Goal: Task Accomplishment & Management: Manage account settings

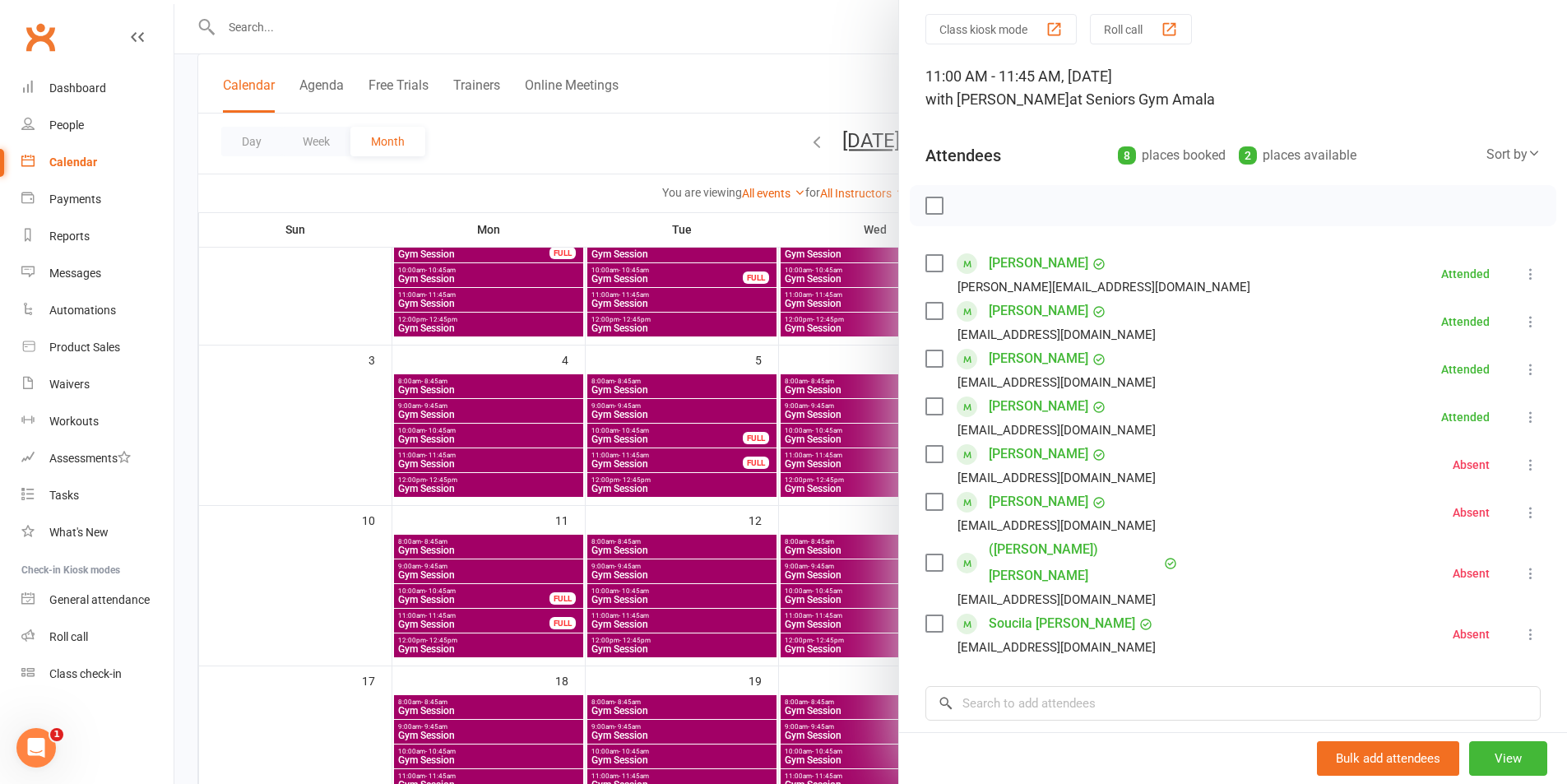
scroll to position [82, 0]
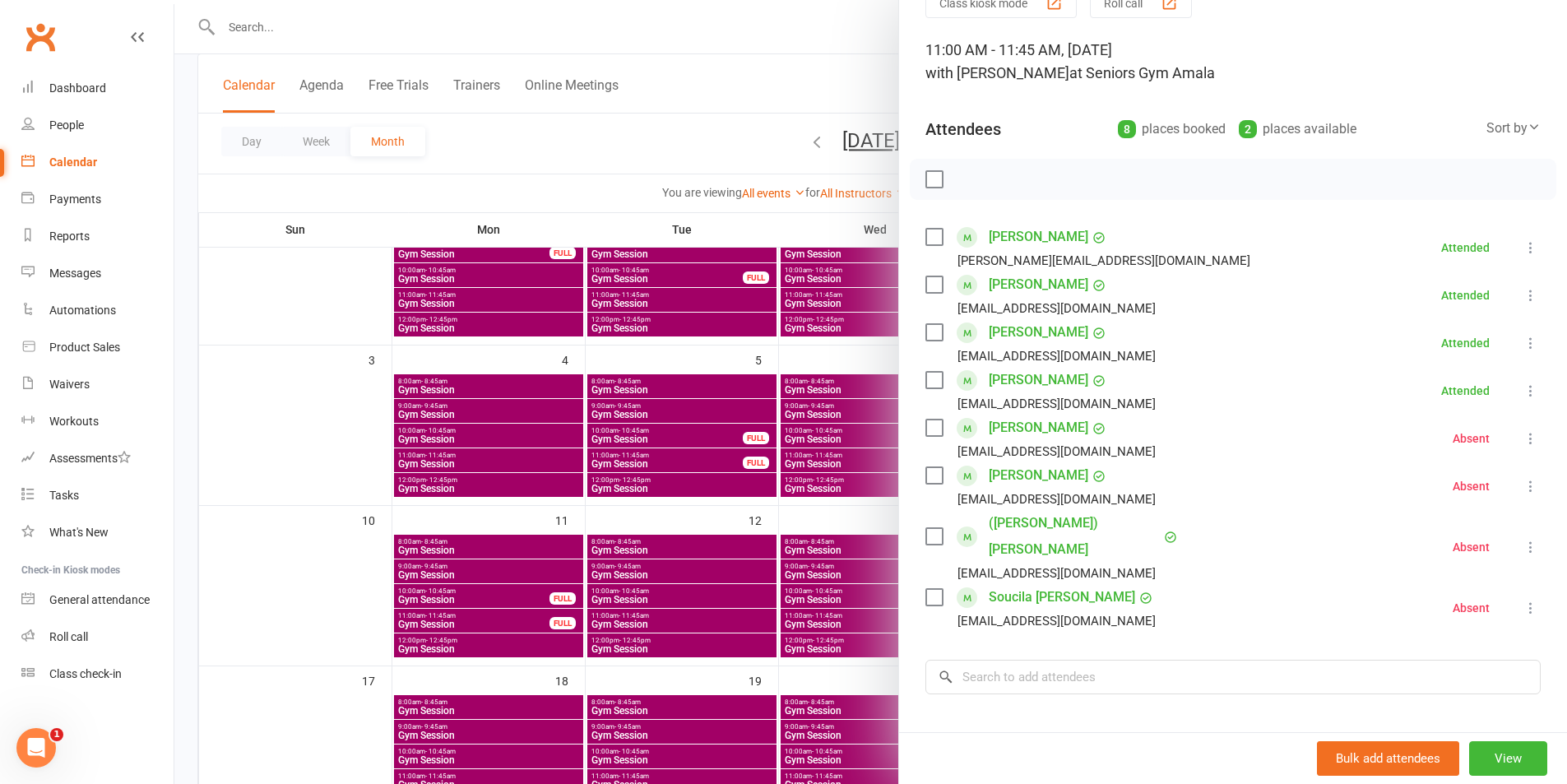
click at [533, 585] on div at bounding box center [870, 392] width 1393 height 784
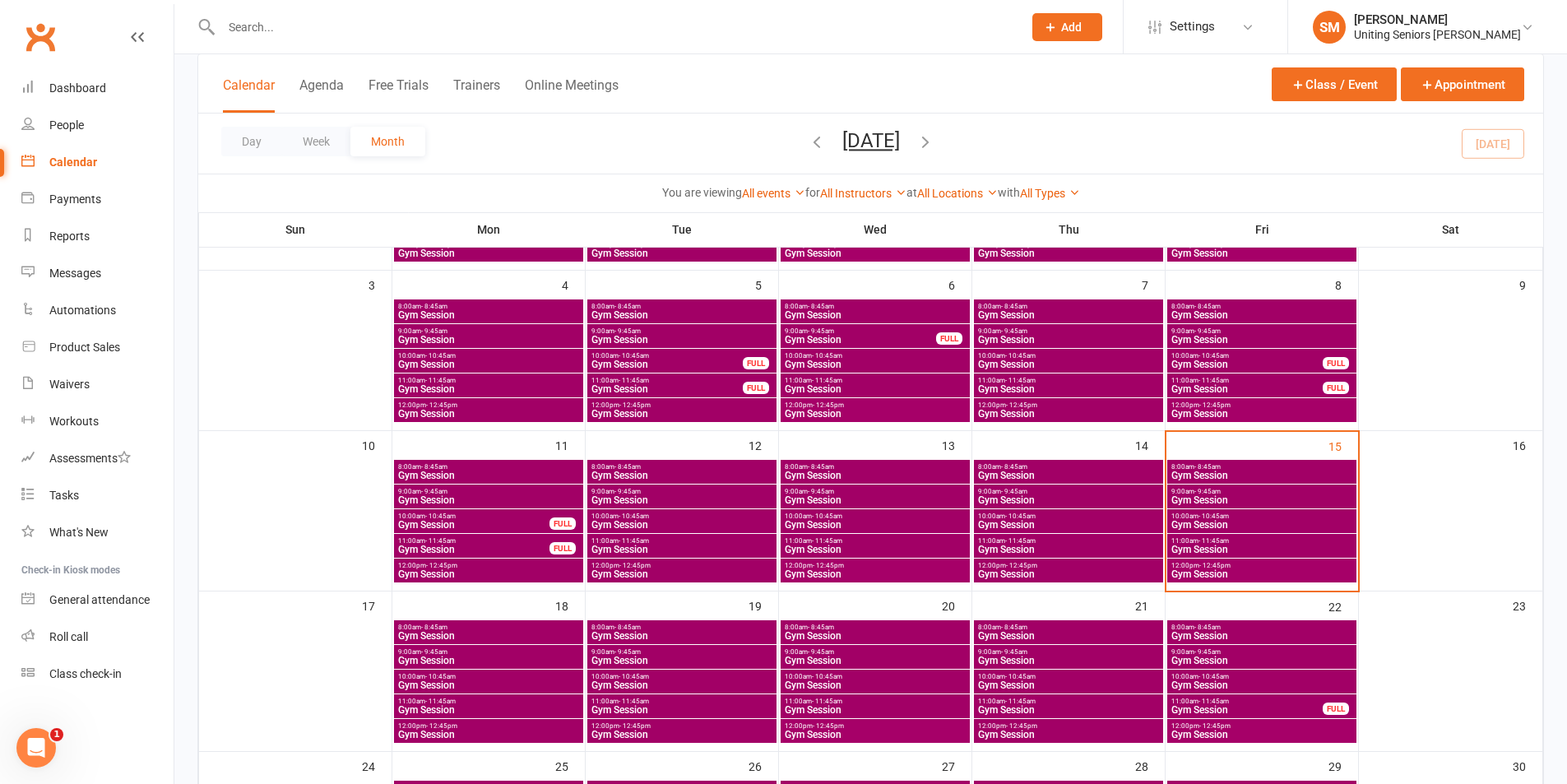
scroll to position [329, 0]
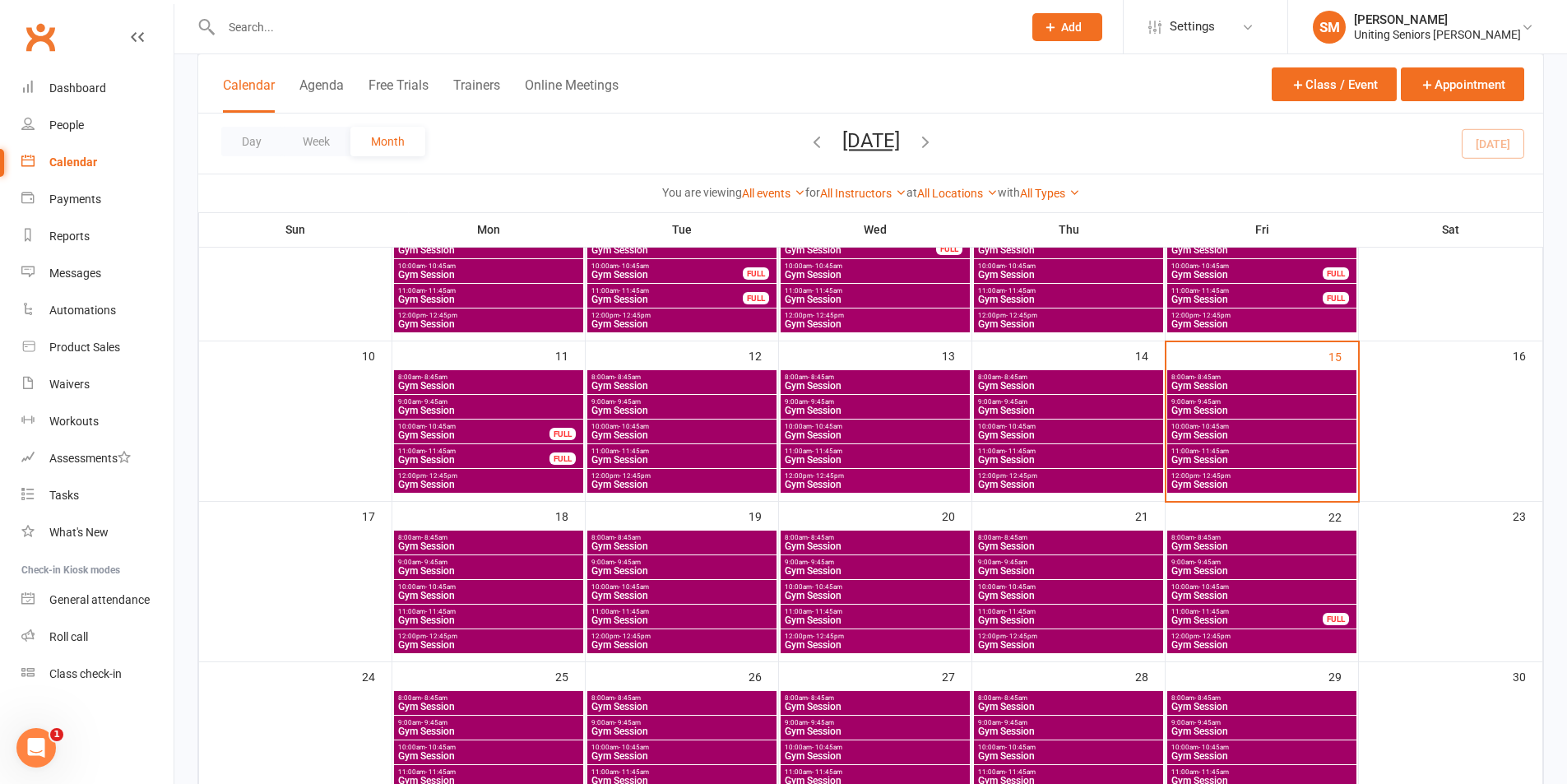
click at [666, 617] on span "Gym Session" at bounding box center [682, 619] width 183 height 10
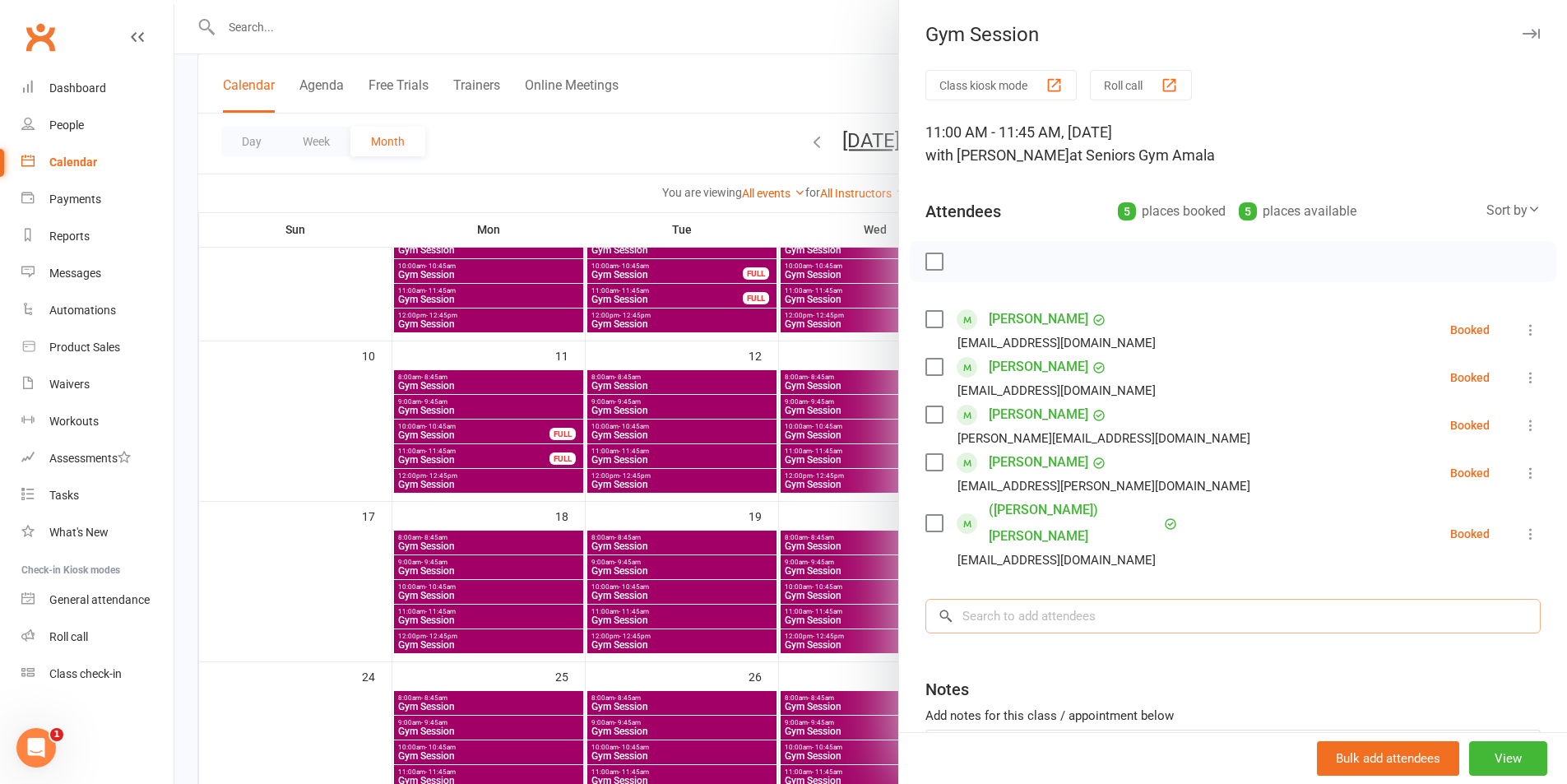
click at [1044, 598] on input "search" at bounding box center [1233, 616] width 615 height 35
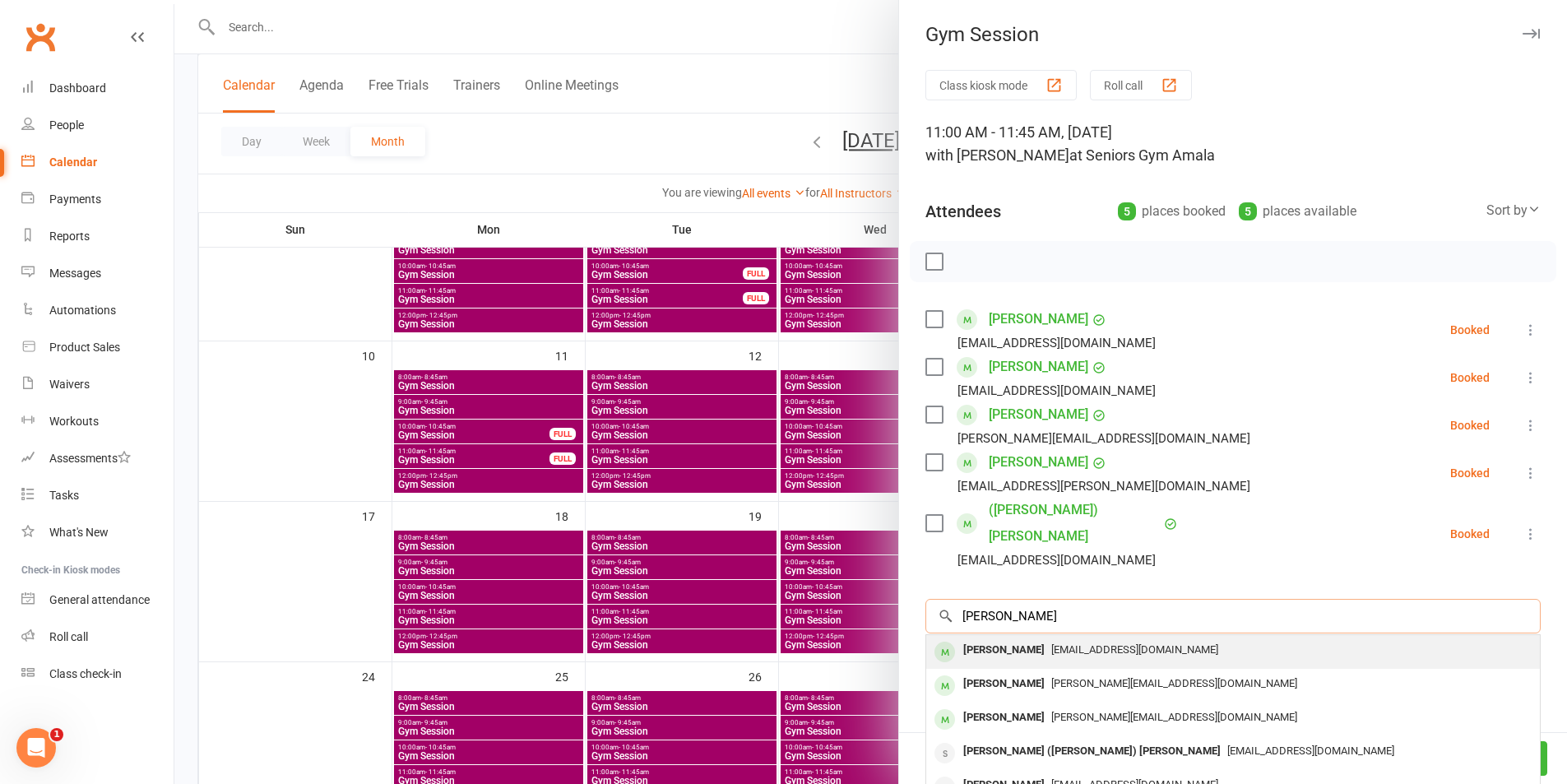
type input "[PERSON_NAME]"
click at [1060, 638] on div "[EMAIL_ADDRESS][DOMAIN_NAME]" at bounding box center [1233, 650] width 600 height 24
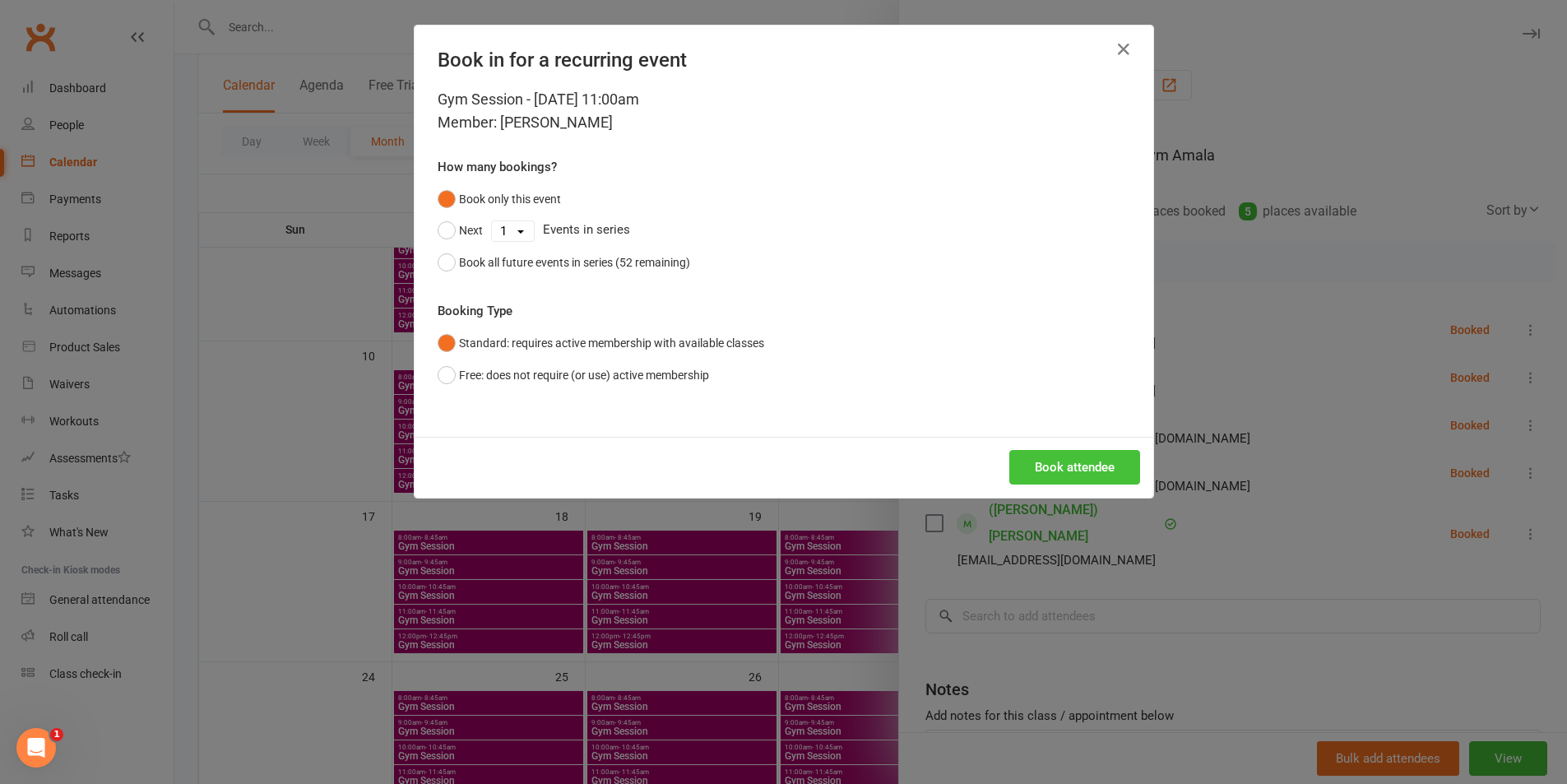
click at [1065, 477] on button "Book attendee" at bounding box center [1075, 467] width 131 height 35
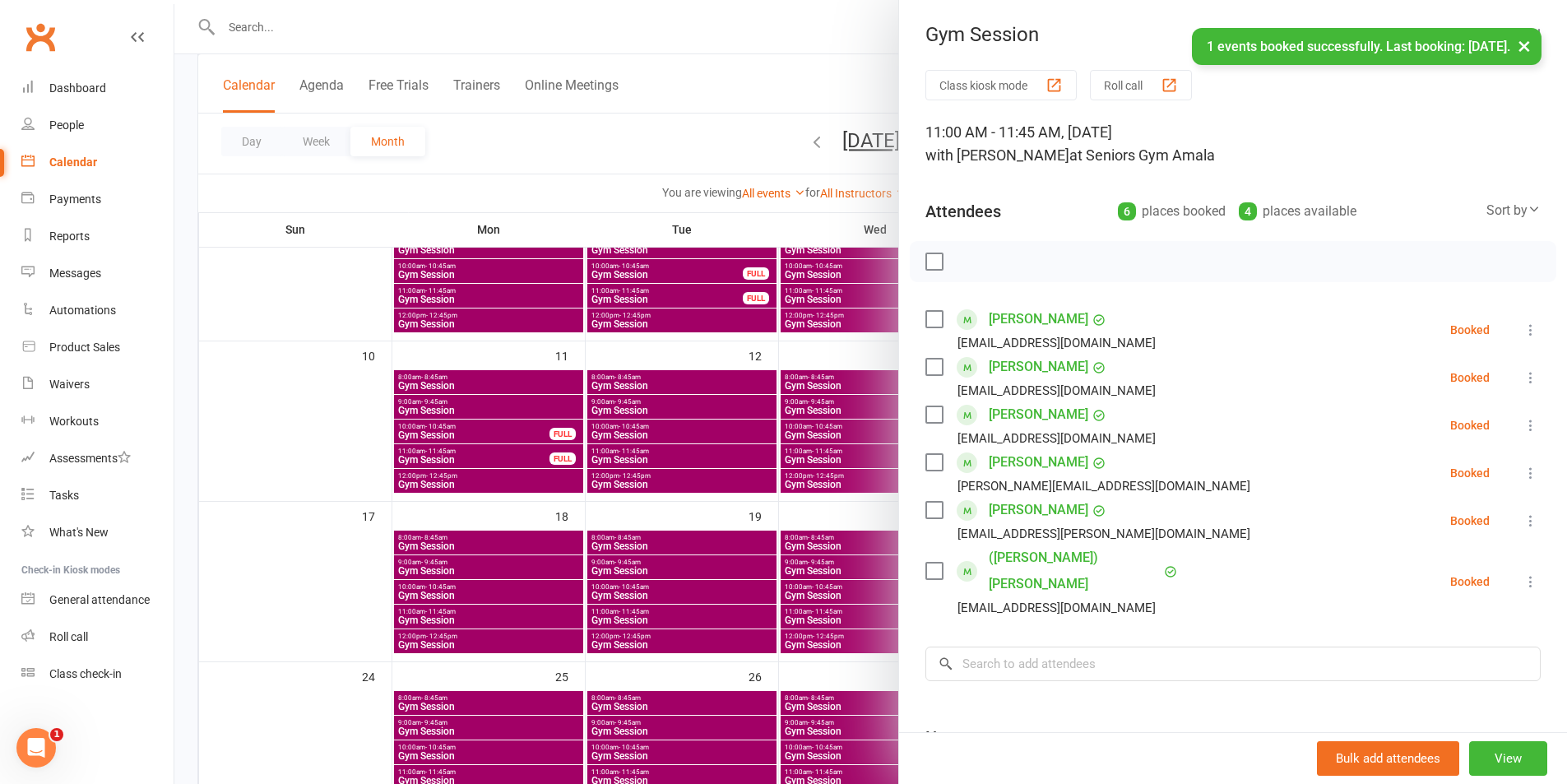
click at [819, 620] on div at bounding box center [870, 392] width 1393 height 784
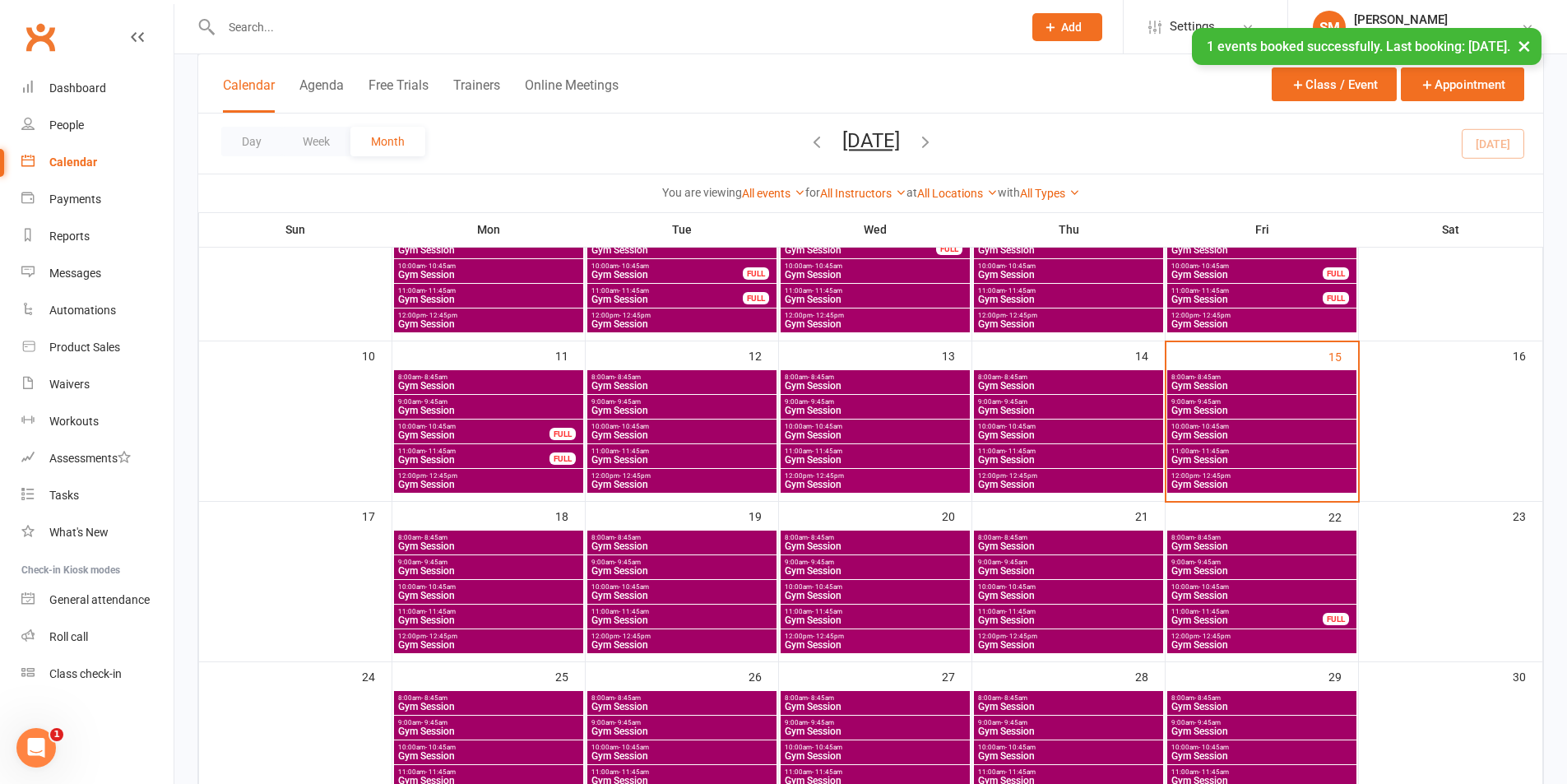
click at [852, 618] on span "Gym Session" at bounding box center [875, 619] width 183 height 10
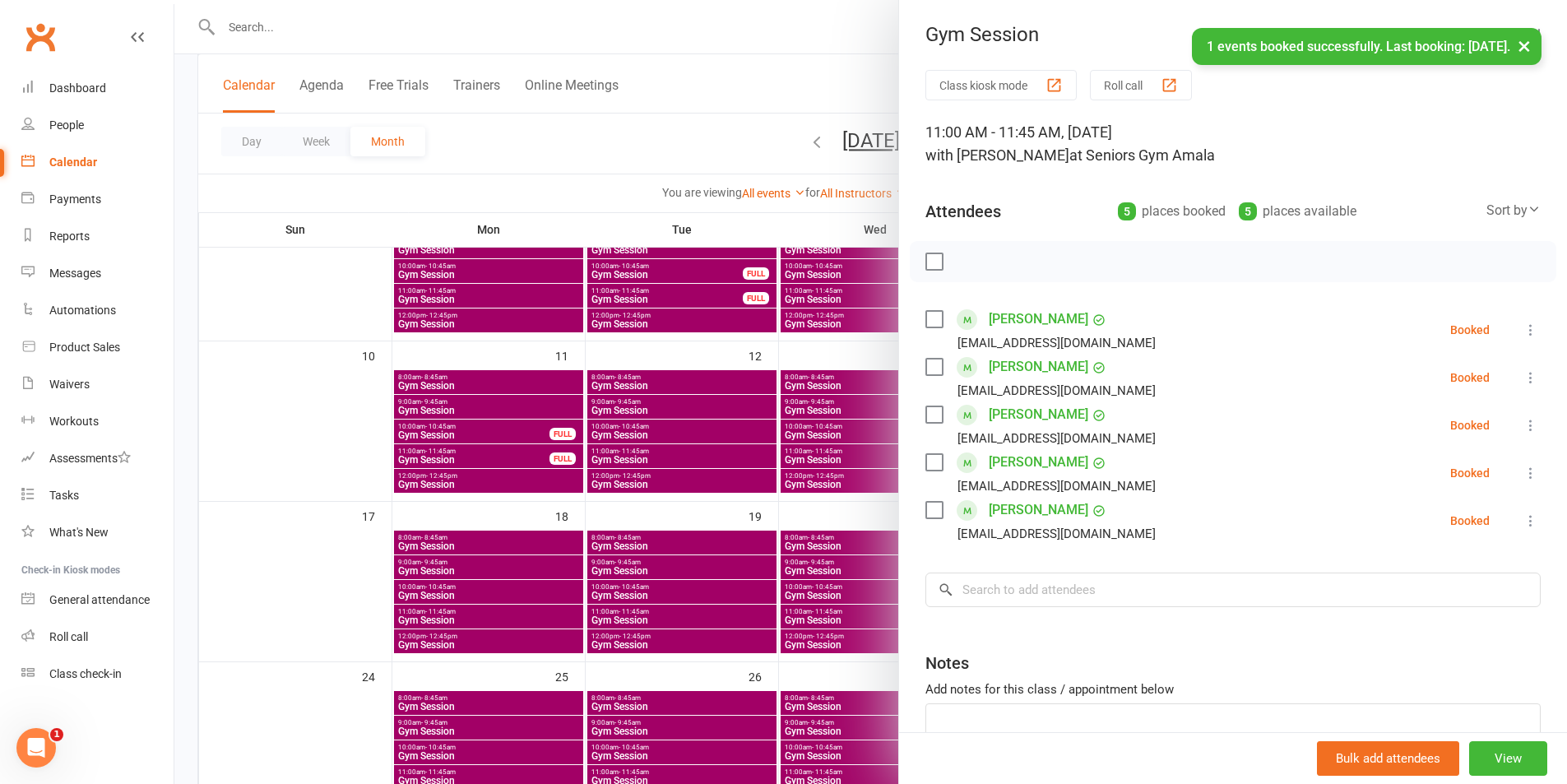
click at [1523, 329] on icon at bounding box center [1531, 330] width 16 height 16
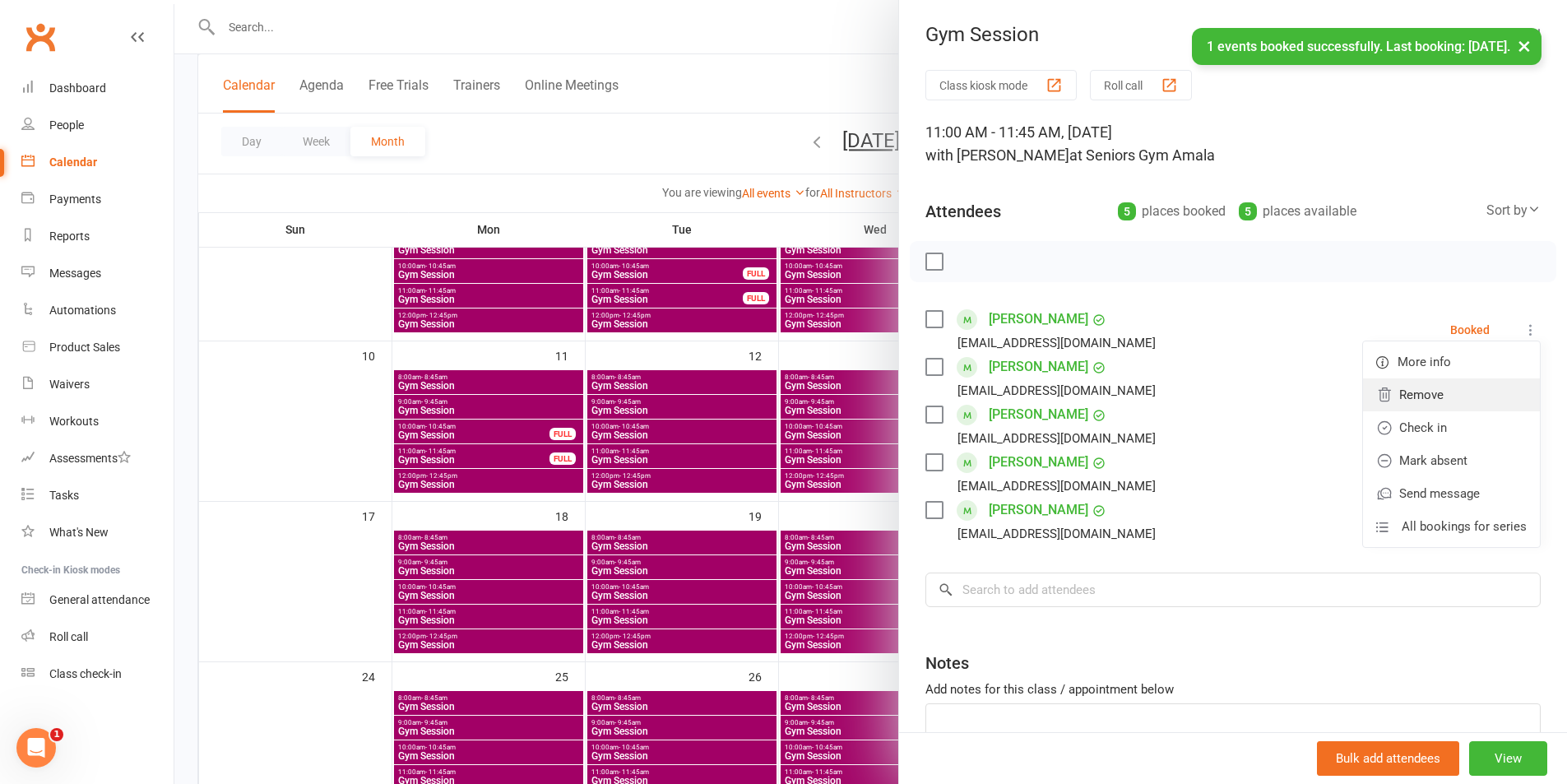
click at [1472, 393] on link "Remove" at bounding box center [1452, 395] width 177 height 33
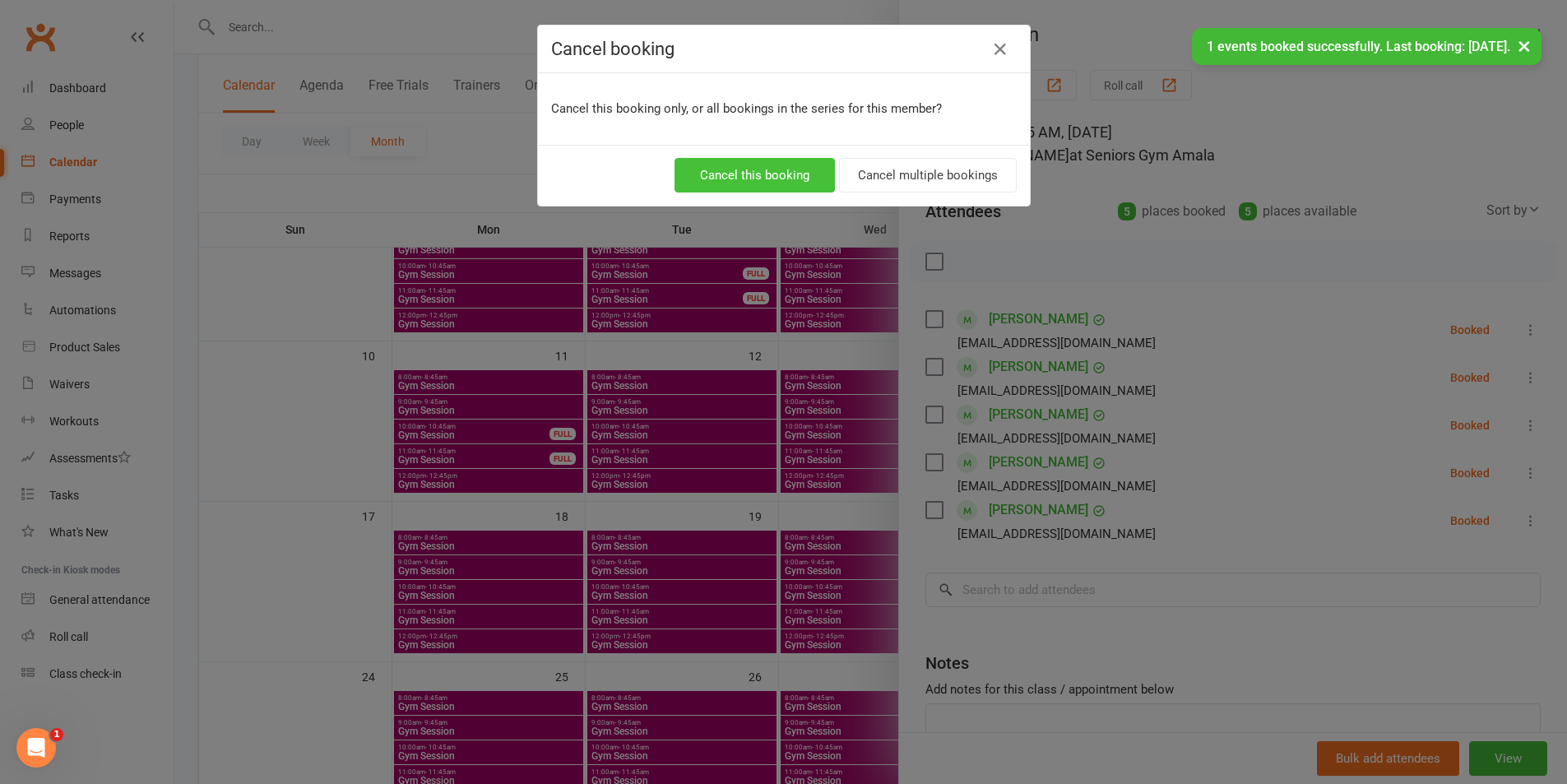
click at [784, 171] on button "Cancel this booking" at bounding box center [755, 175] width 161 height 35
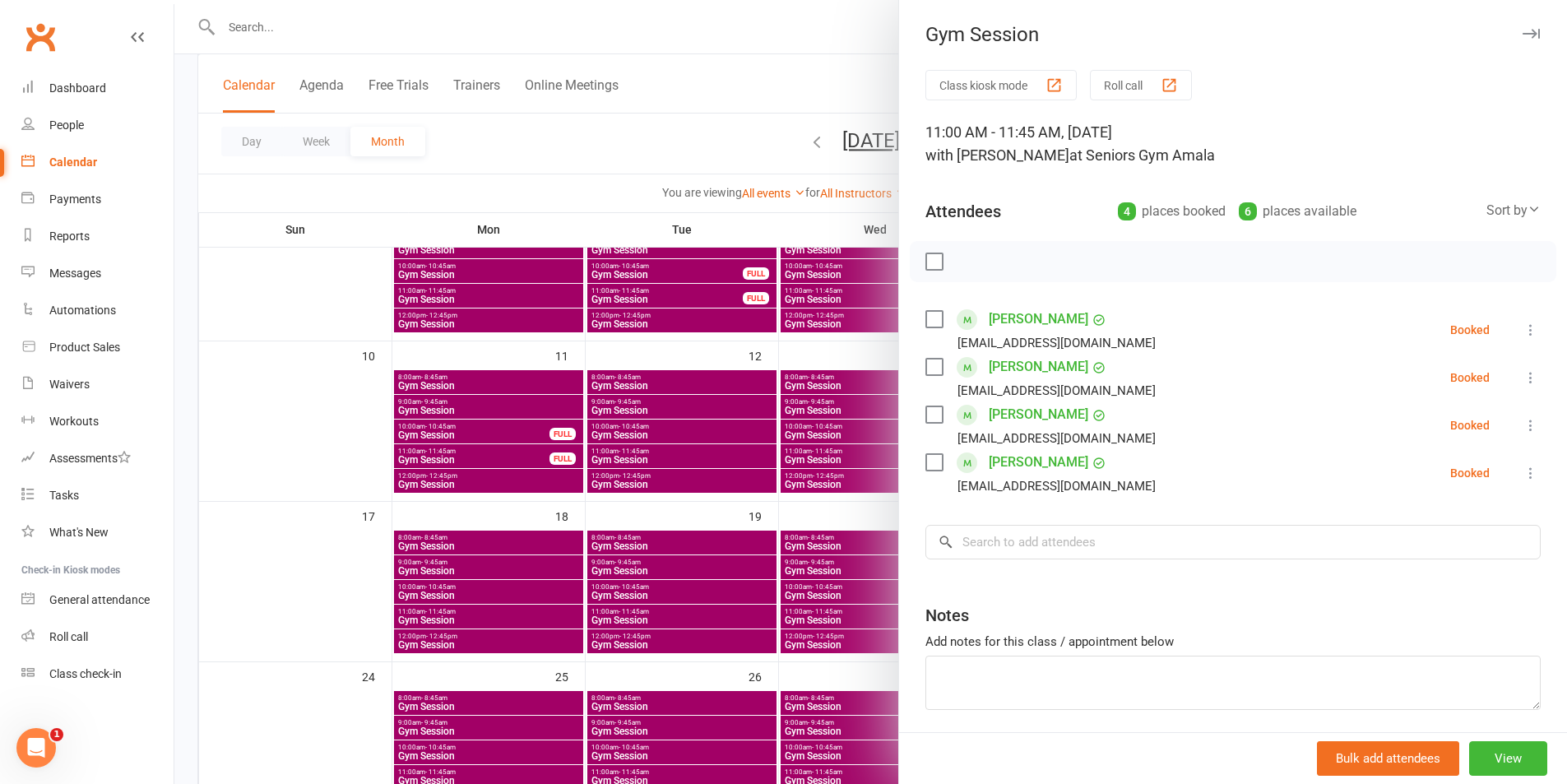
click at [654, 471] on div at bounding box center [870, 392] width 1393 height 784
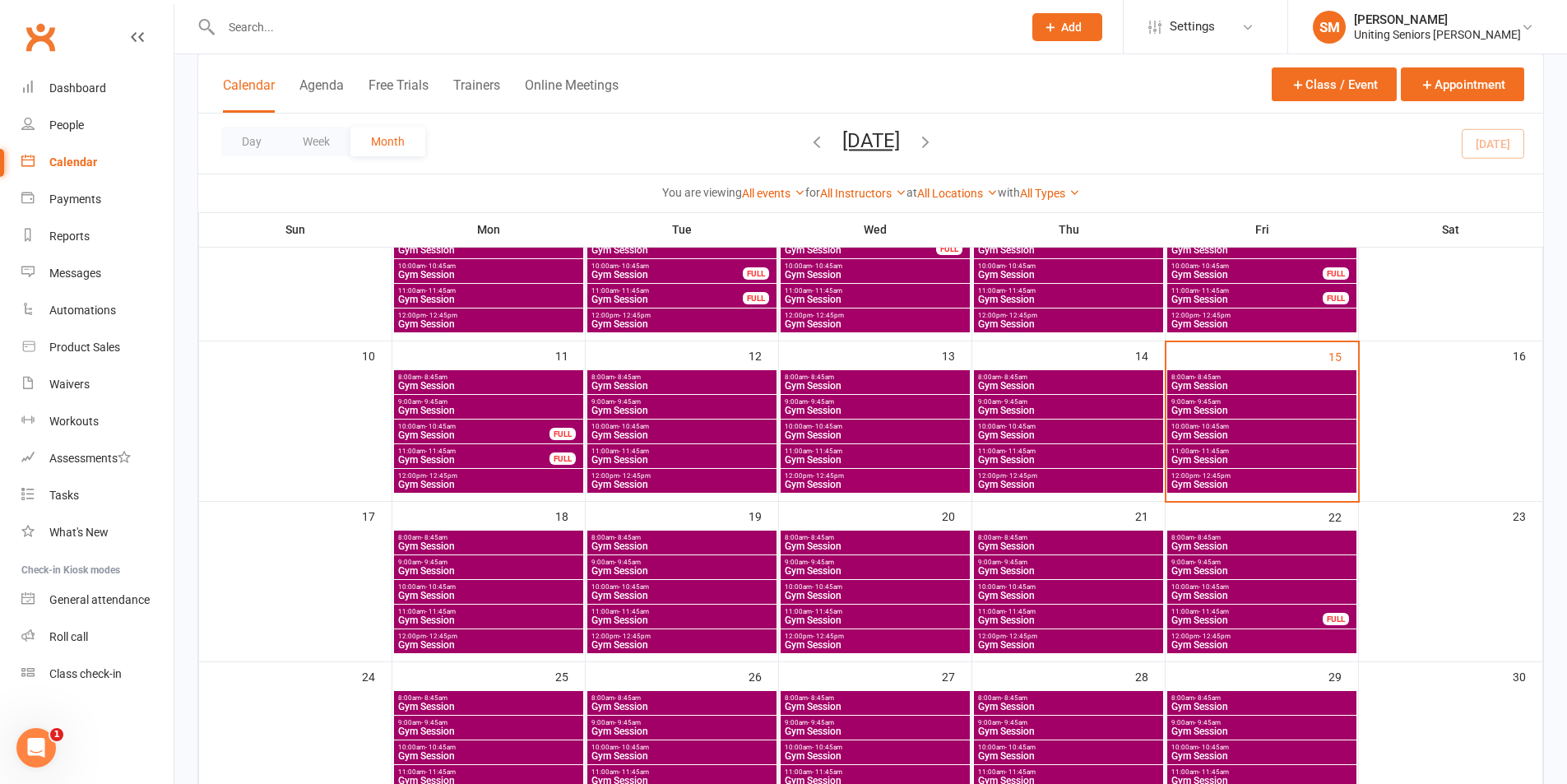
click at [1216, 472] on span "- 12:45pm" at bounding box center [1216, 475] width 31 height 8
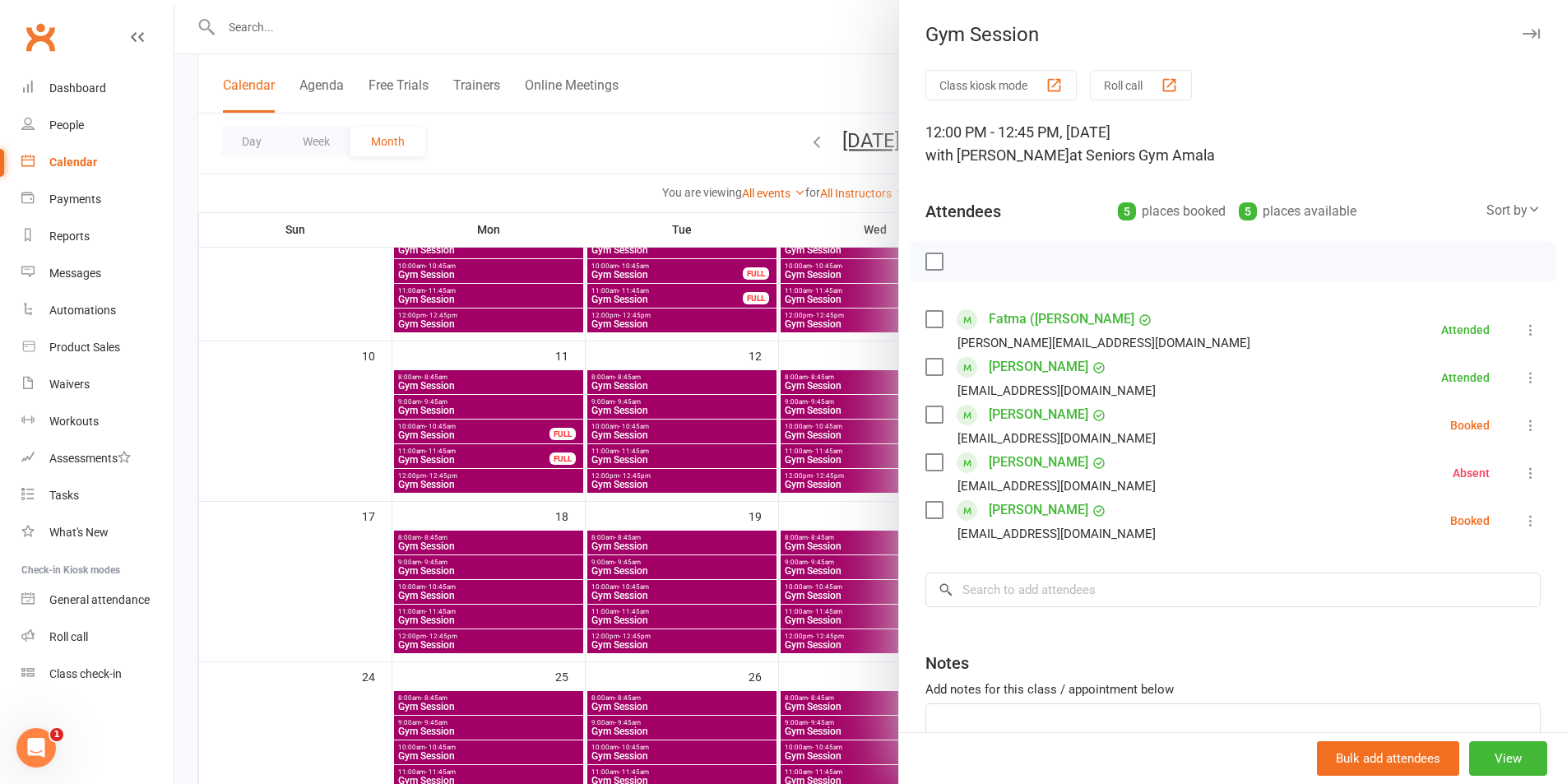
click at [1523, 526] on icon at bounding box center [1531, 520] width 16 height 16
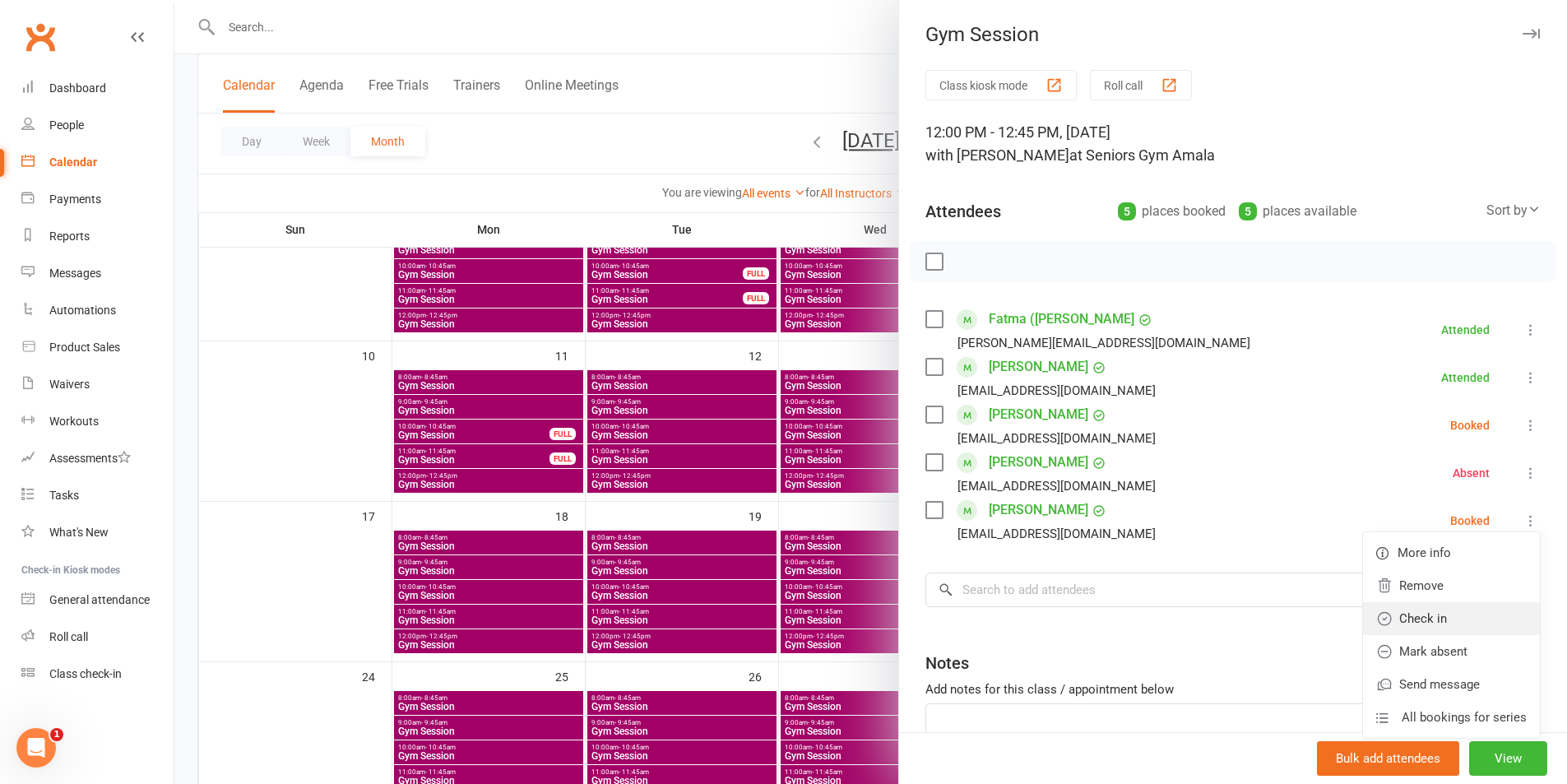
click at [1459, 611] on link "Check in" at bounding box center [1452, 618] width 177 height 33
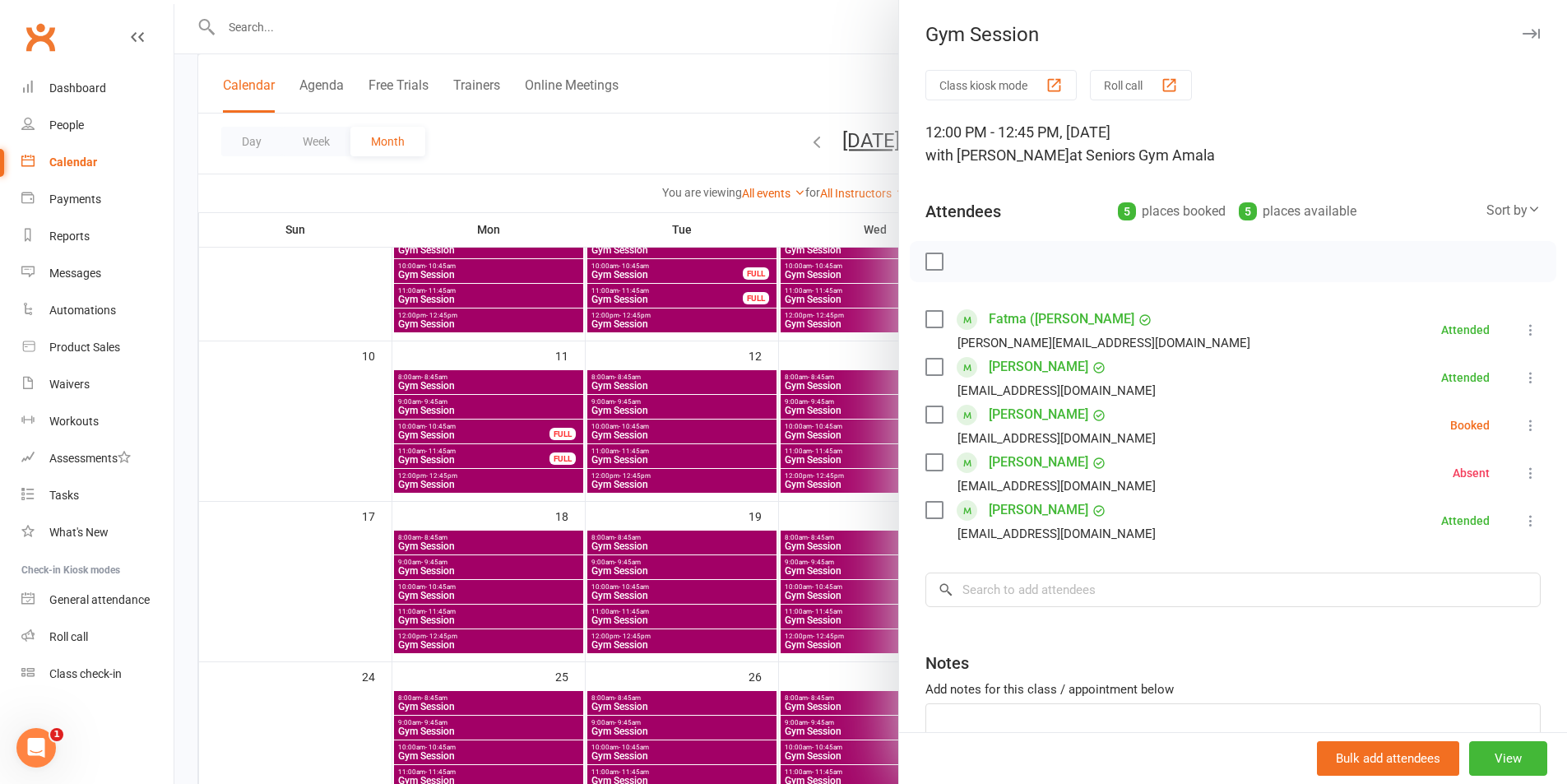
click at [1494, 420] on li "[PERSON_NAME] [EMAIL_ADDRESS][DOMAIN_NAME] Booked More info Remove Check in Mar…" at bounding box center [1233, 425] width 615 height 48
click at [1521, 421] on button at bounding box center [1531, 425] width 20 height 20
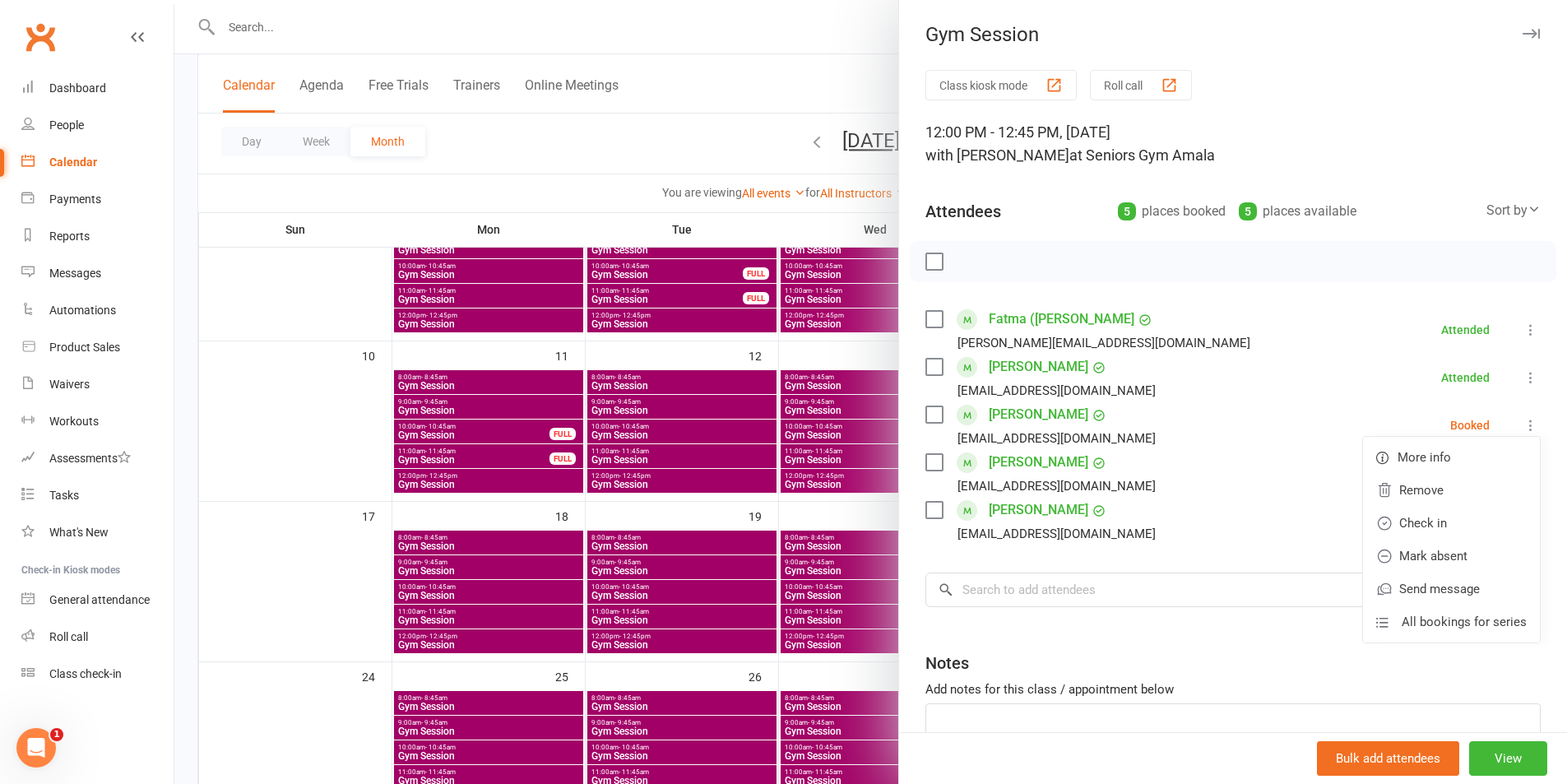
click at [719, 422] on div at bounding box center [870, 392] width 1393 height 784
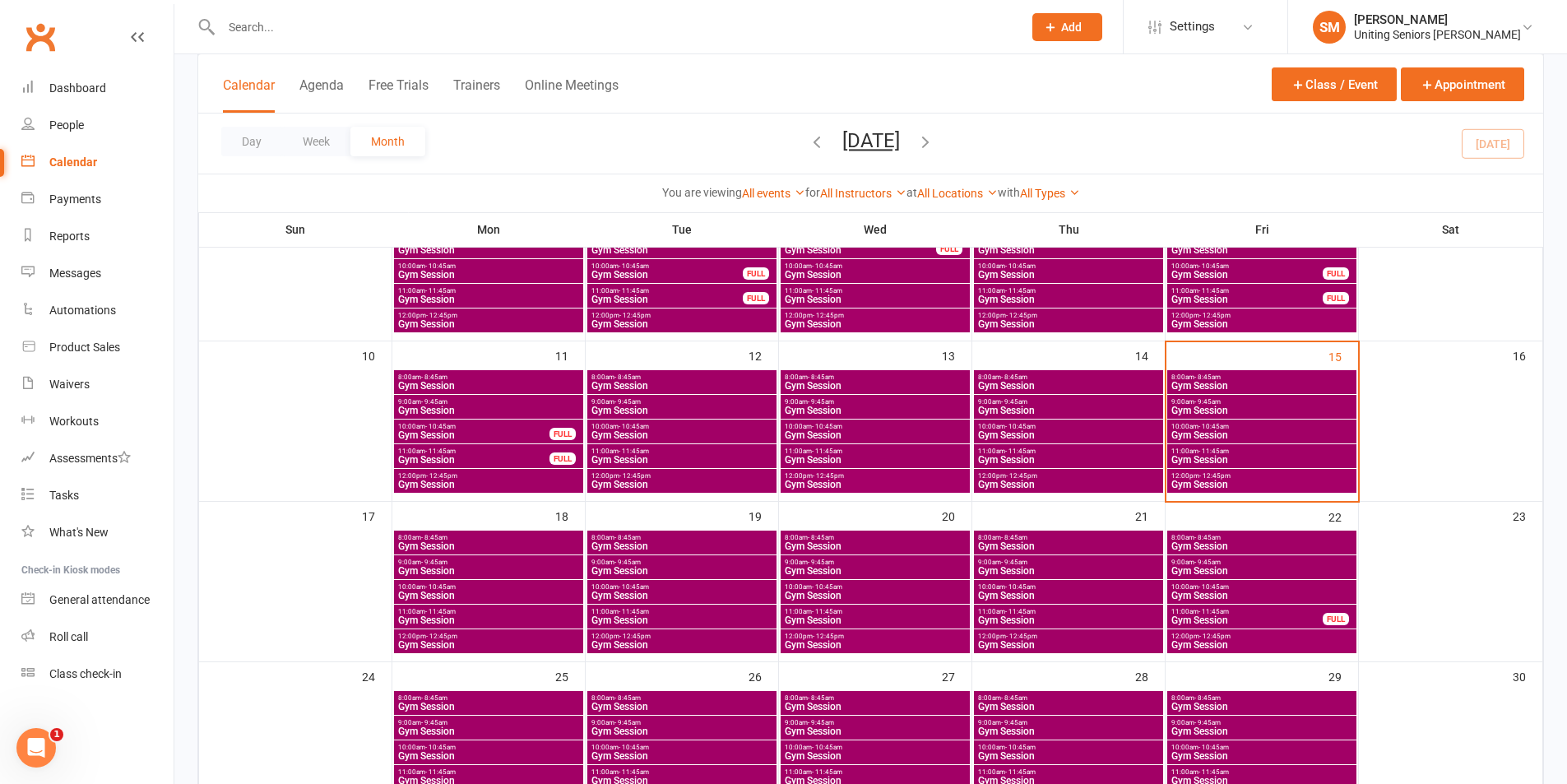
click at [1210, 452] on span "- 11:45am" at bounding box center [1214, 451] width 30 height 8
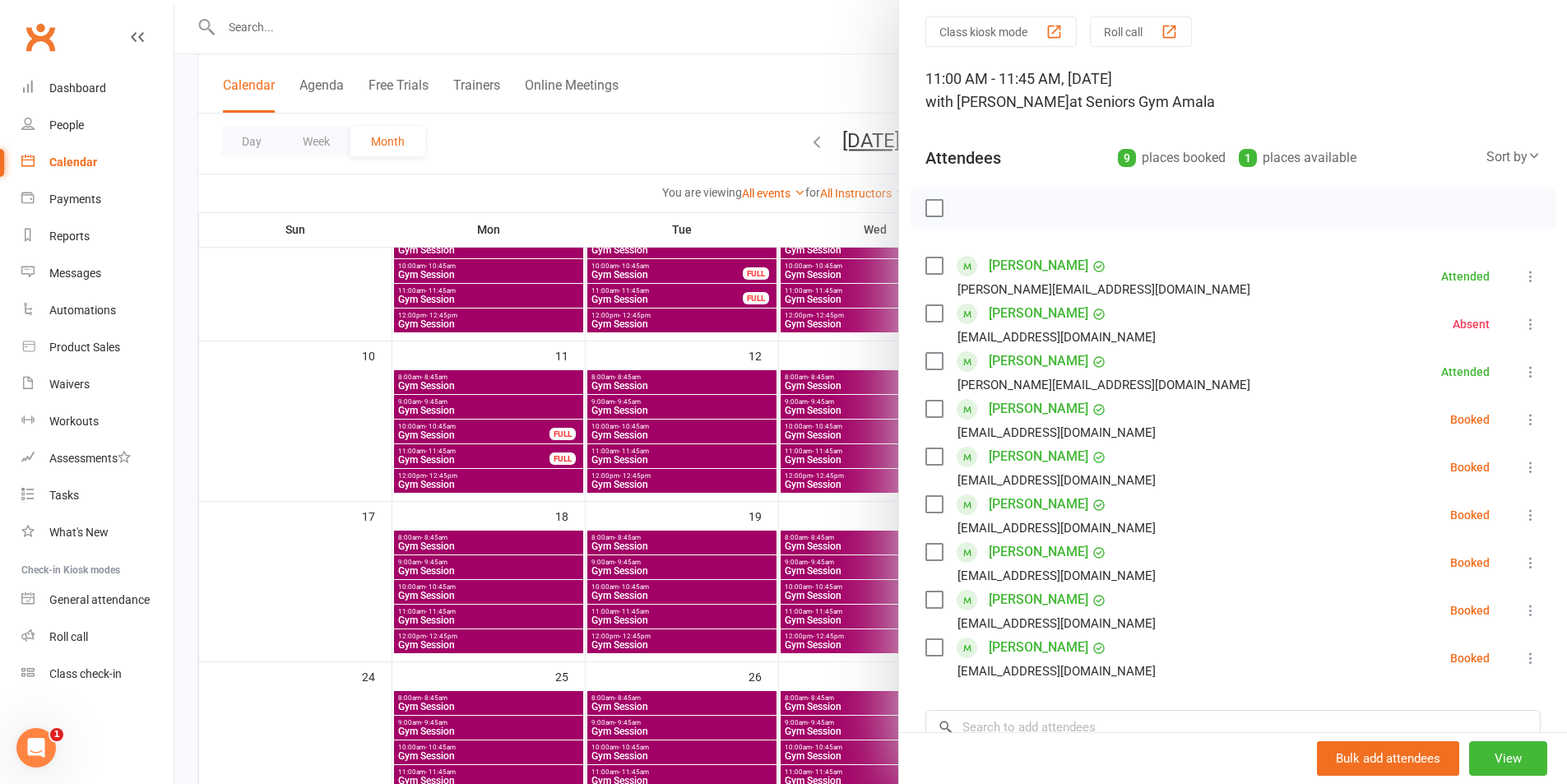
scroll to position [82, 0]
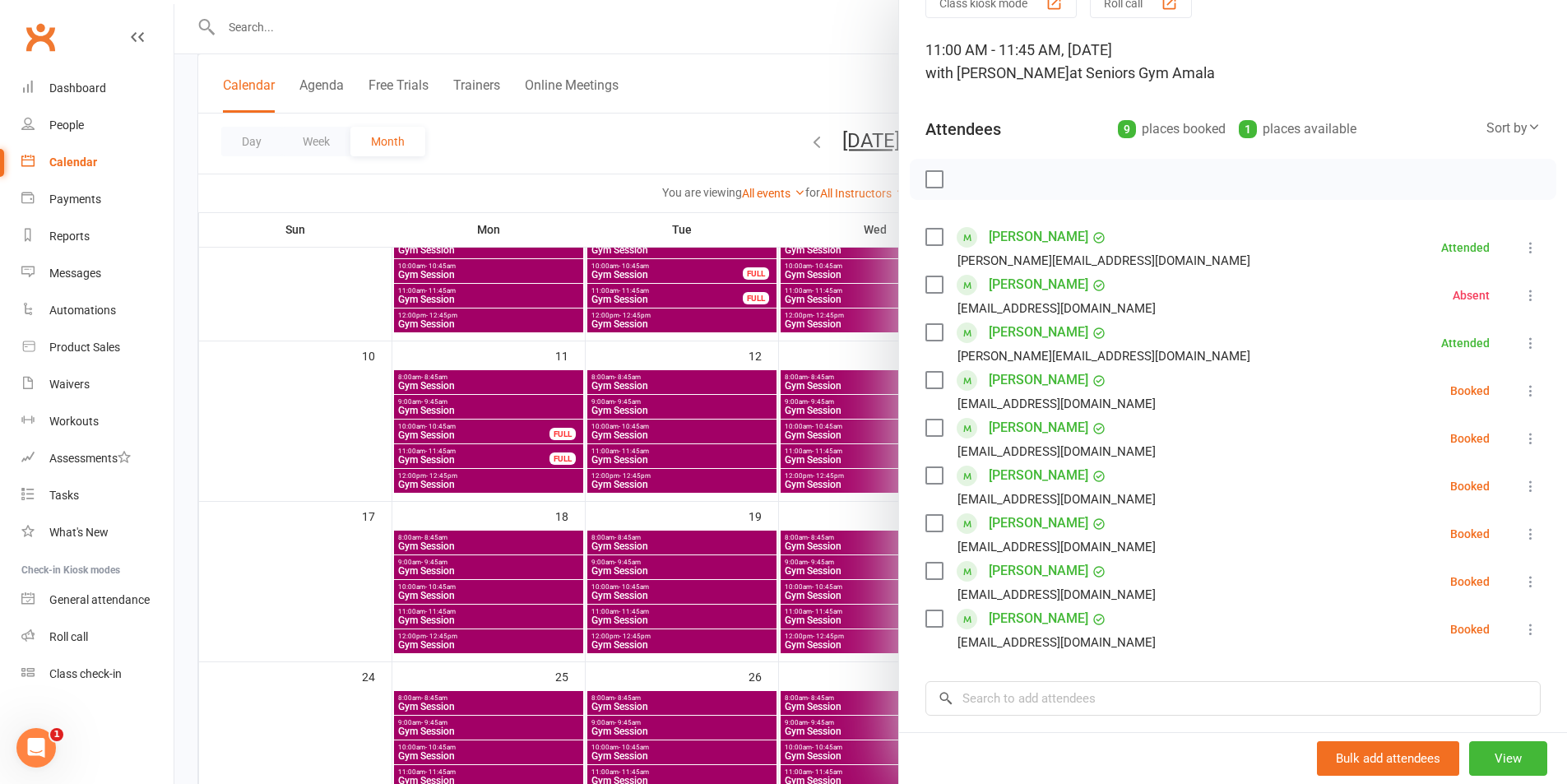
click at [1496, 386] on li "[PERSON_NAME] [EMAIL_ADDRESS][DOMAIN_NAME] Booked More info Remove Check in Mar…" at bounding box center [1233, 390] width 615 height 48
click at [1523, 388] on icon at bounding box center [1531, 390] width 16 height 16
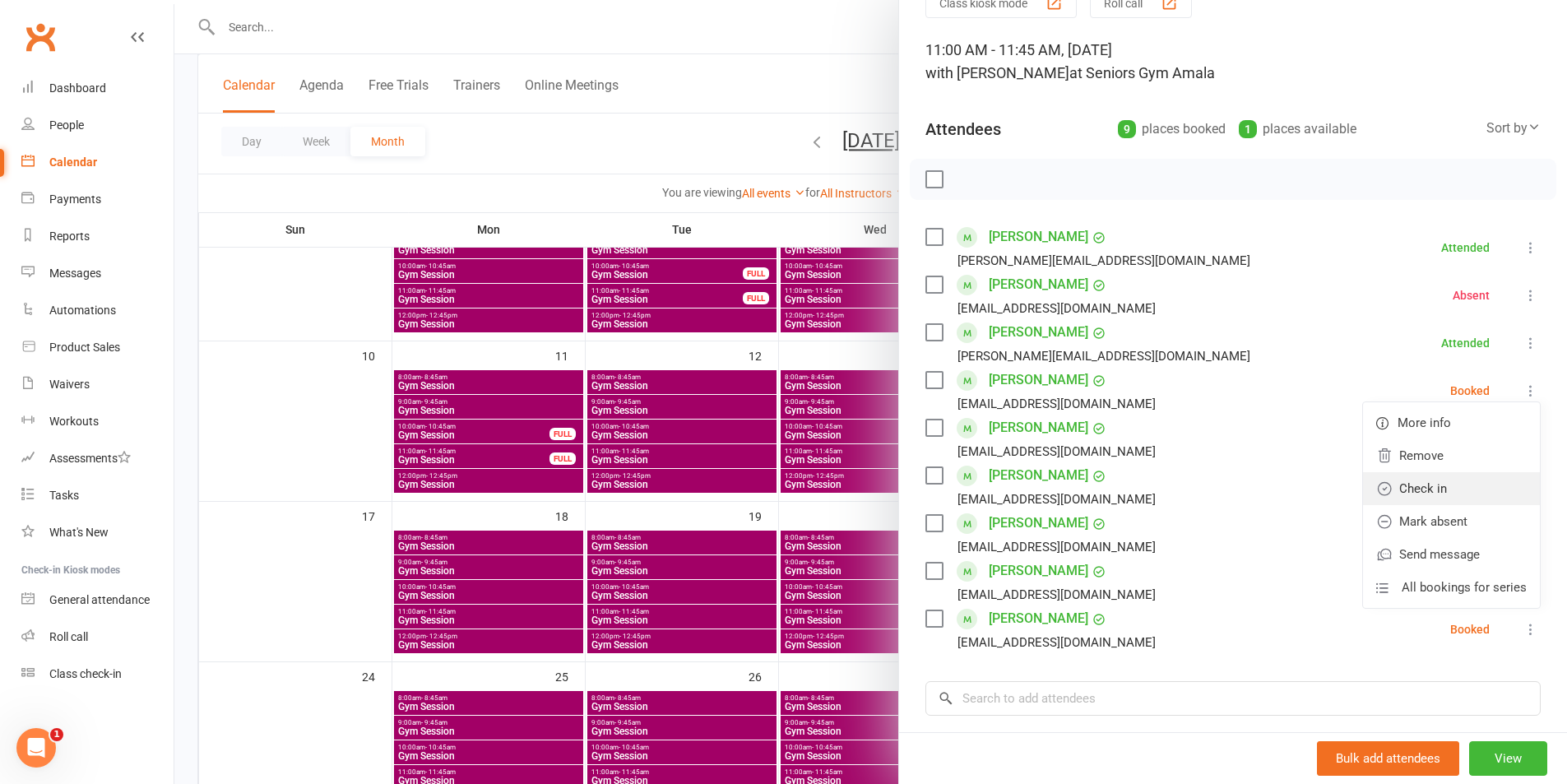
click at [1375, 485] on link "Check in" at bounding box center [1452, 488] width 177 height 33
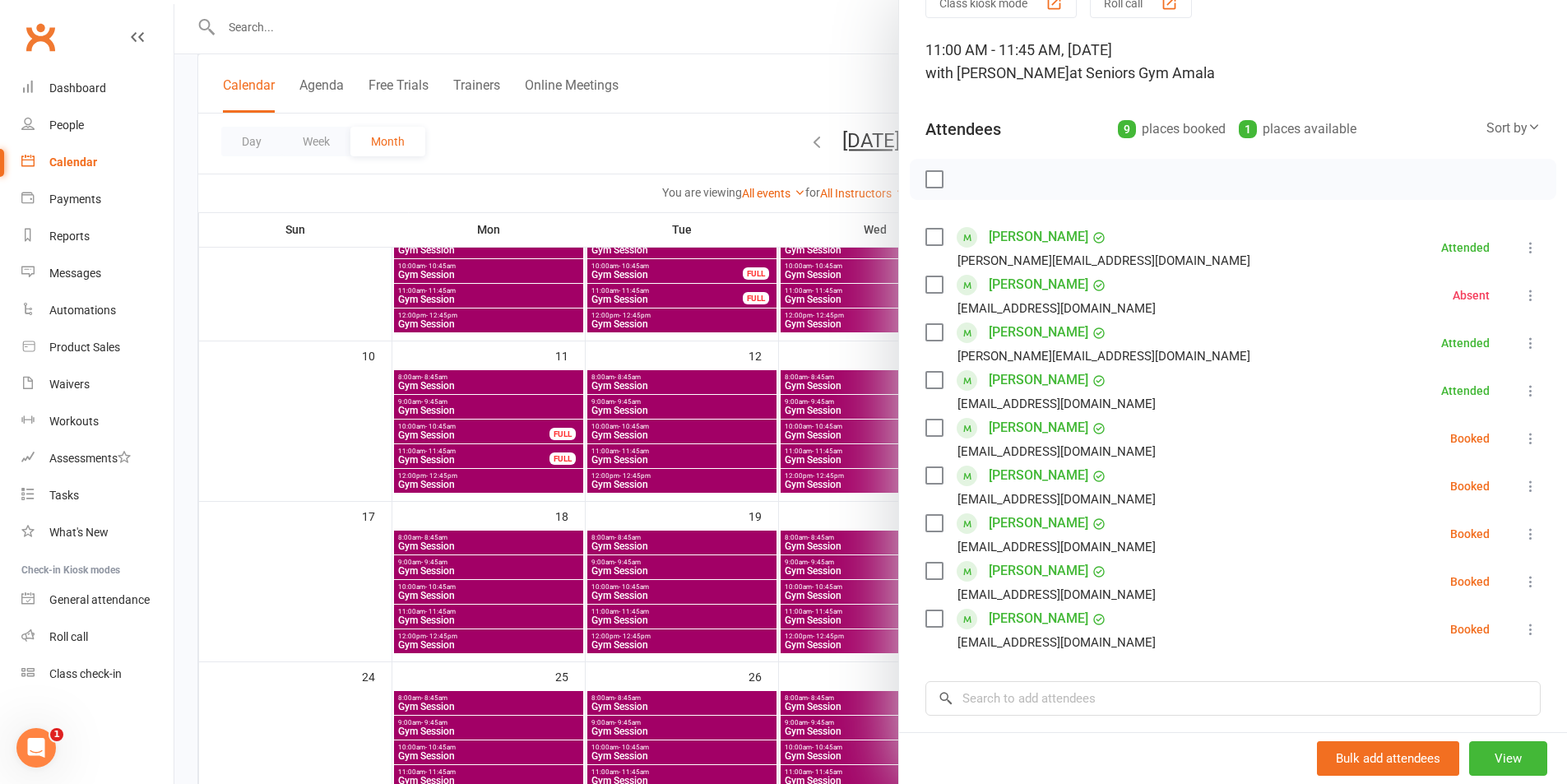
click at [1523, 433] on icon at bounding box center [1531, 438] width 16 height 16
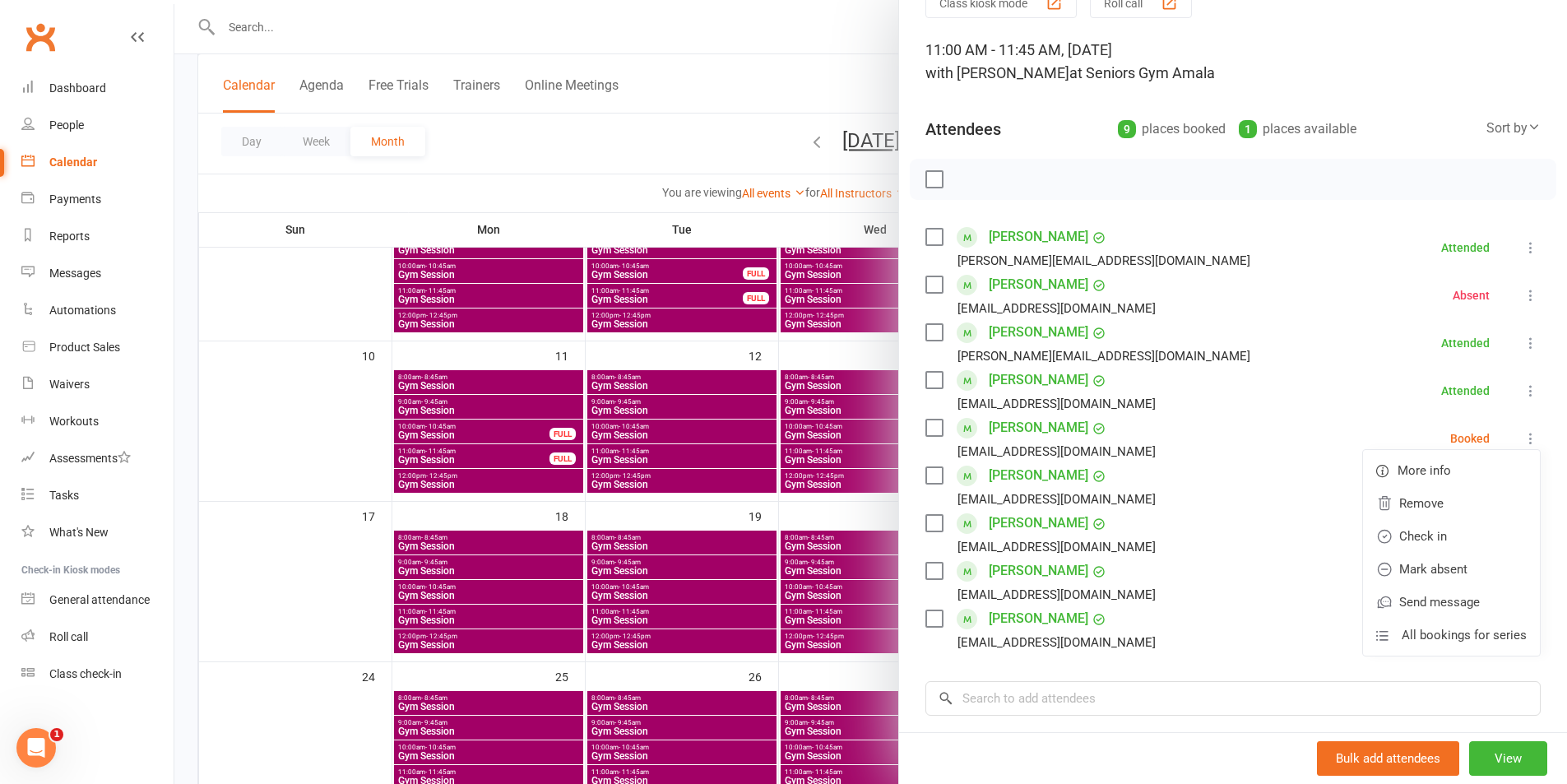
click at [1236, 435] on li "[PERSON_NAME] [EMAIL_ADDRESS][DOMAIN_NAME] Booked More info Remove Check in Mar…" at bounding box center [1233, 438] width 615 height 48
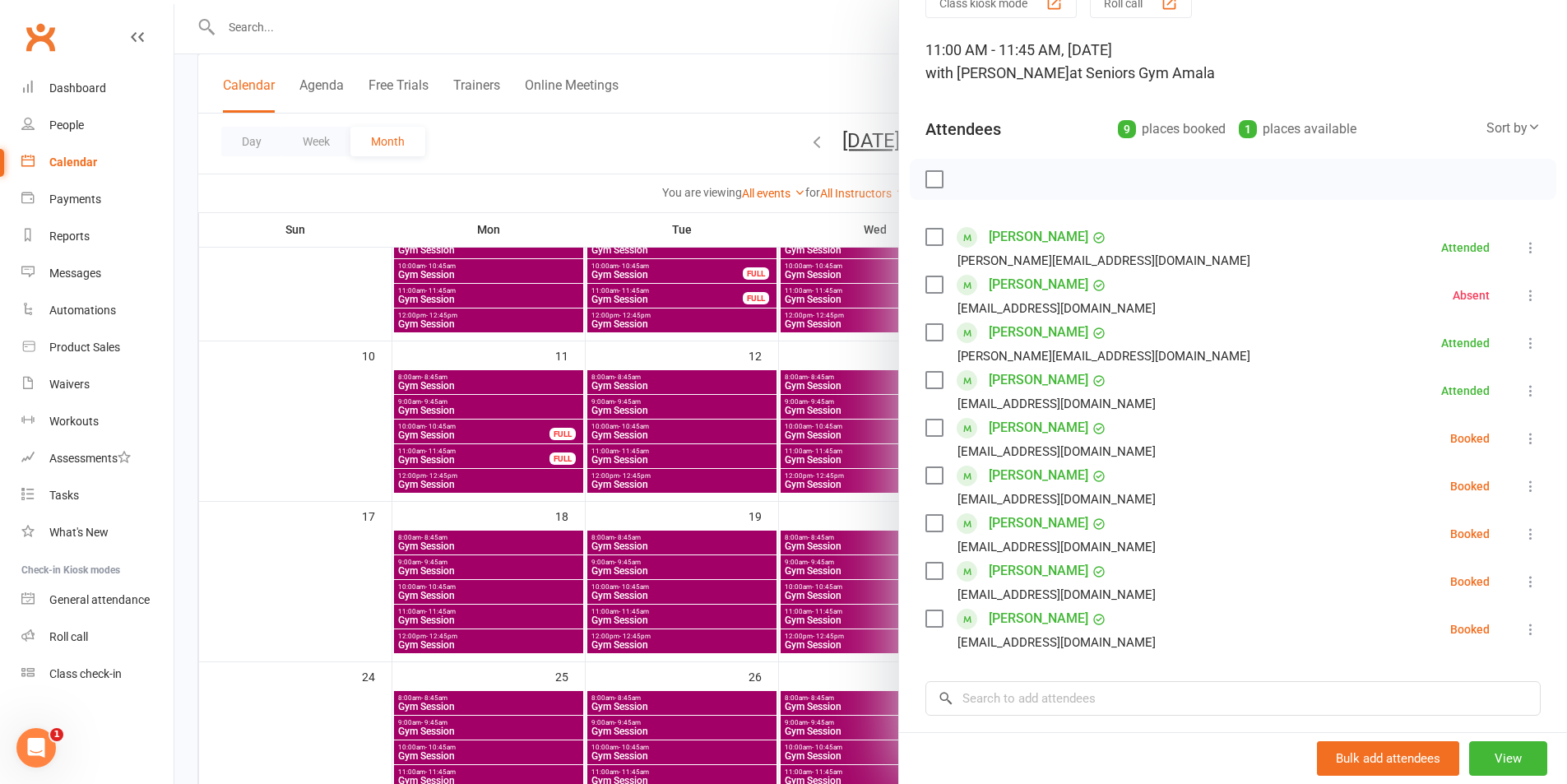
click at [1523, 482] on icon at bounding box center [1531, 486] width 16 height 16
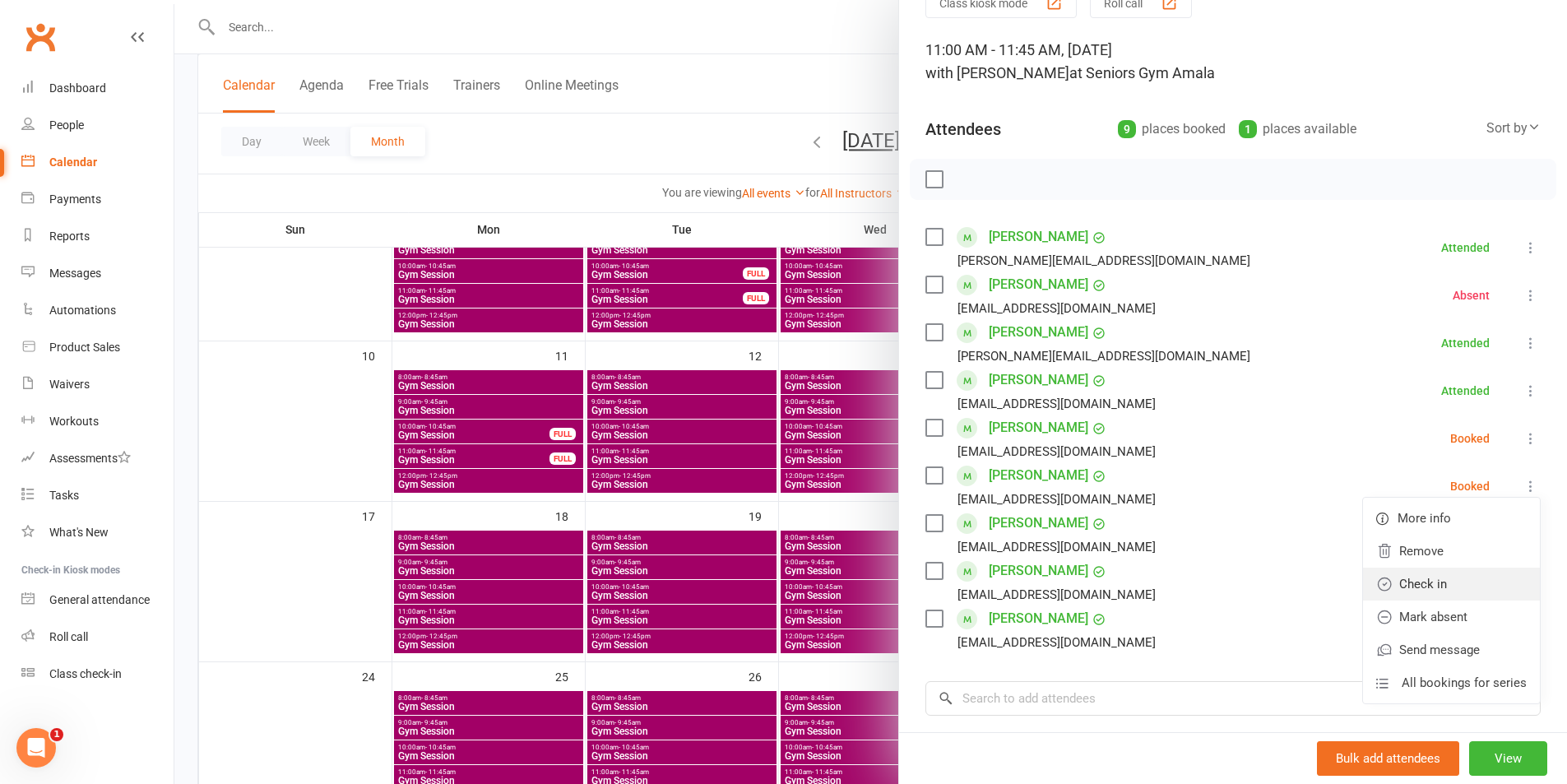
click at [1446, 580] on link "Check in" at bounding box center [1452, 584] width 177 height 33
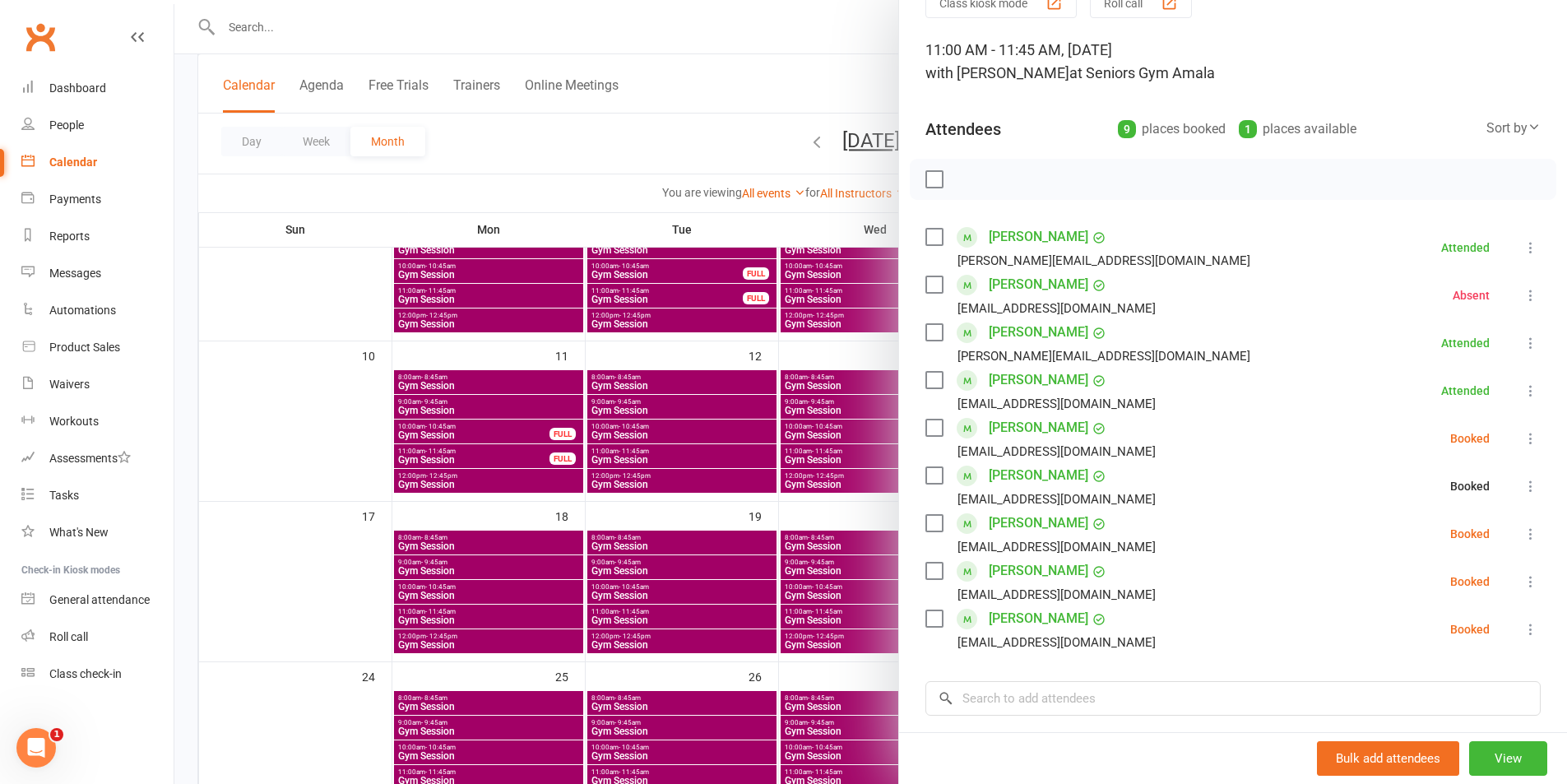
click at [1523, 534] on icon at bounding box center [1531, 533] width 16 height 16
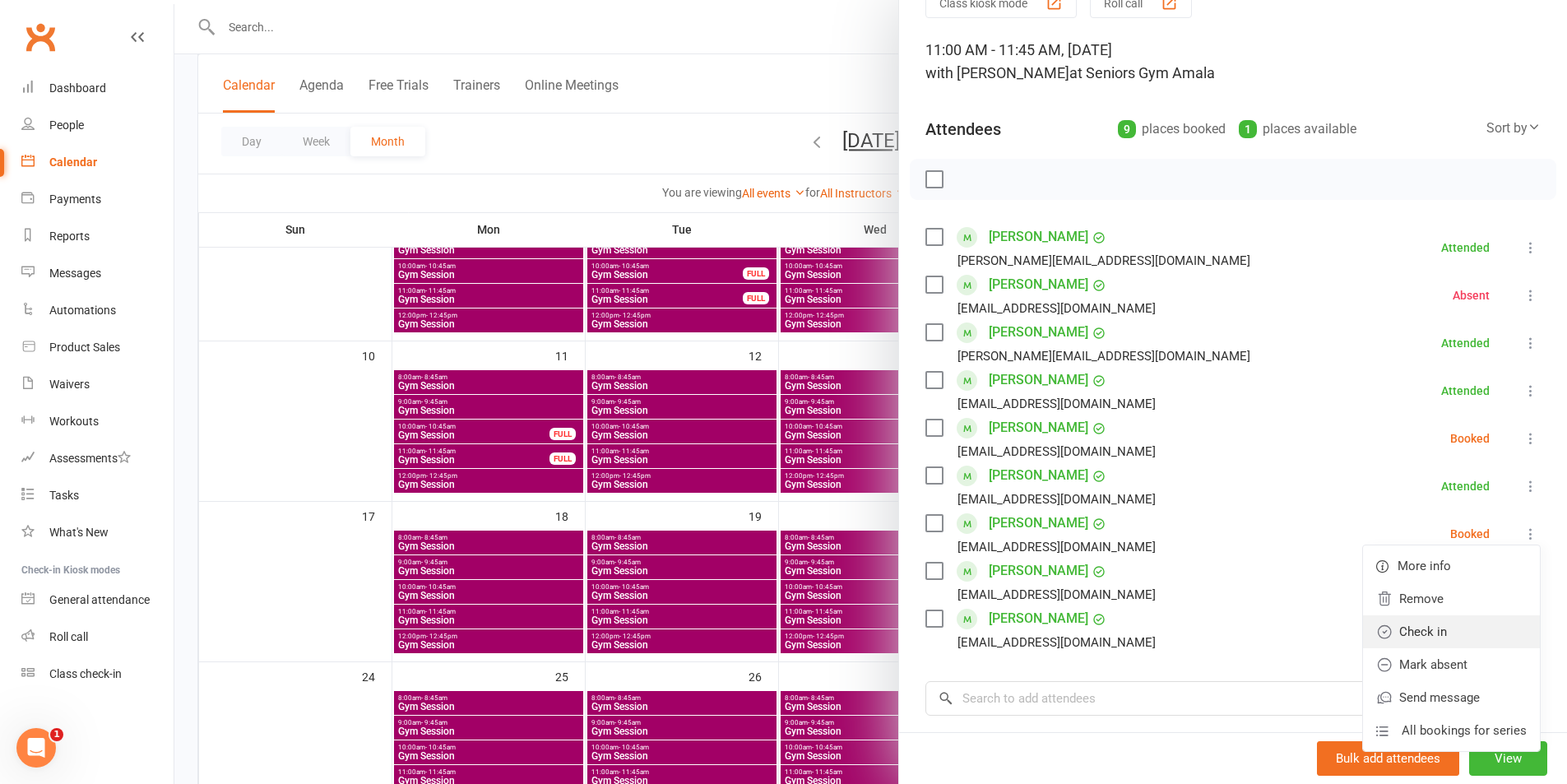
click at [1454, 621] on link "Check in" at bounding box center [1452, 631] width 177 height 33
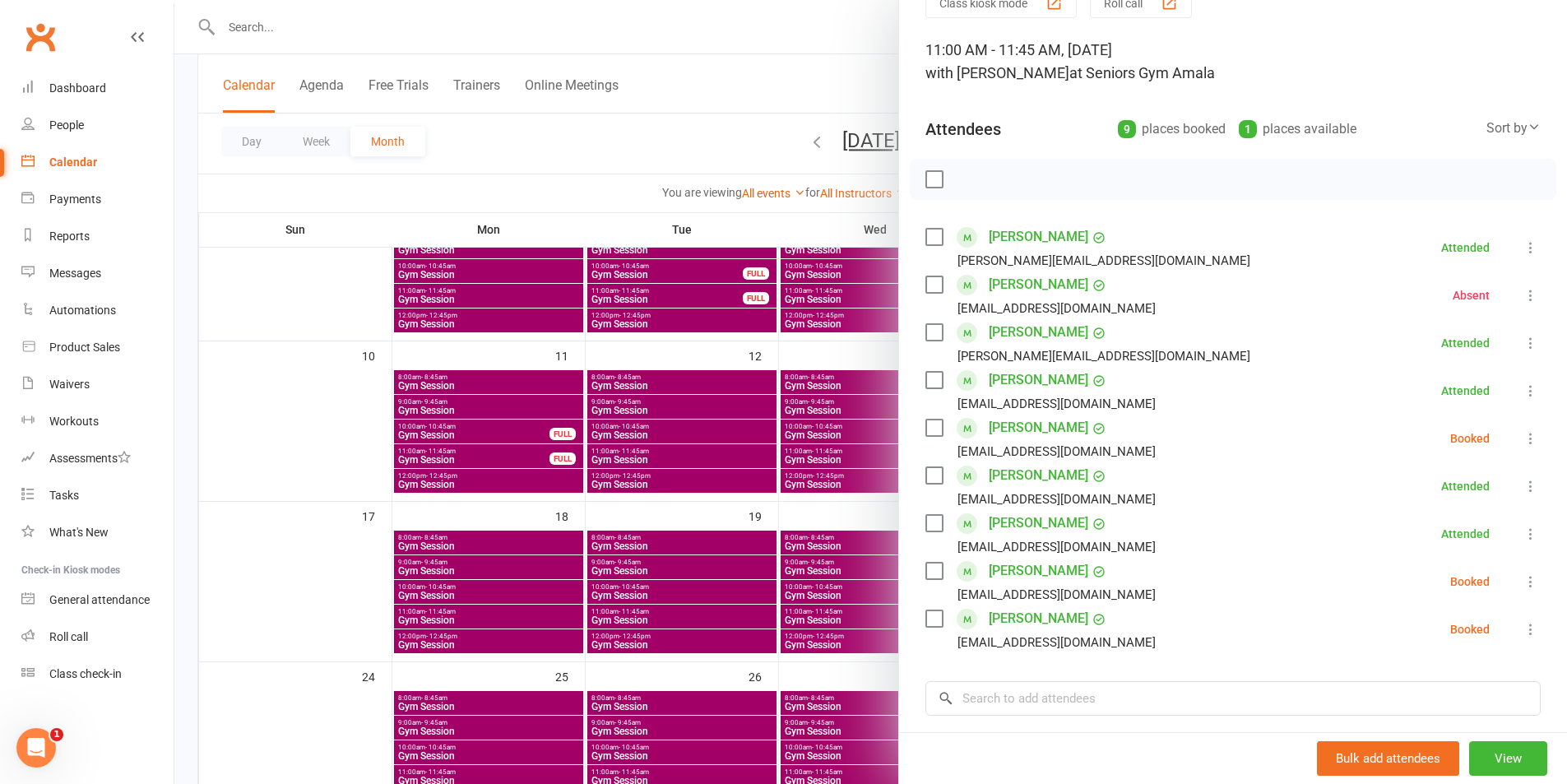
click at [1523, 575] on icon at bounding box center [1531, 581] width 16 height 16
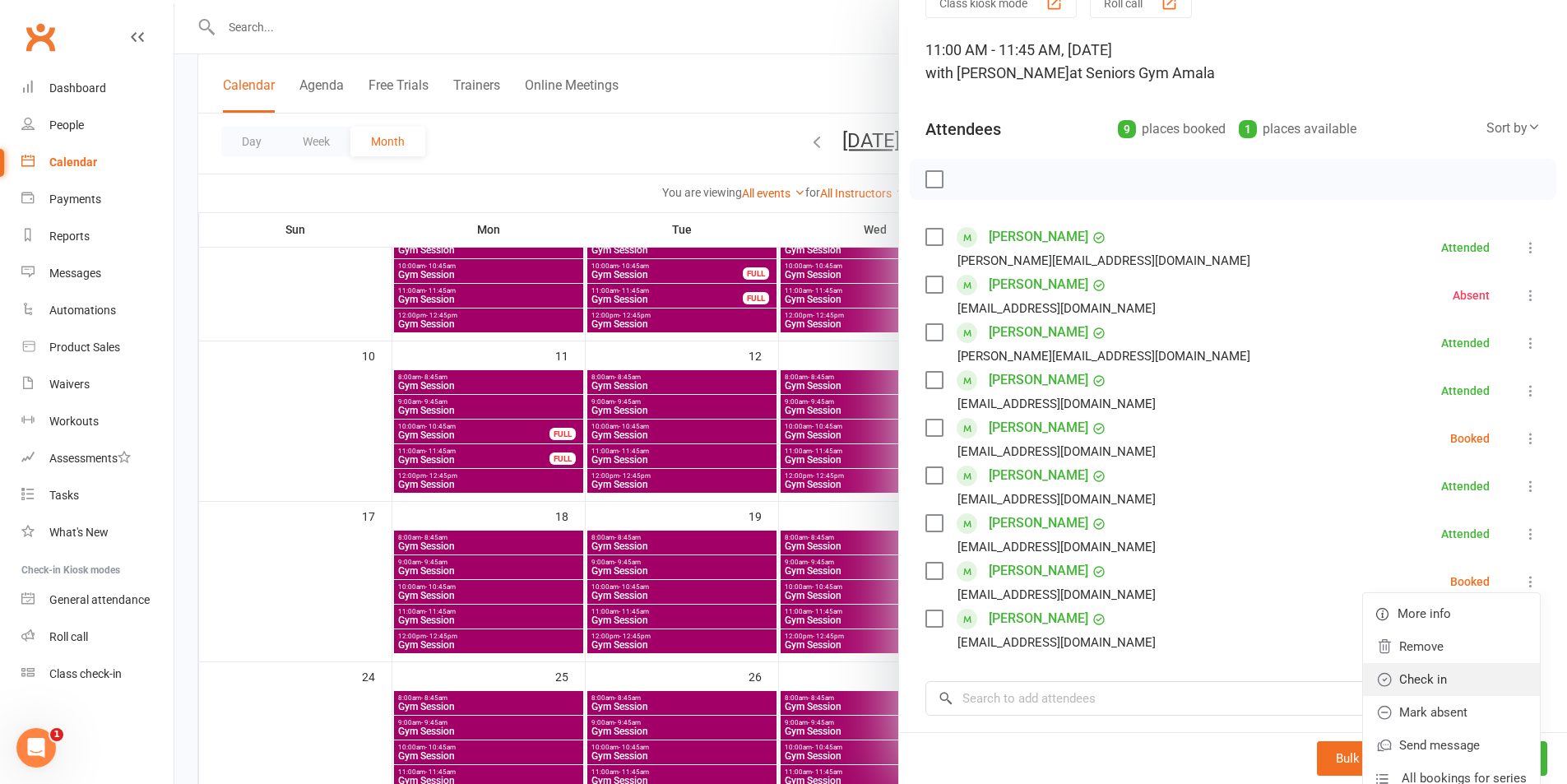
click at [1465, 671] on link "Check in" at bounding box center [1452, 679] width 177 height 33
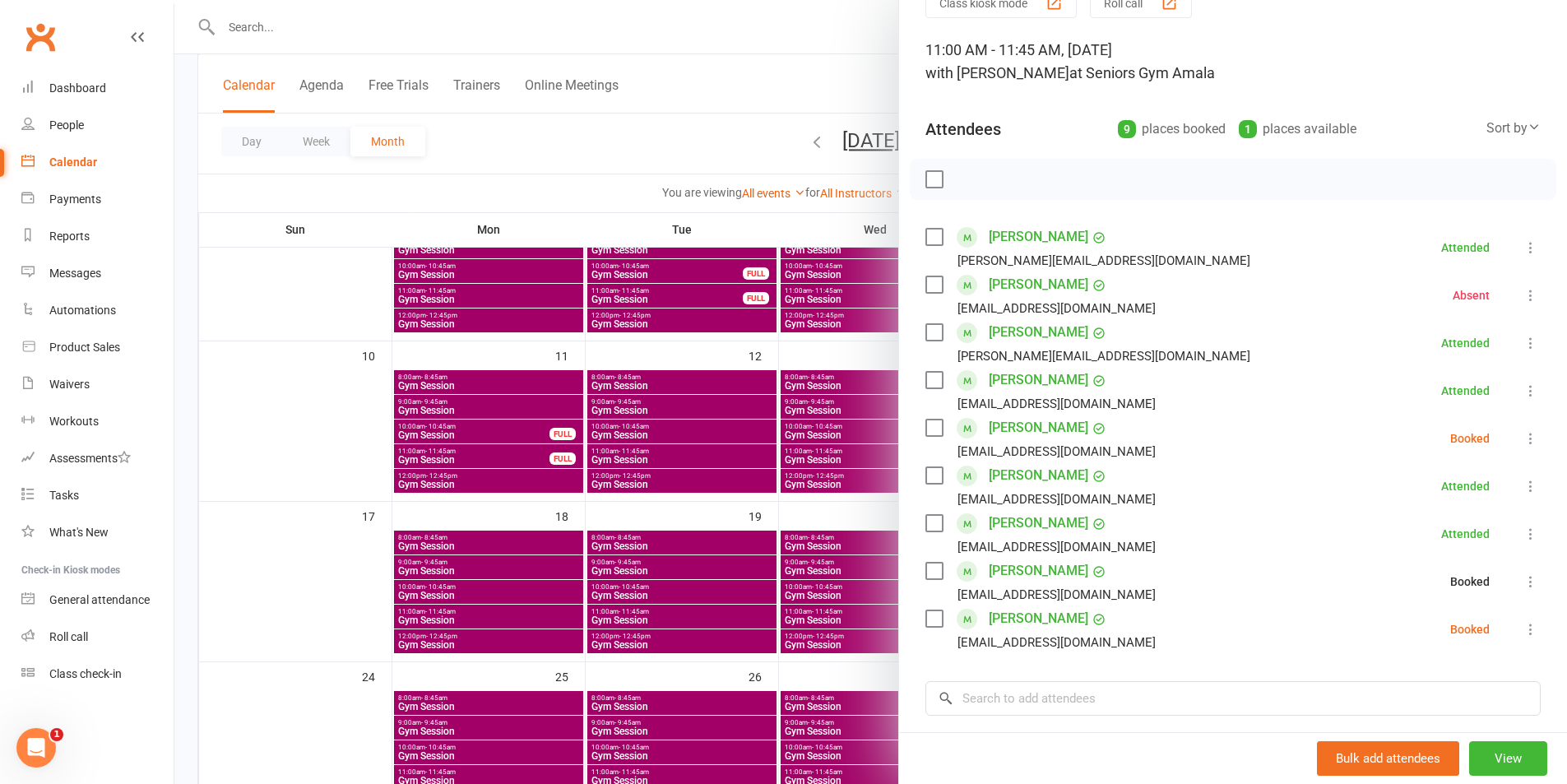
click at [1517, 633] on div "Class kiosk mode Roll call 11:00 AM - 11:45 AM, [DATE] with [PERSON_NAME] at Se…" at bounding box center [1233, 468] width 668 height 961
click at [1521, 624] on button at bounding box center [1531, 629] width 20 height 20
drag, startPoint x: 1436, startPoint y: 728, endPoint x: 1426, endPoint y: 728, distance: 10.0
click at [1435, 728] on link "Check in" at bounding box center [1452, 727] width 177 height 33
click at [1523, 489] on icon at bounding box center [1531, 486] width 16 height 16
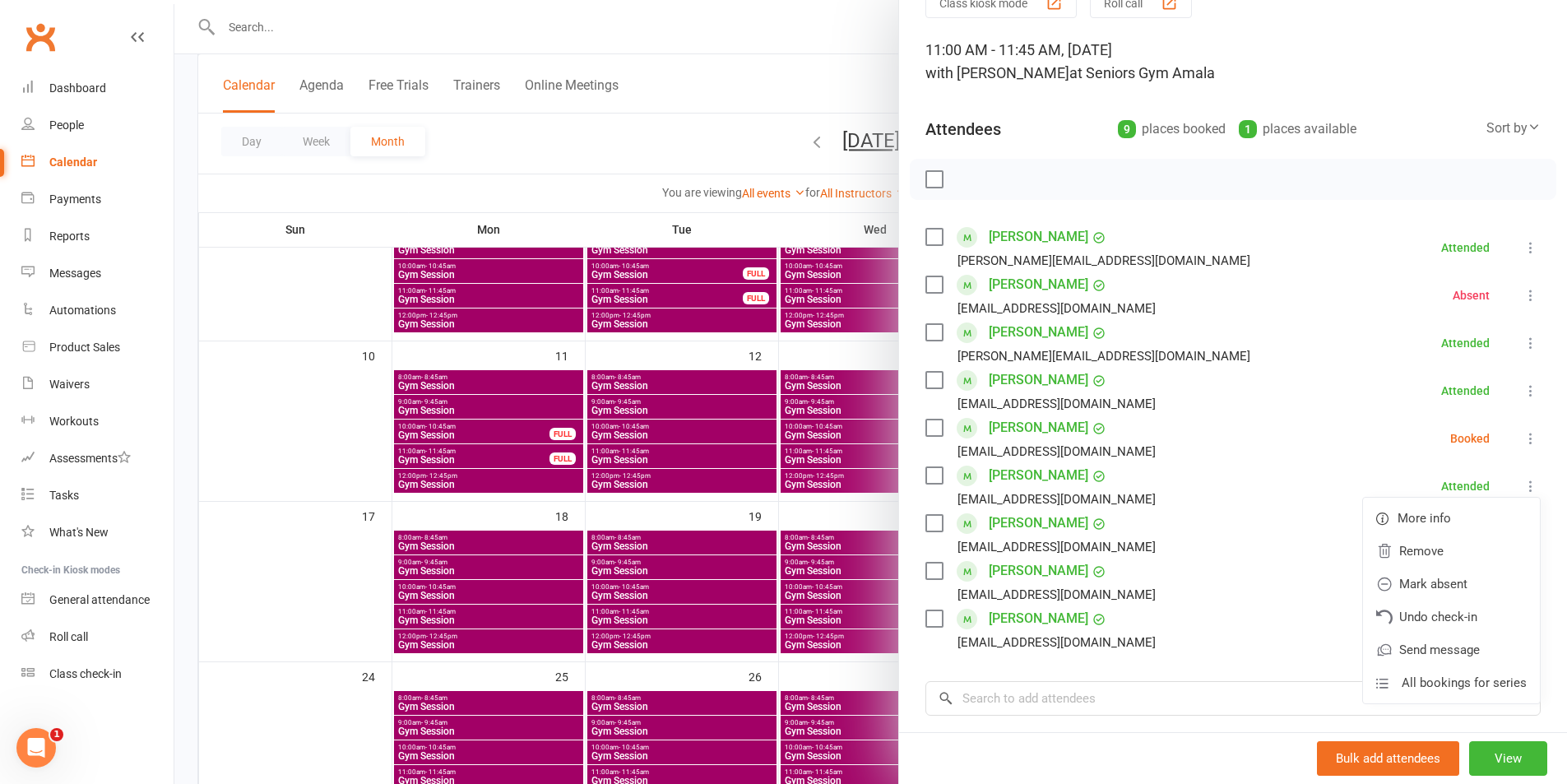
click at [1170, 402] on li "[PERSON_NAME] [EMAIL_ADDRESS][DOMAIN_NAME] Attended More info Remove Mark absen…" at bounding box center [1233, 390] width 615 height 48
click at [679, 489] on div at bounding box center [870, 392] width 1393 height 784
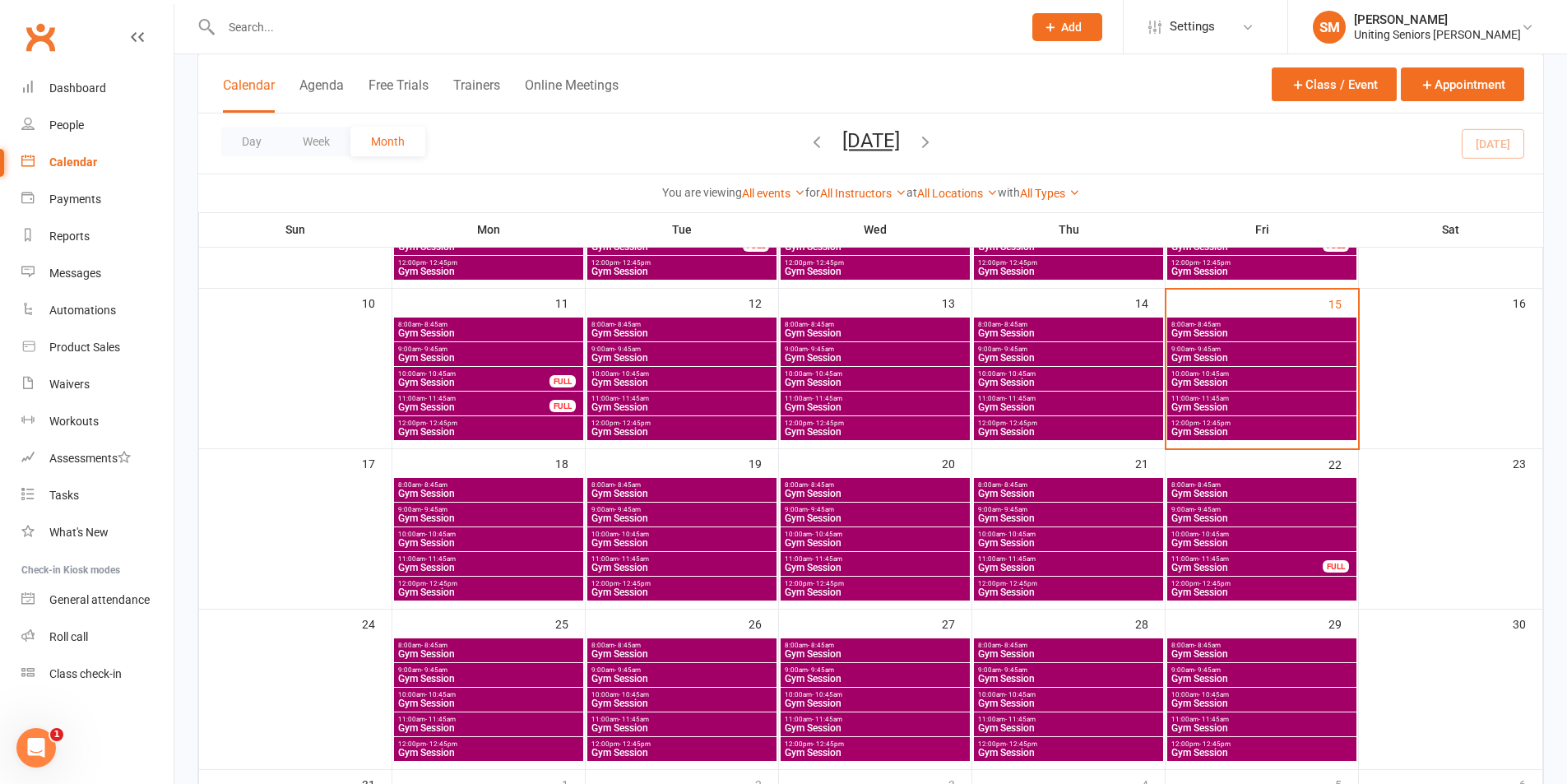
scroll to position [411, 0]
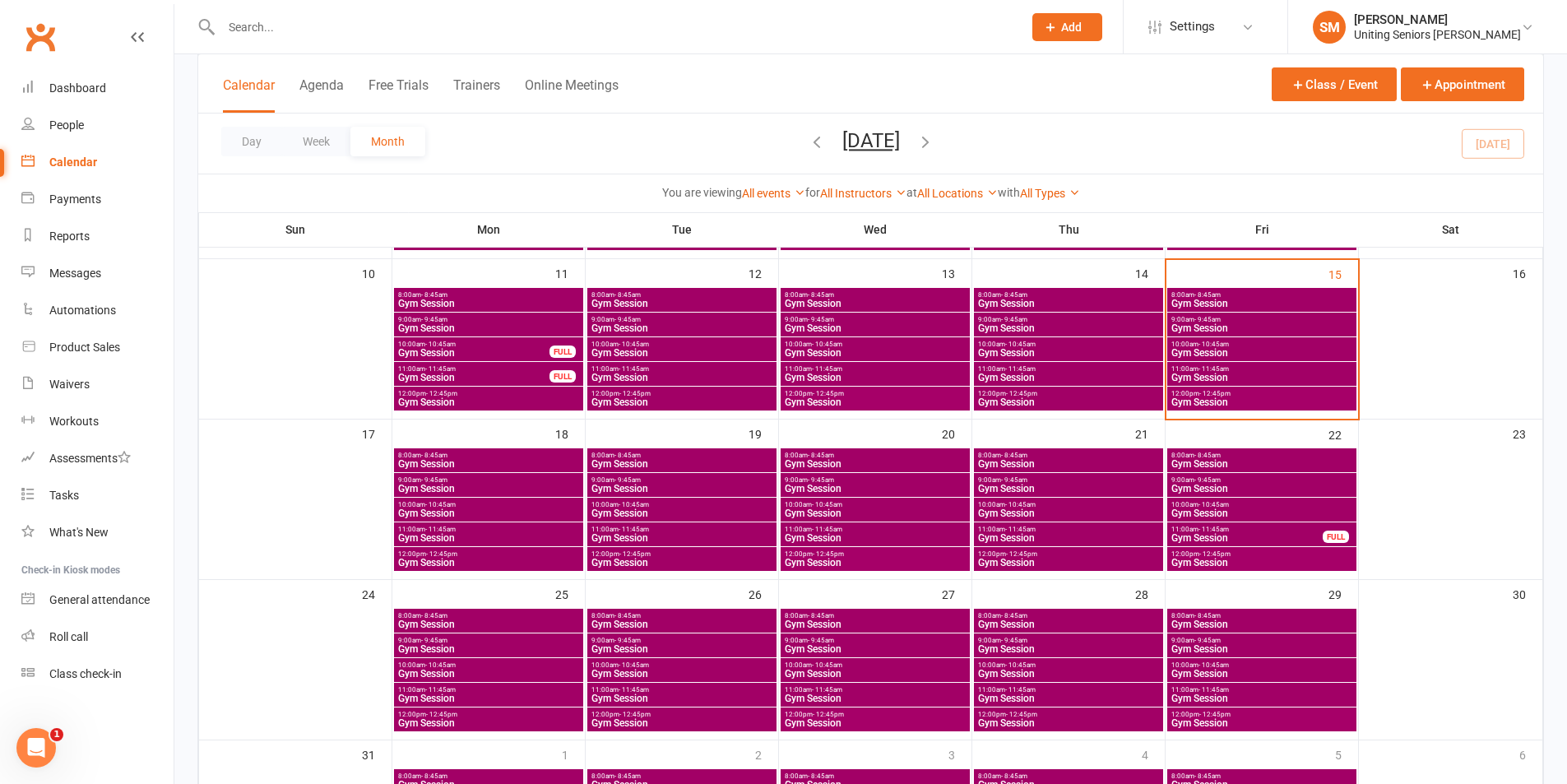
click at [1229, 532] on span "11:00am - 11:45am" at bounding box center [1247, 529] width 153 height 8
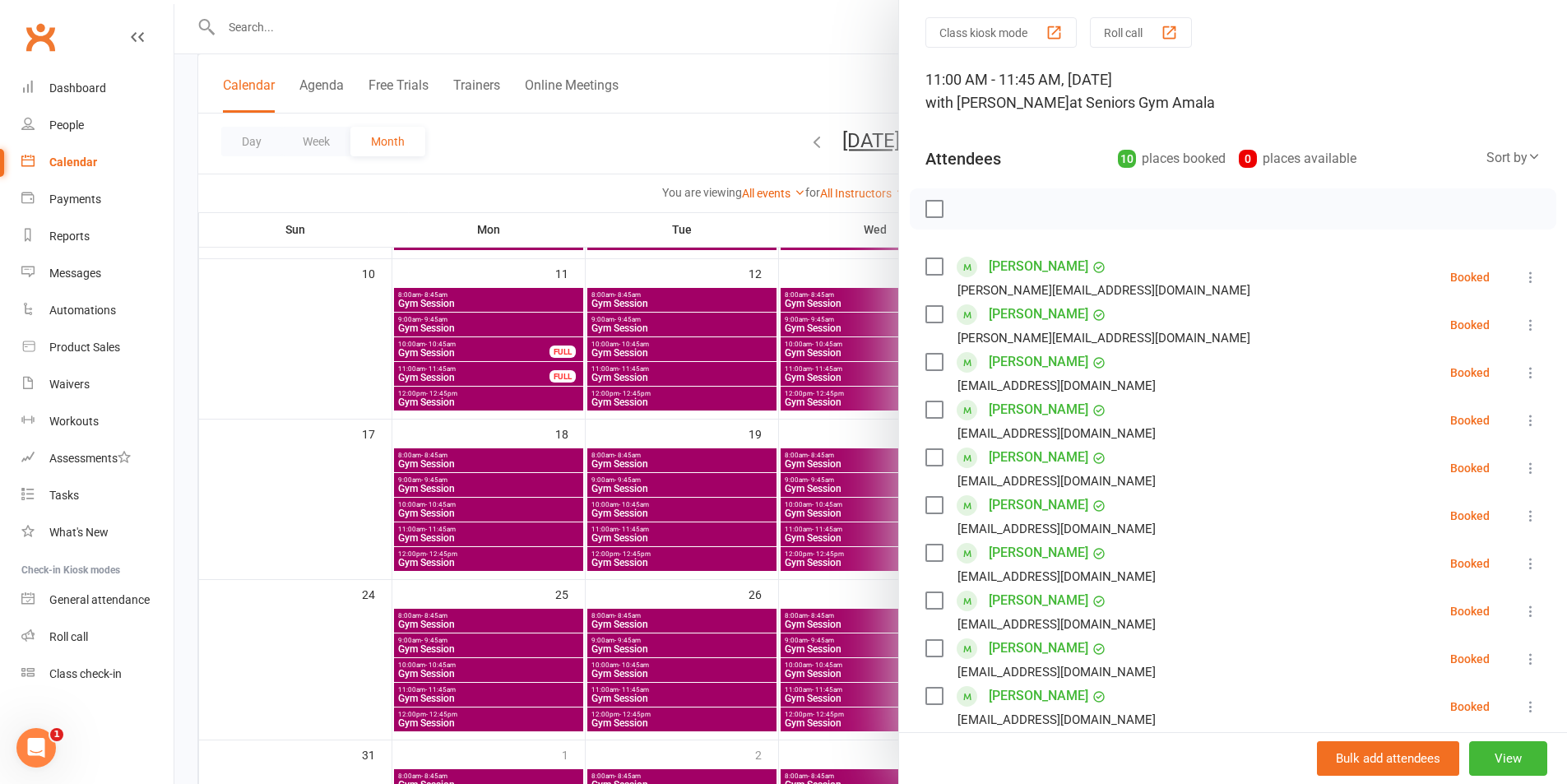
scroll to position [82, 0]
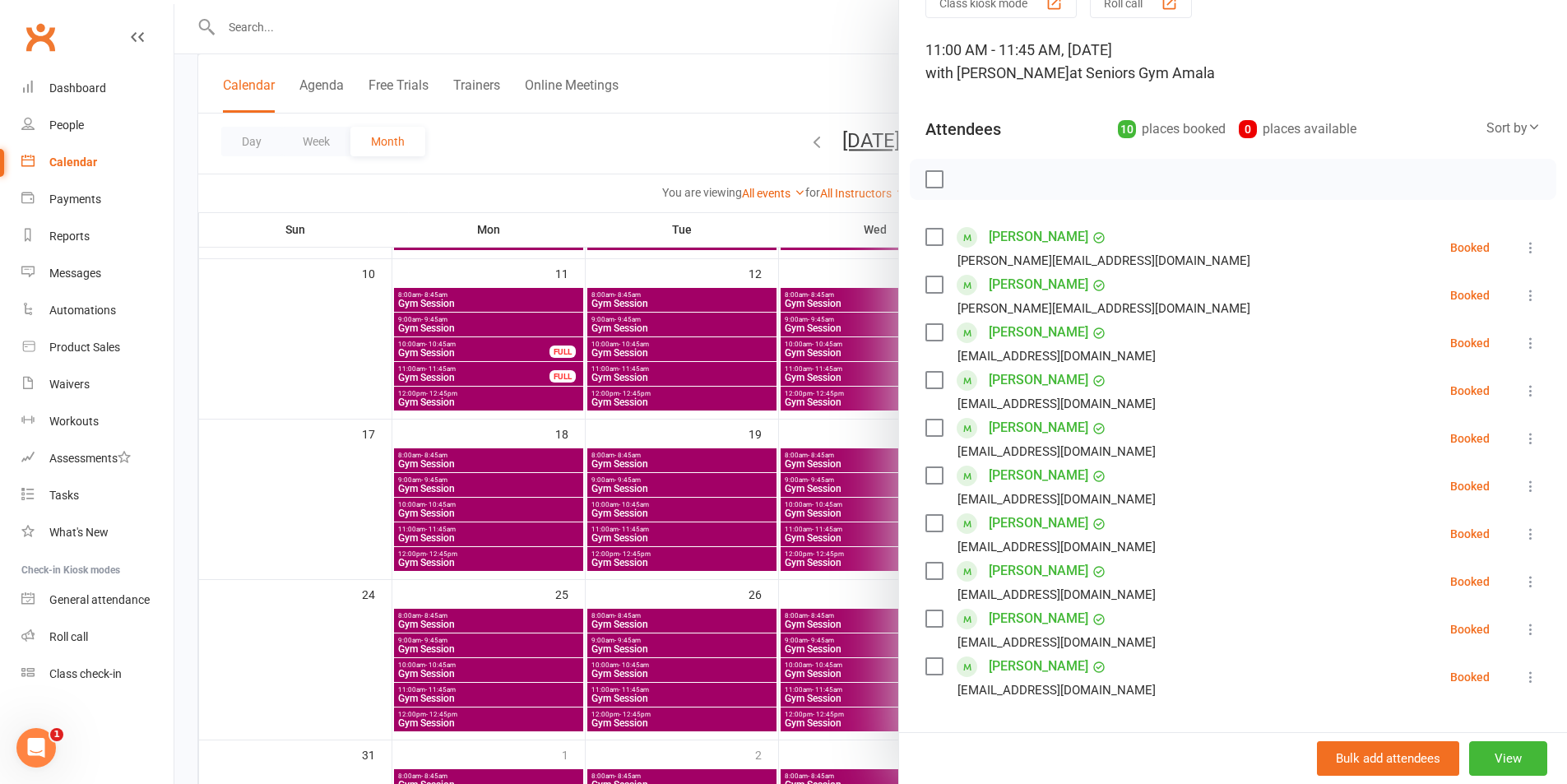
click at [1496, 537] on li "[PERSON_NAME] [EMAIL_ADDRESS][DOMAIN_NAME] Booked More info Remove Check in Mar…" at bounding box center [1233, 533] width 615 height 48
click at [1523, 532] on icon at bounding box center [1531, 533] width 16 height 16
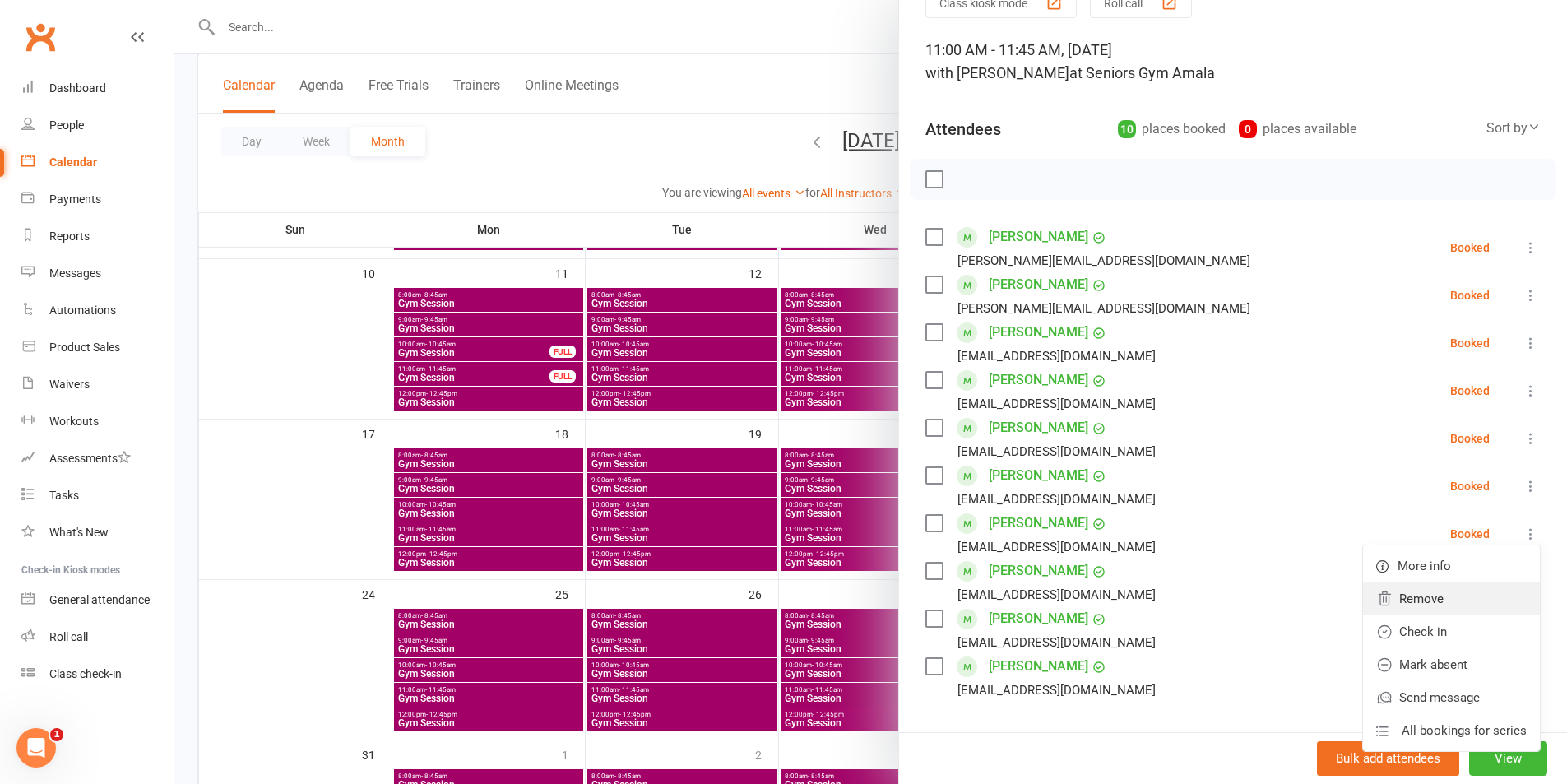
click at [1397, 609] on link "Remove" at bounding box center [1452, 598] width 177 height 33
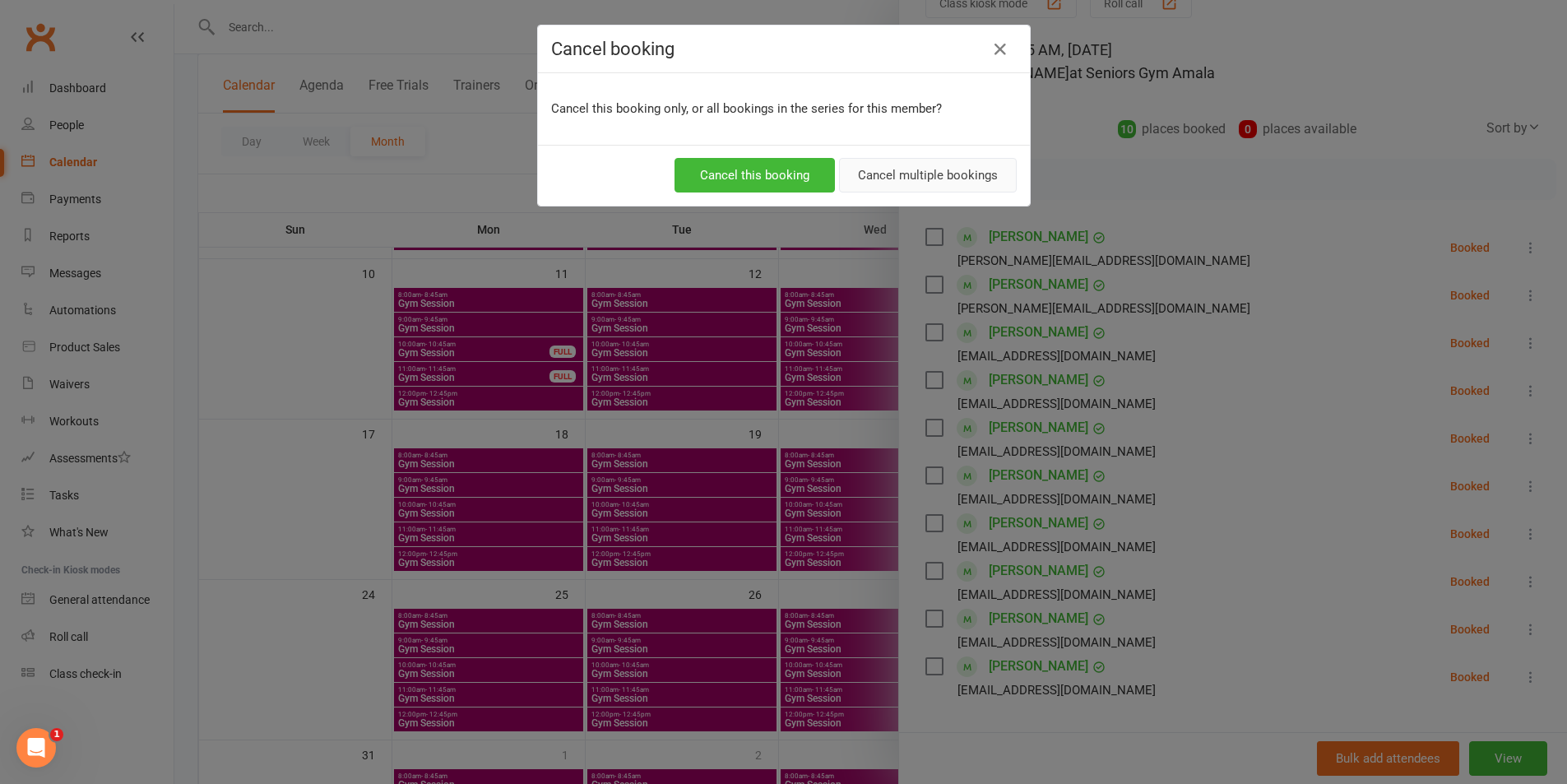
click at [860, 173] on button "Cancel multiple bookings" at bounding box center [928, 175] width 178 height 35
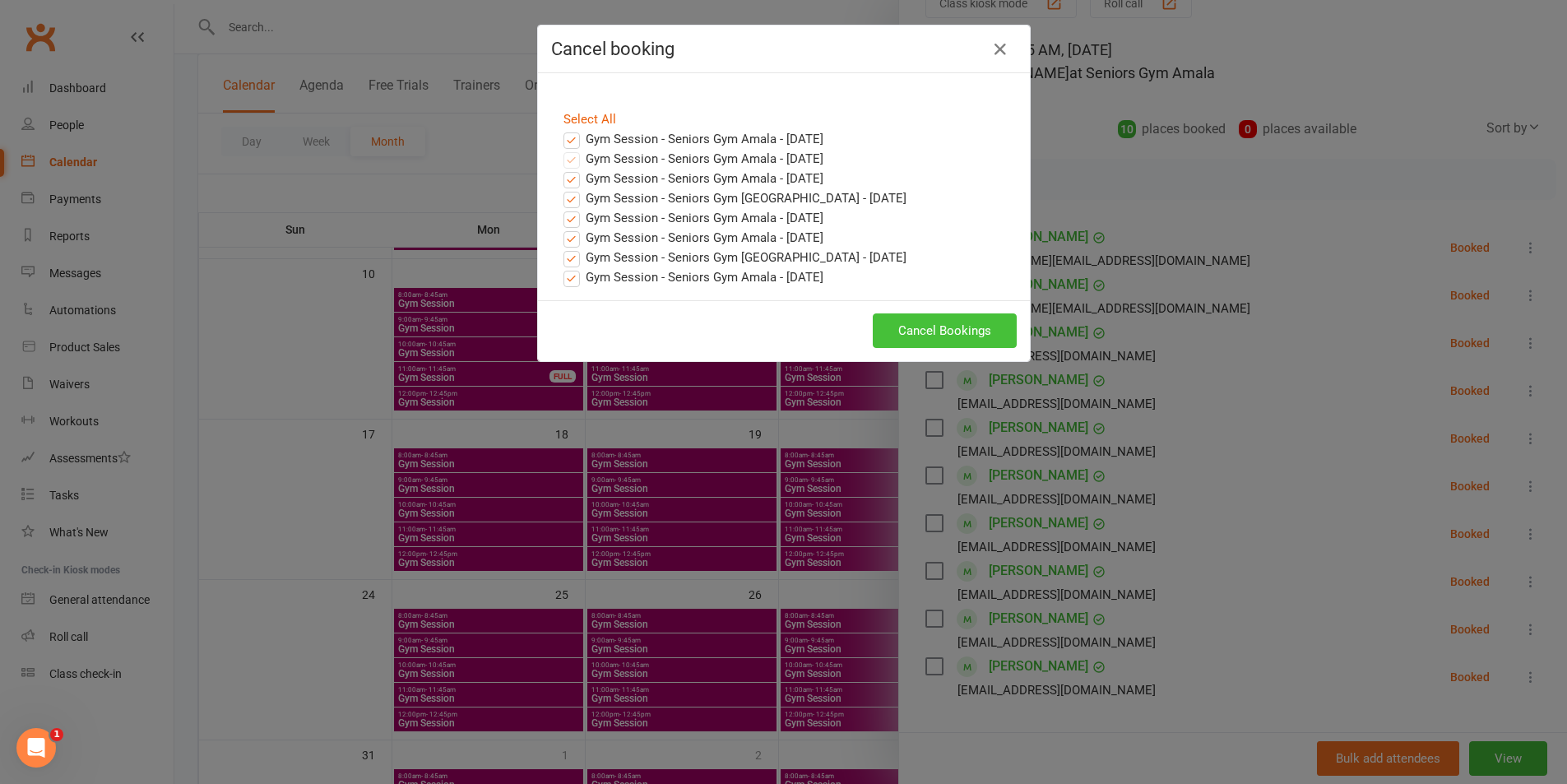
click at [906, 326] on button "Cancel Bookings" at bounding box center [945, 330] width 144 height 35
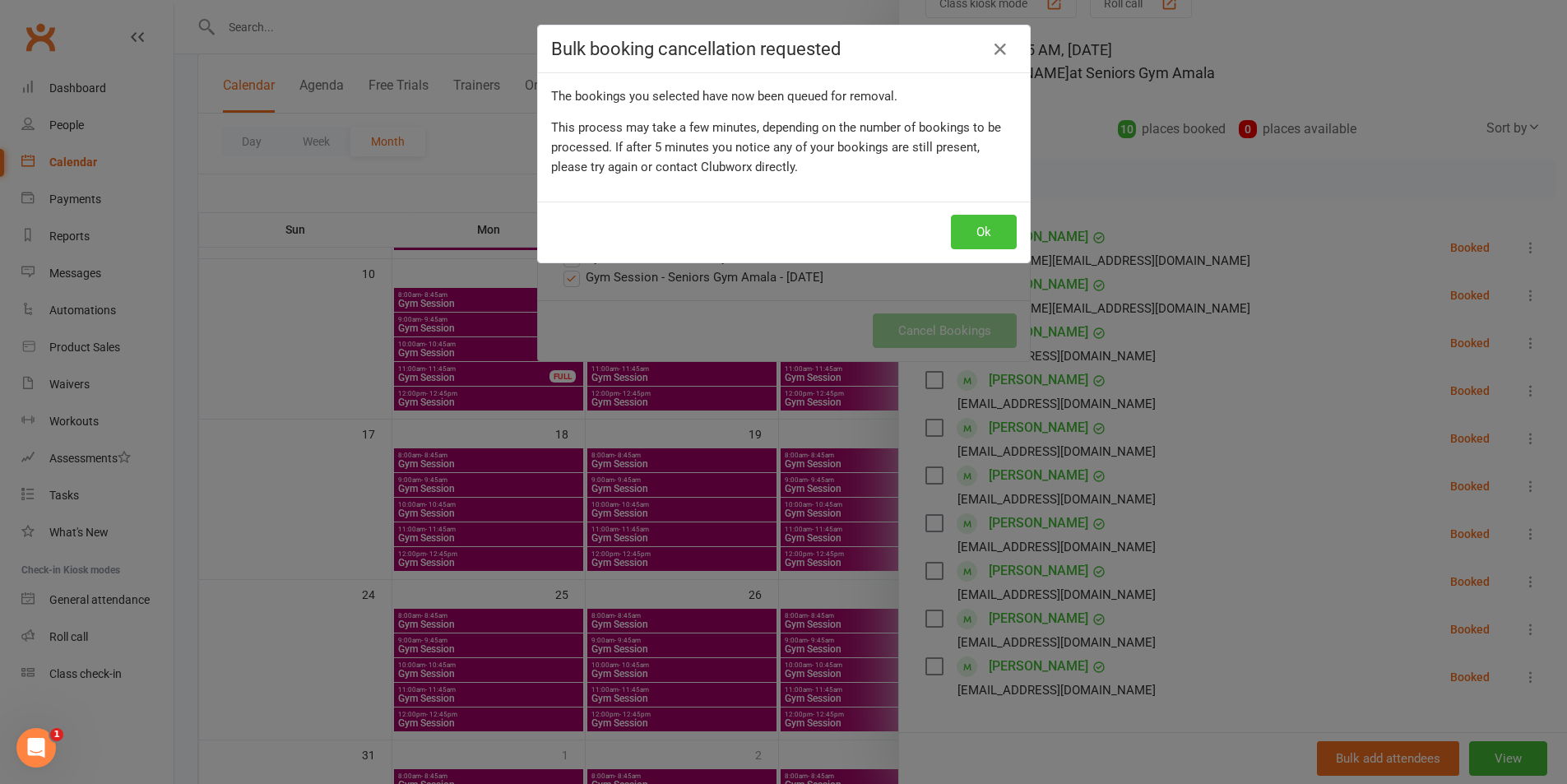
click at [970, 244] on button "Ok" at bounding box center [984, 232] width 66 height 35
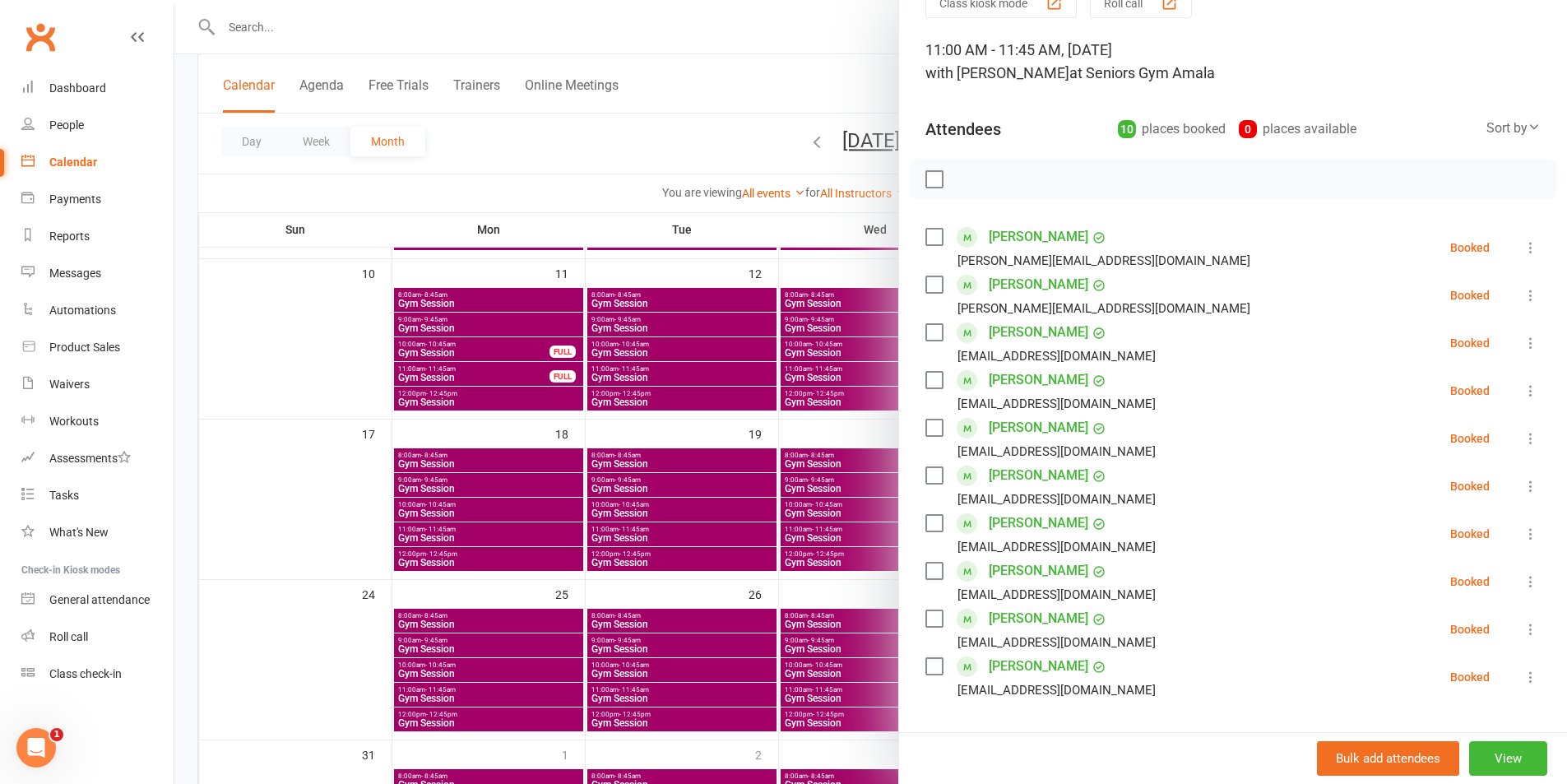
click at [797, 457] on div at bounding box center [870, 392] width 1393 height 784
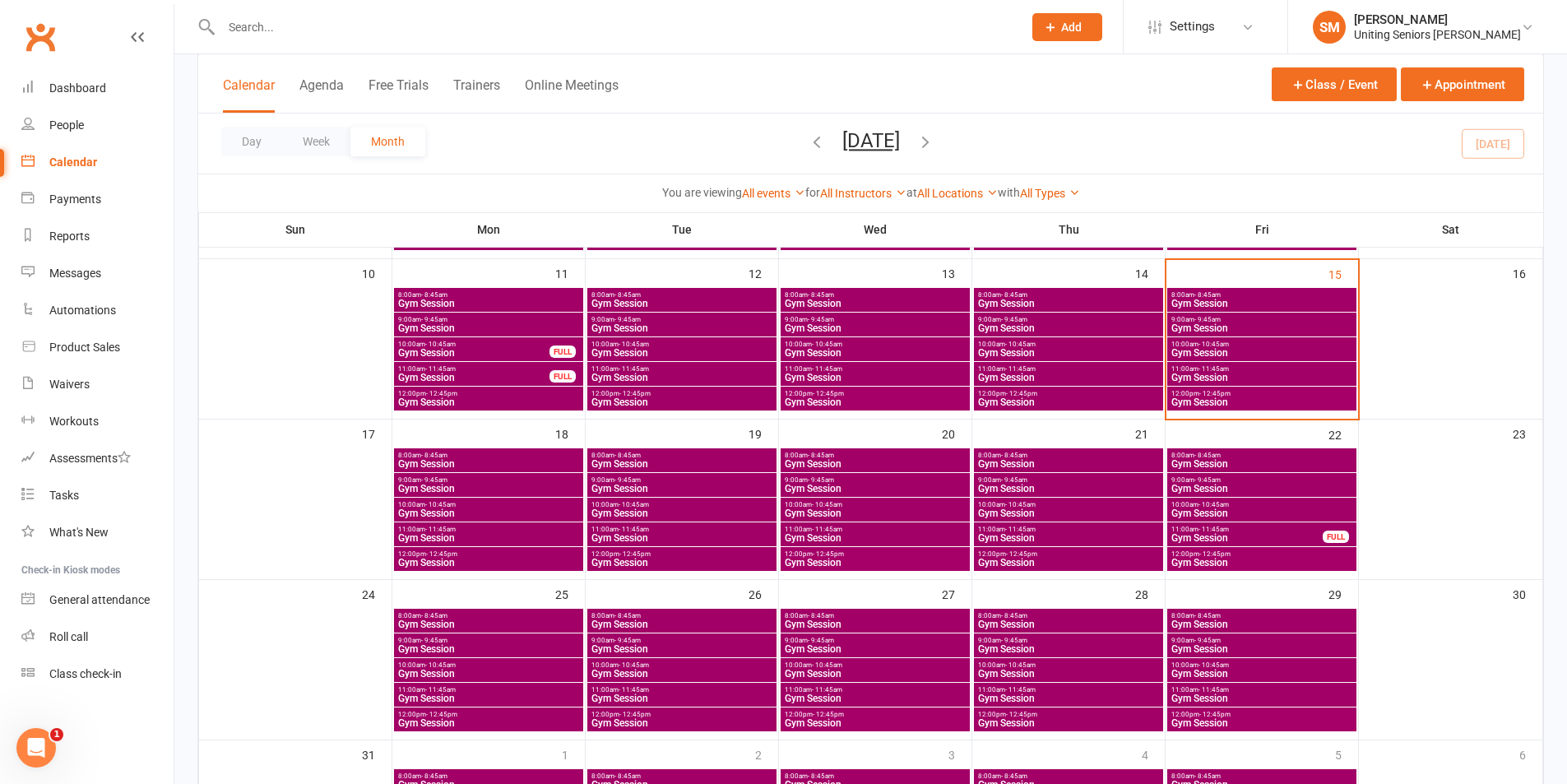
click at [1239, 554] on span "12:00pm - 12:45pm" at bounding box center [1262, 553] width 183 height 8
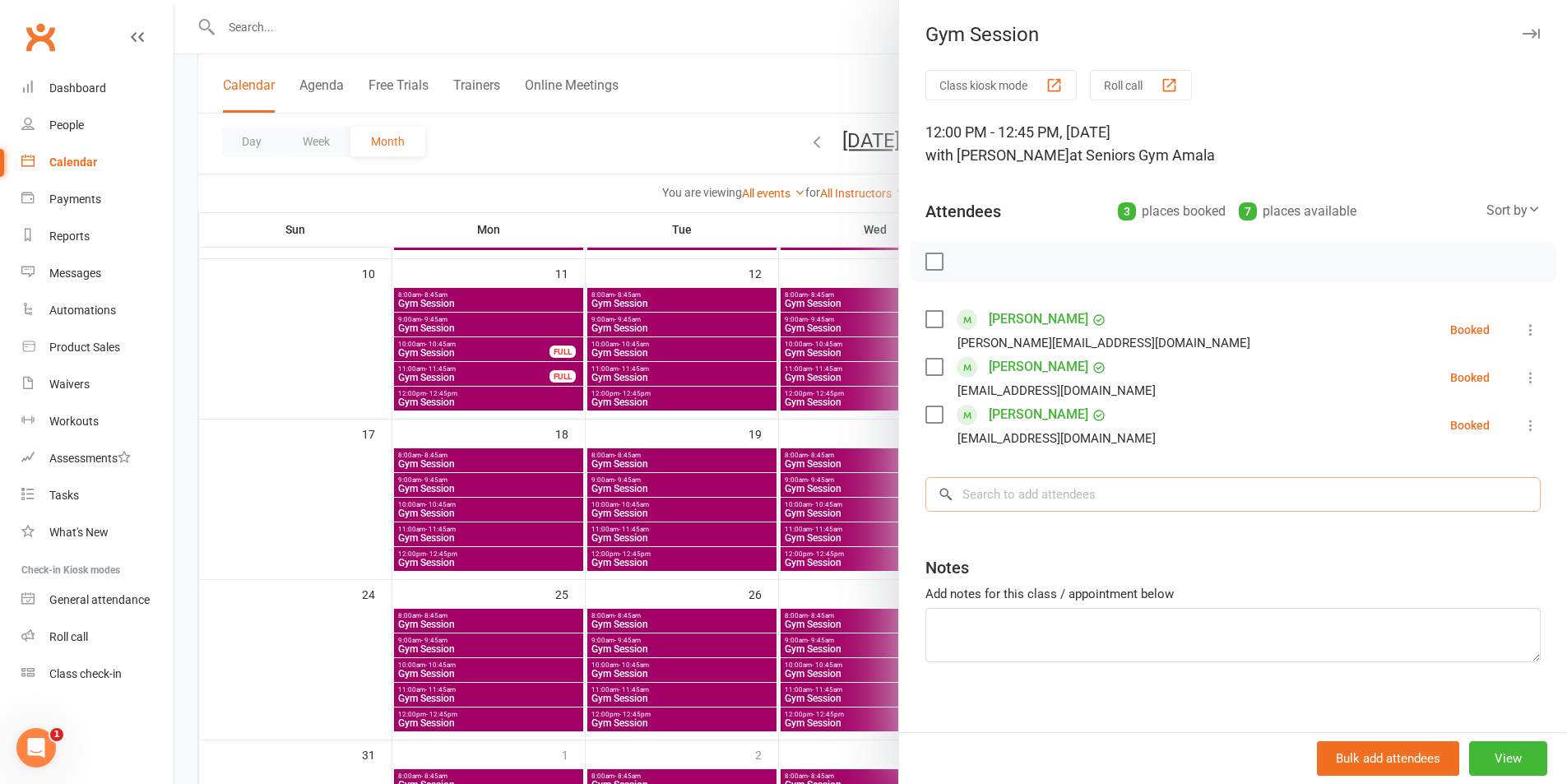
click at [1034, 501] on input "search" at bounding box center [1233, 494] width 615 height 35
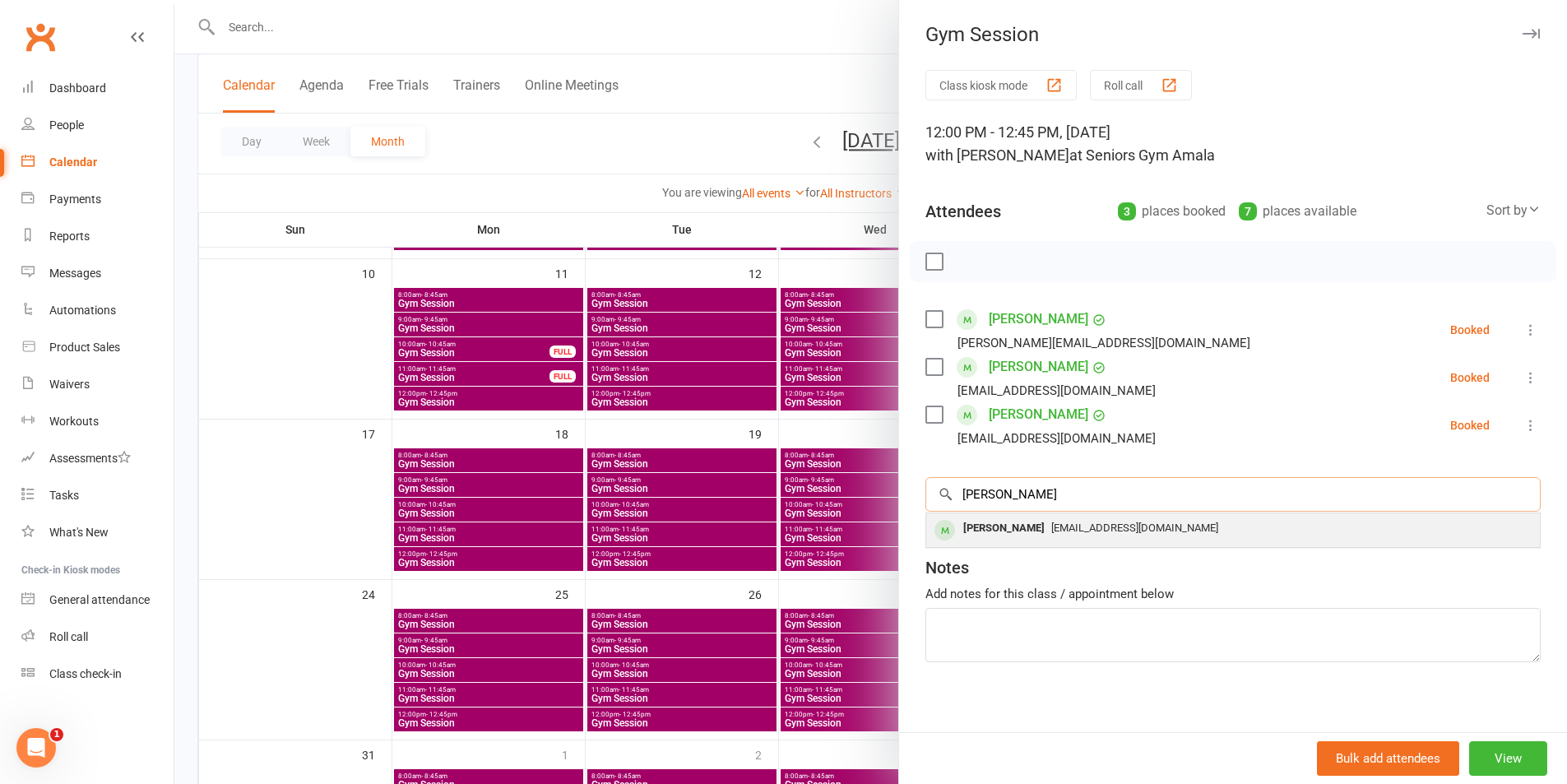
type input "[PERSON_NAME]"
click at [1026, 528] on div "[PERSON_NAME]" at bounding box center [1004, 529] width 95 height 24
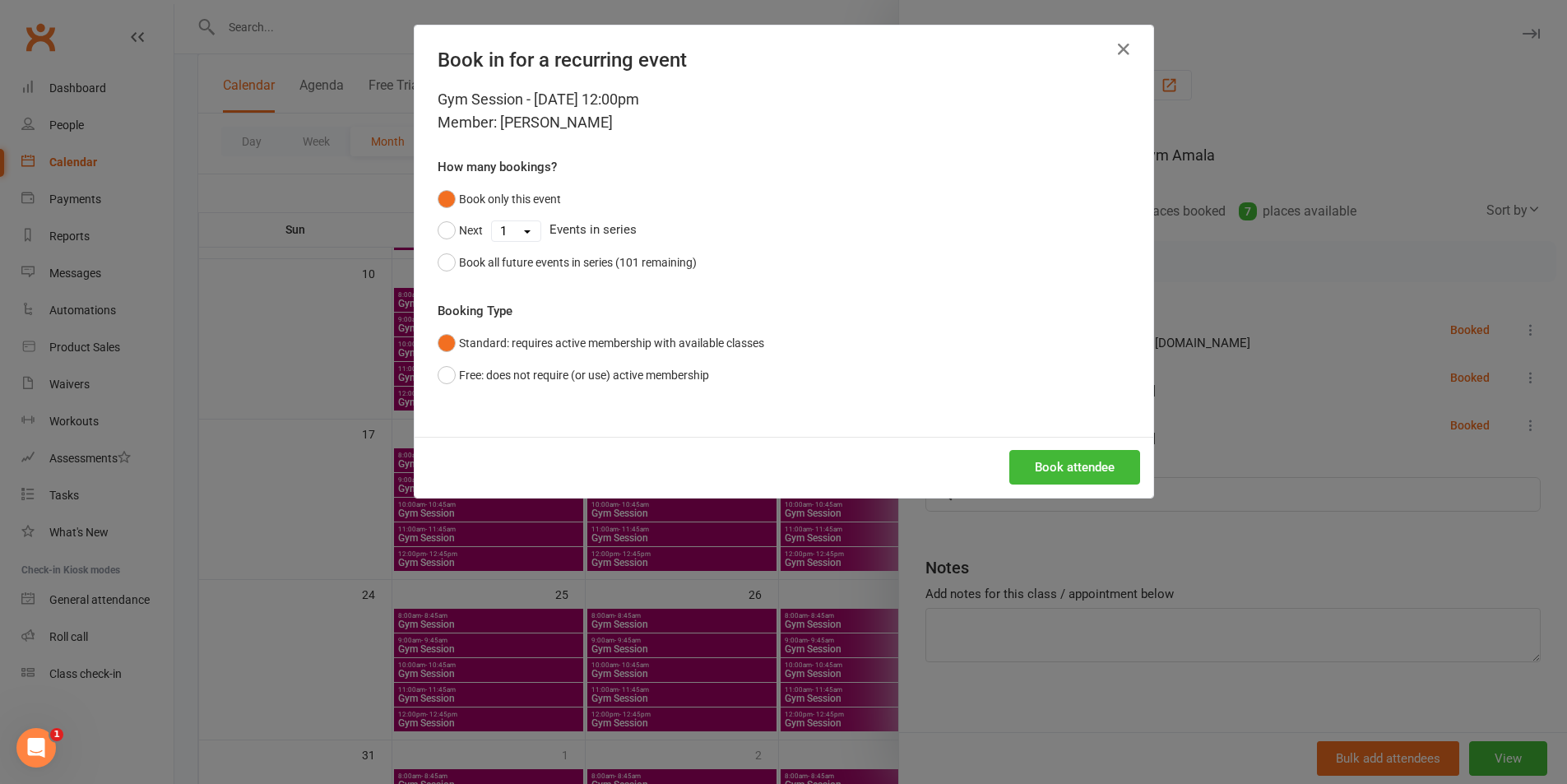
drag, startPoint x: 529, startPoint y: 226, endPoint x: 528, endPoint y: 240, distance: 14.0
click at [528, 227] on select "1 2 3 4 5 6 7 8 9 10 11 12 13 14 15 16 17 18 19 20 21 22 23 24 25 26 27 28 29 3…" at bounding box center [516, 231] width 49 height 20
select select "9"
click at [492, 221] on select "1 2 3 4 5 6 7 8 9 10 11 12 13 14 15 16 17 18 19 20 21 22 23 24 25 26 27 28 29 3…" at bounding box center [516, 231] width 49 height 20
drag, startPoint x: 448, startPoint y: 231, endPoint x: 547, endPoint y: 271, distance: 106.8
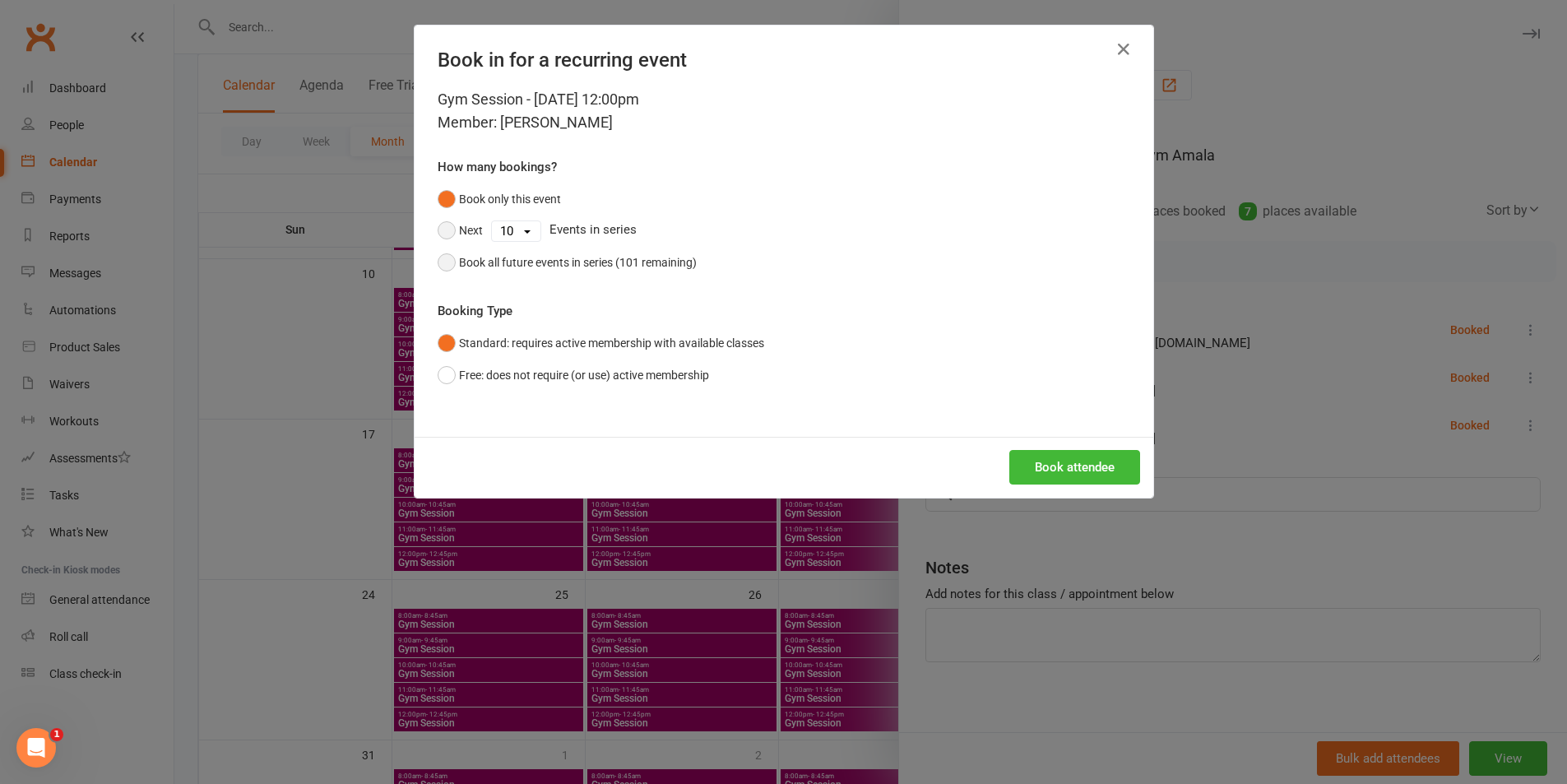
click at [447, 231] on button "Next" at bounding box center [460, 231] width 45 height 31
click at [1092, 458] on button "Book attendee" at bounding box center [1075, 467] width 131 height 35
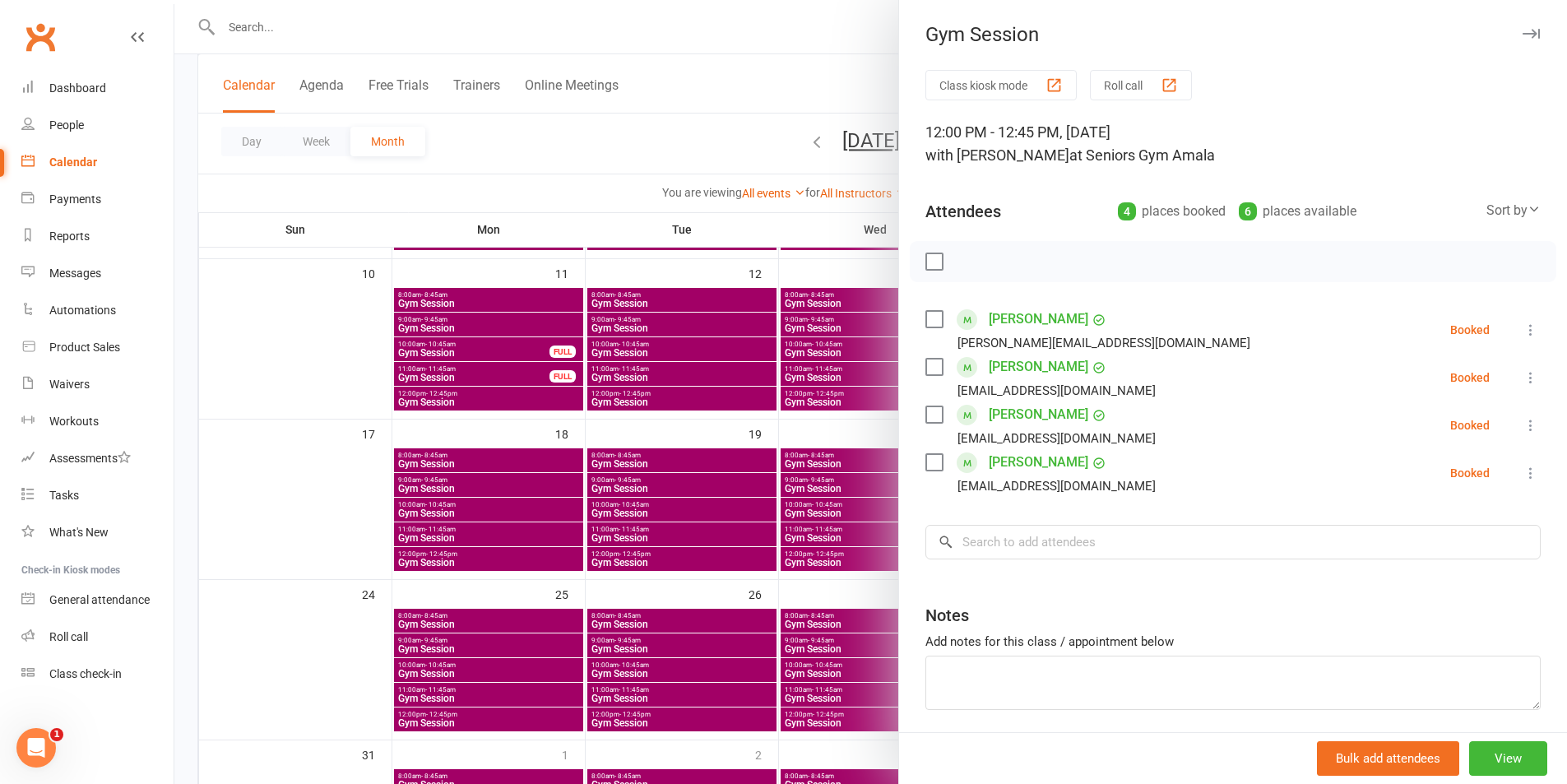
click at [656, 358] on div at bounding box center [870, 392] width 1393 height 784
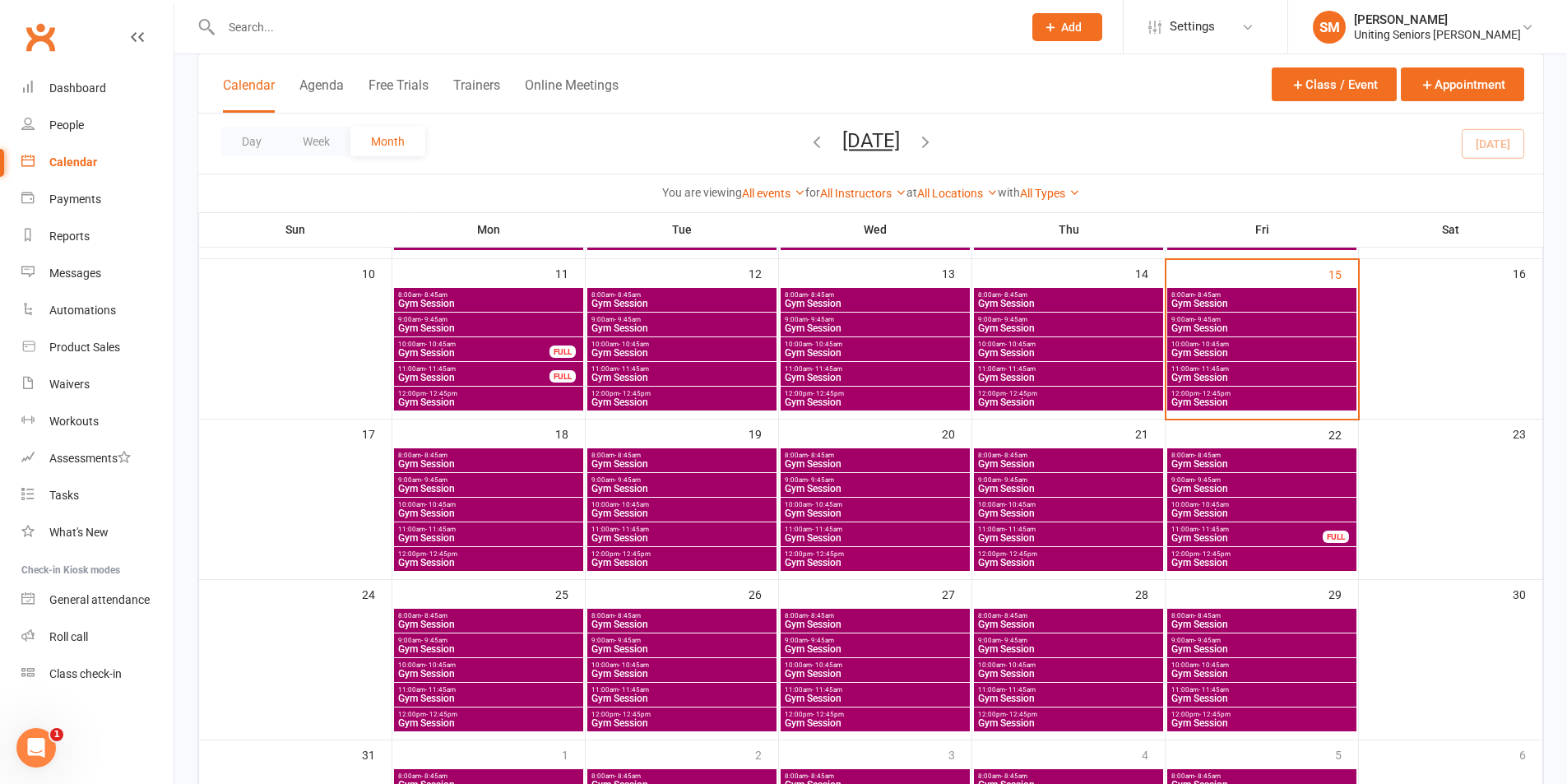
click at [1246, 378] on span "Gym Session" at bounding box center [1262, 377] width 183 height 10
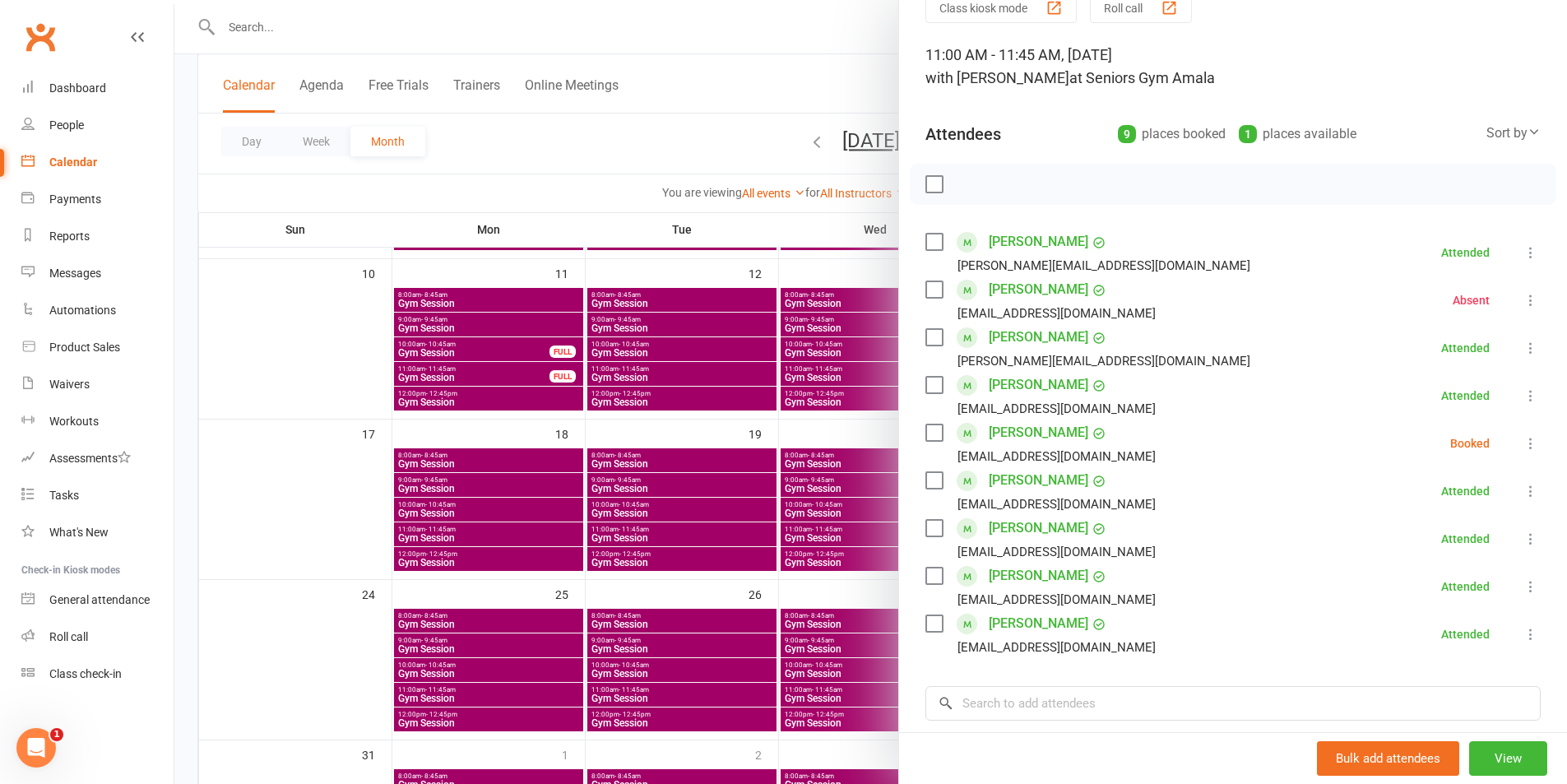
scroll to position [165, 0]
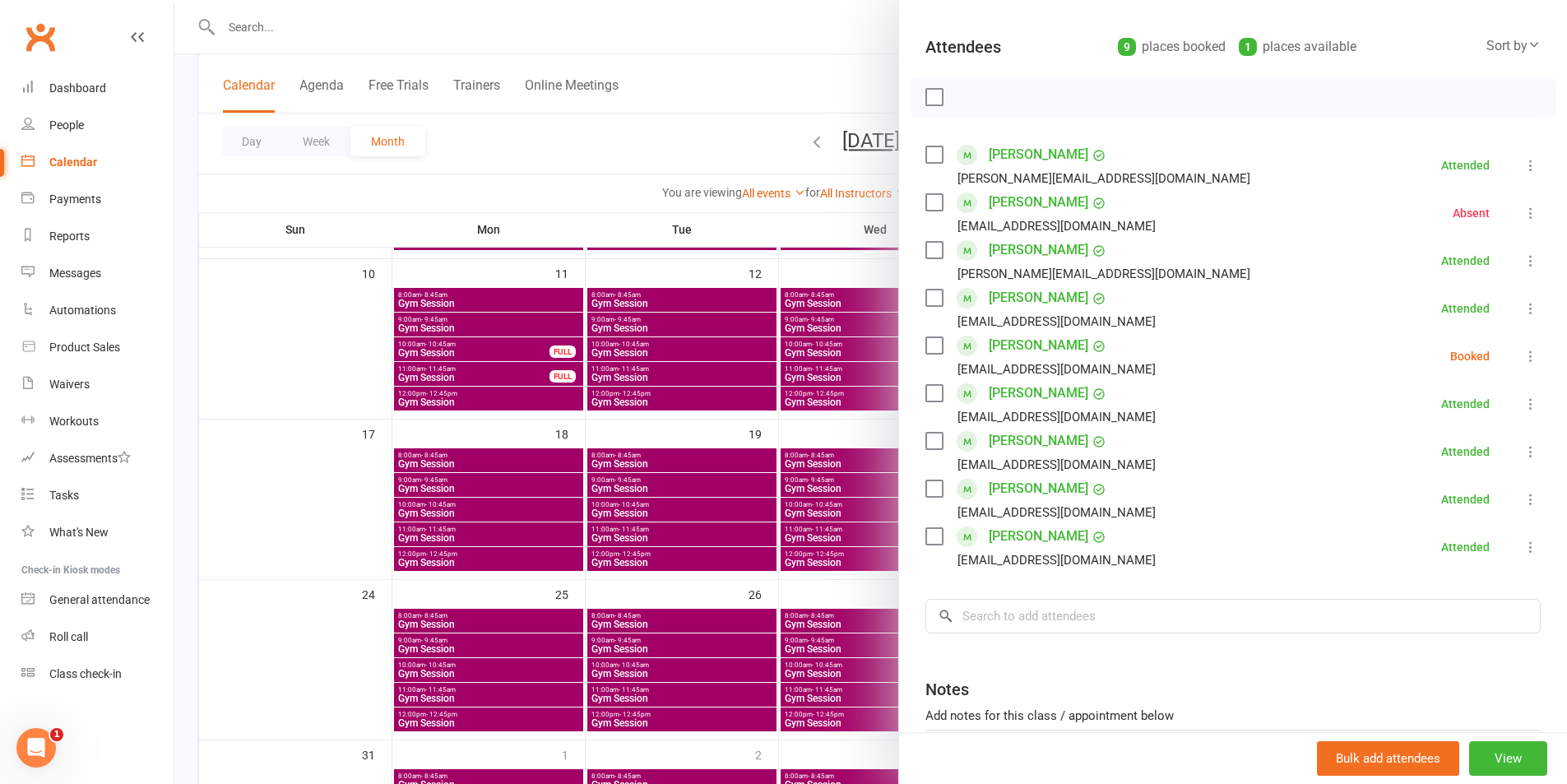
click at [618, 377] on div at bounding box center [870, 392] width 1393 height 784
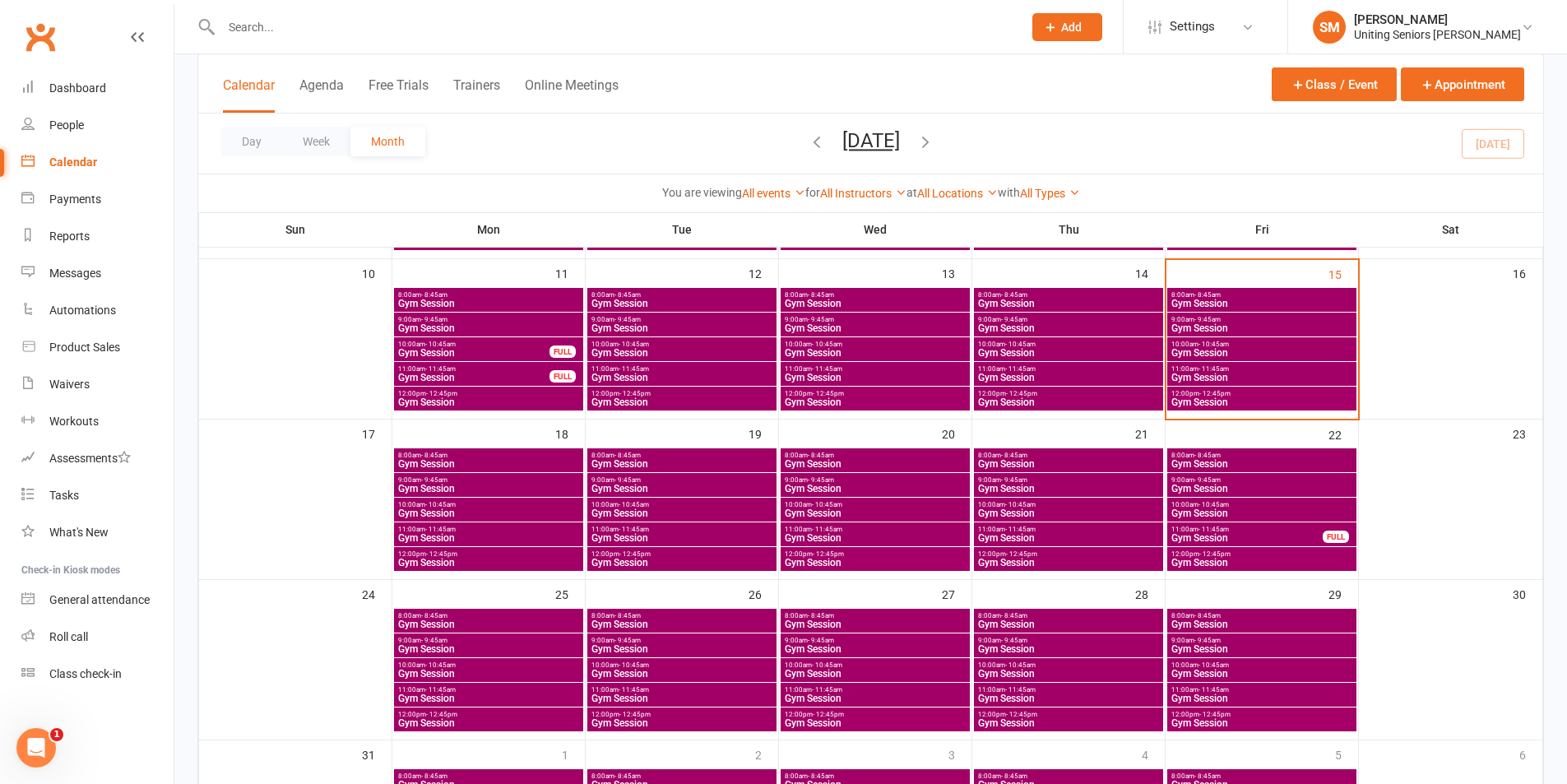
click at [1280, 557] on span "12:00pm - 12:45pm" at bounding box center [1262, 553] width 183 height 8
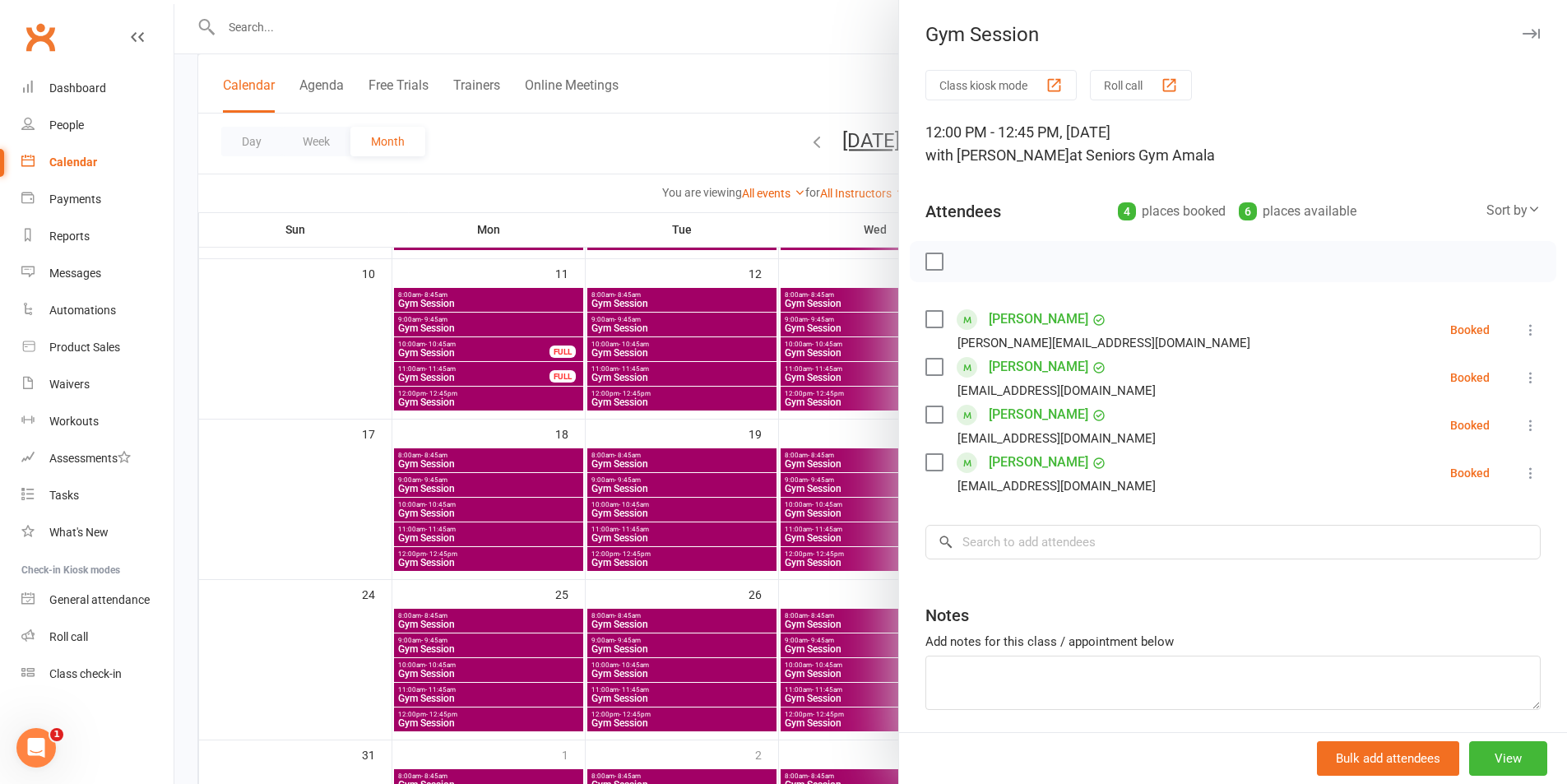
click at [817, 469] on div at bounding box center [870, 392] width 1393 height 784
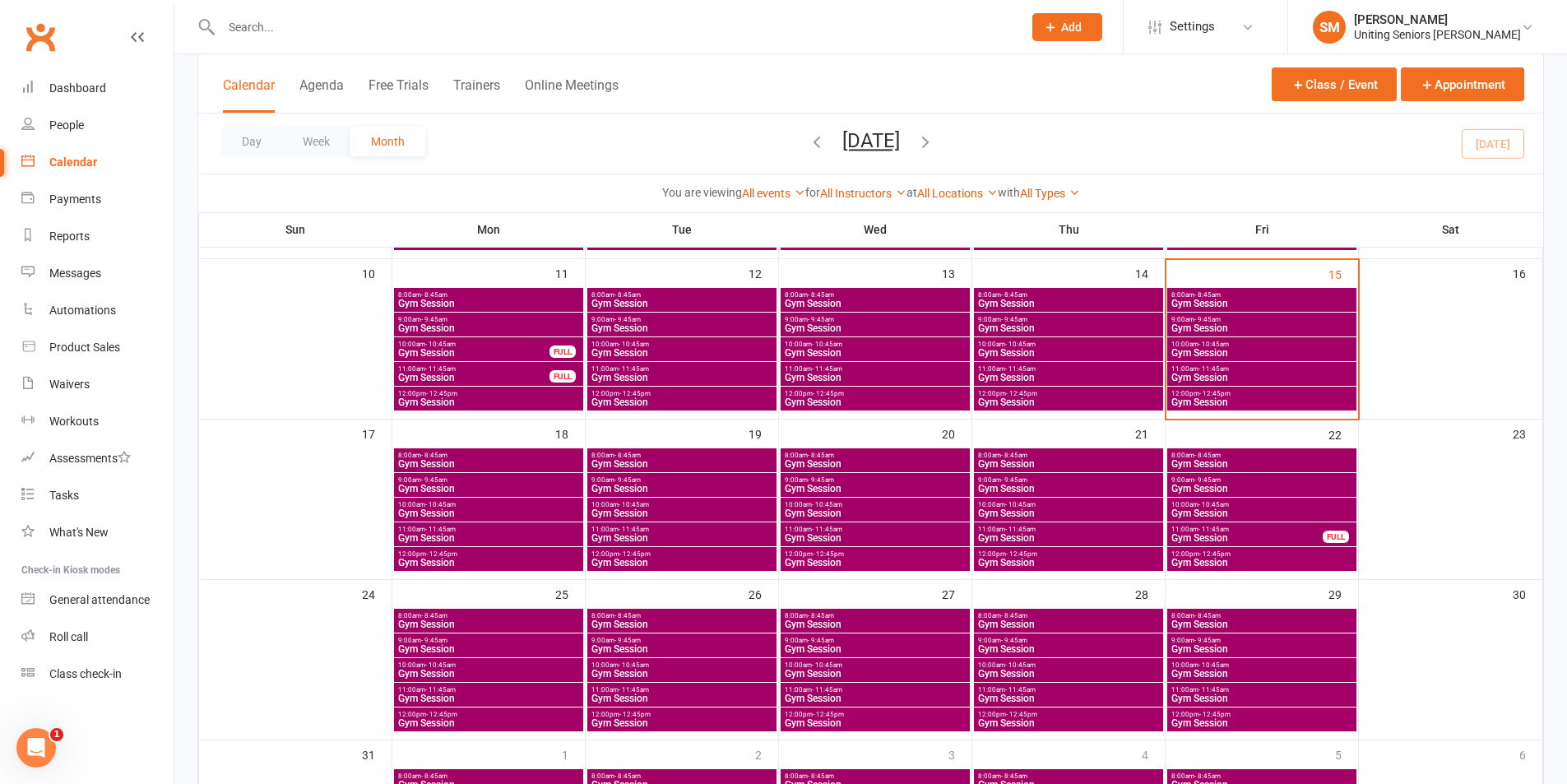
click at [449, 539] on span "Gym Session" at bounding box center [488, 537] width 183 height 10
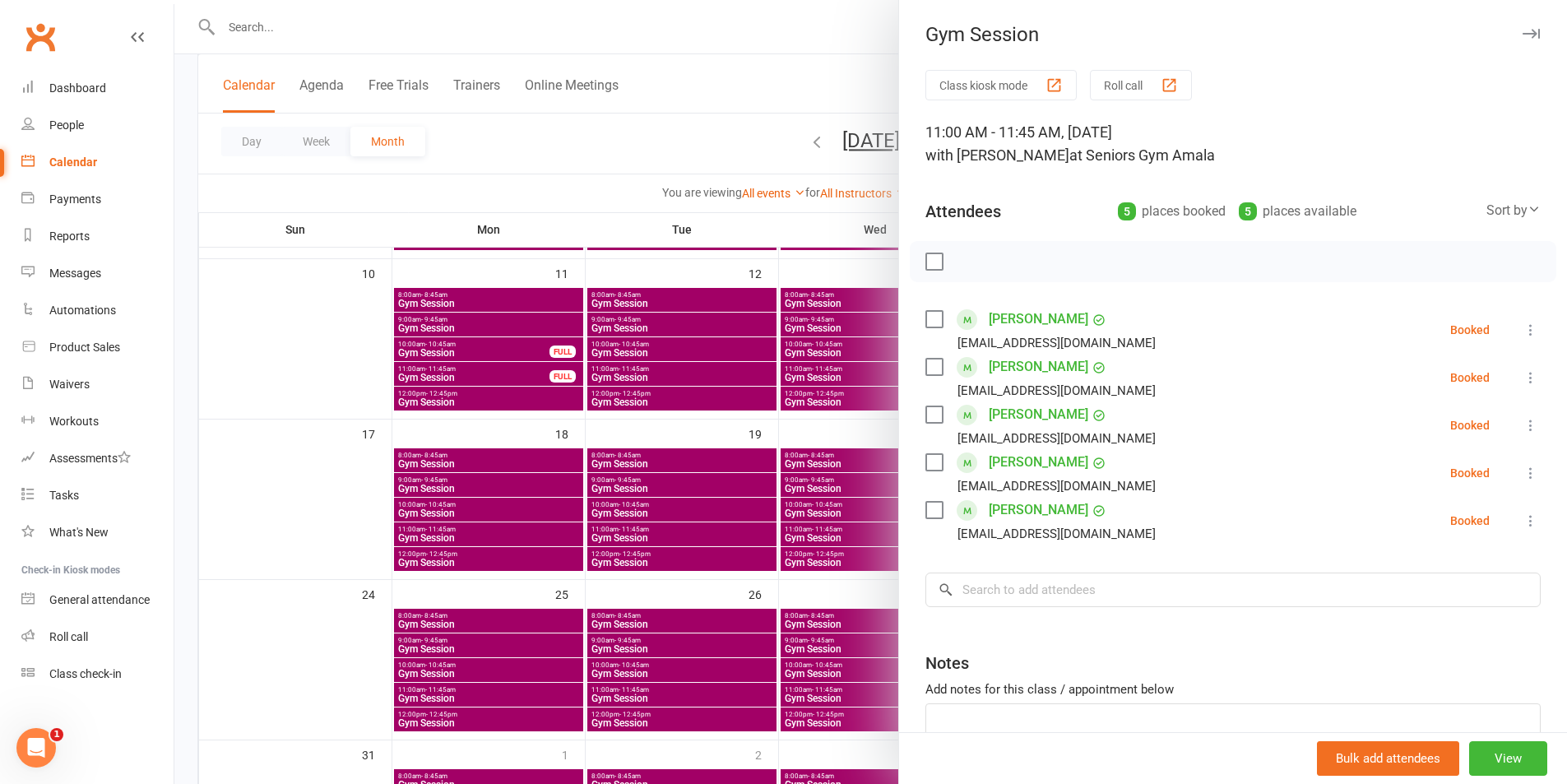
click at [460, 526] on div at bounding box center [870, 392] width 1393 height 784
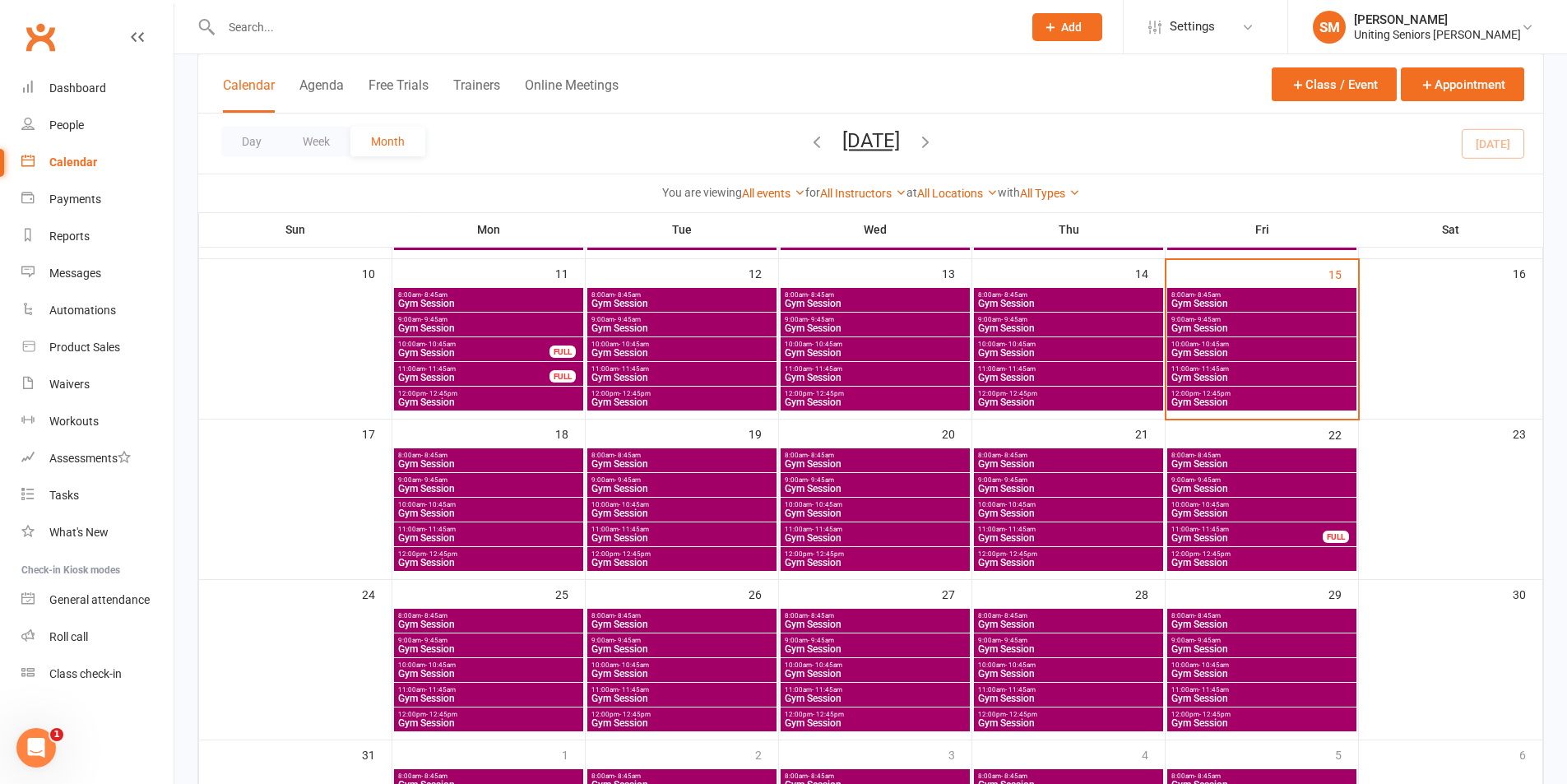
click at [454, 566] on span "Gym Session" at bounding box center [488, 562] width 183 height 10
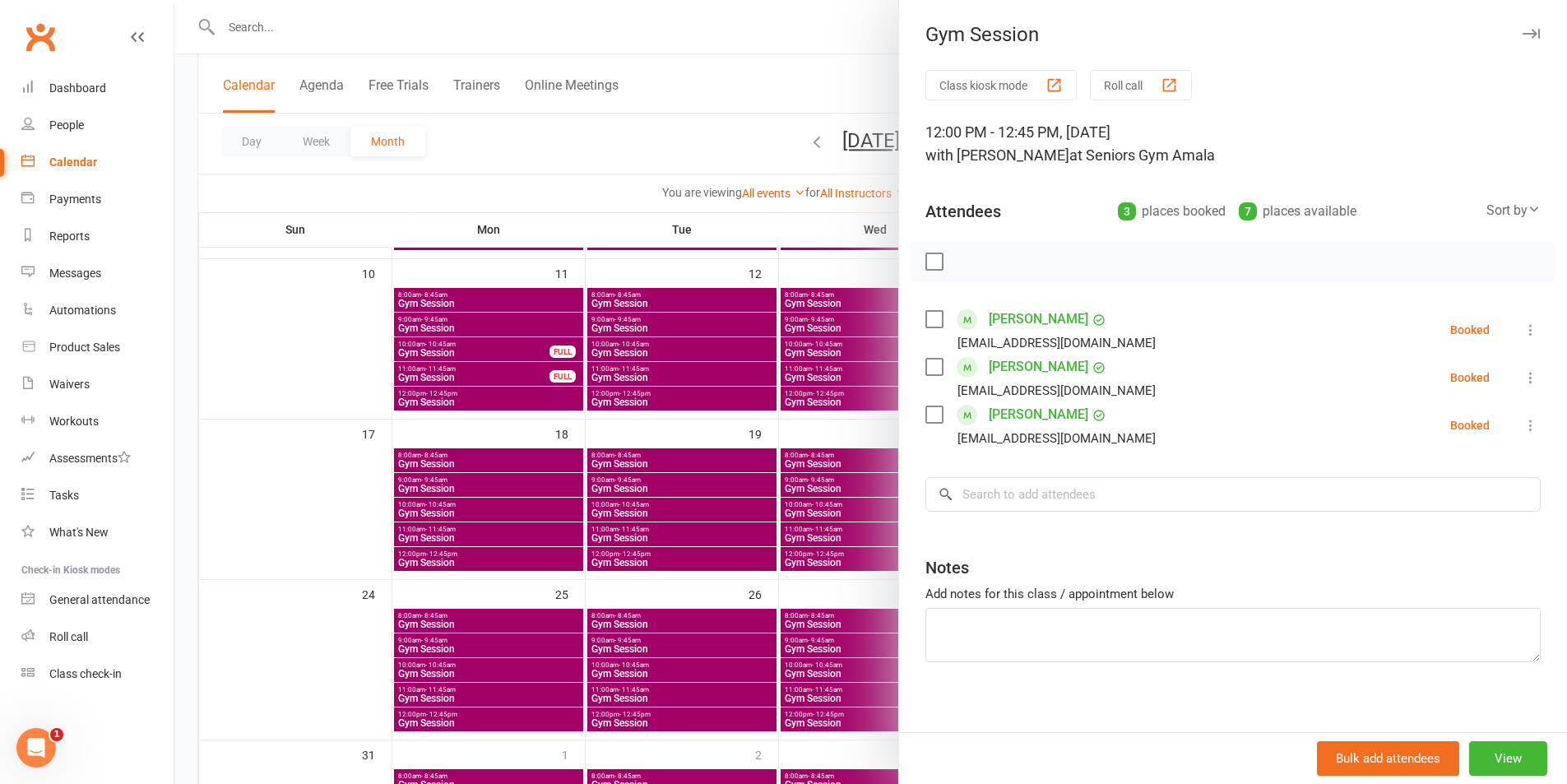
click at [472, 518] on div at bounding box center [870, 392] width 1393 height 784
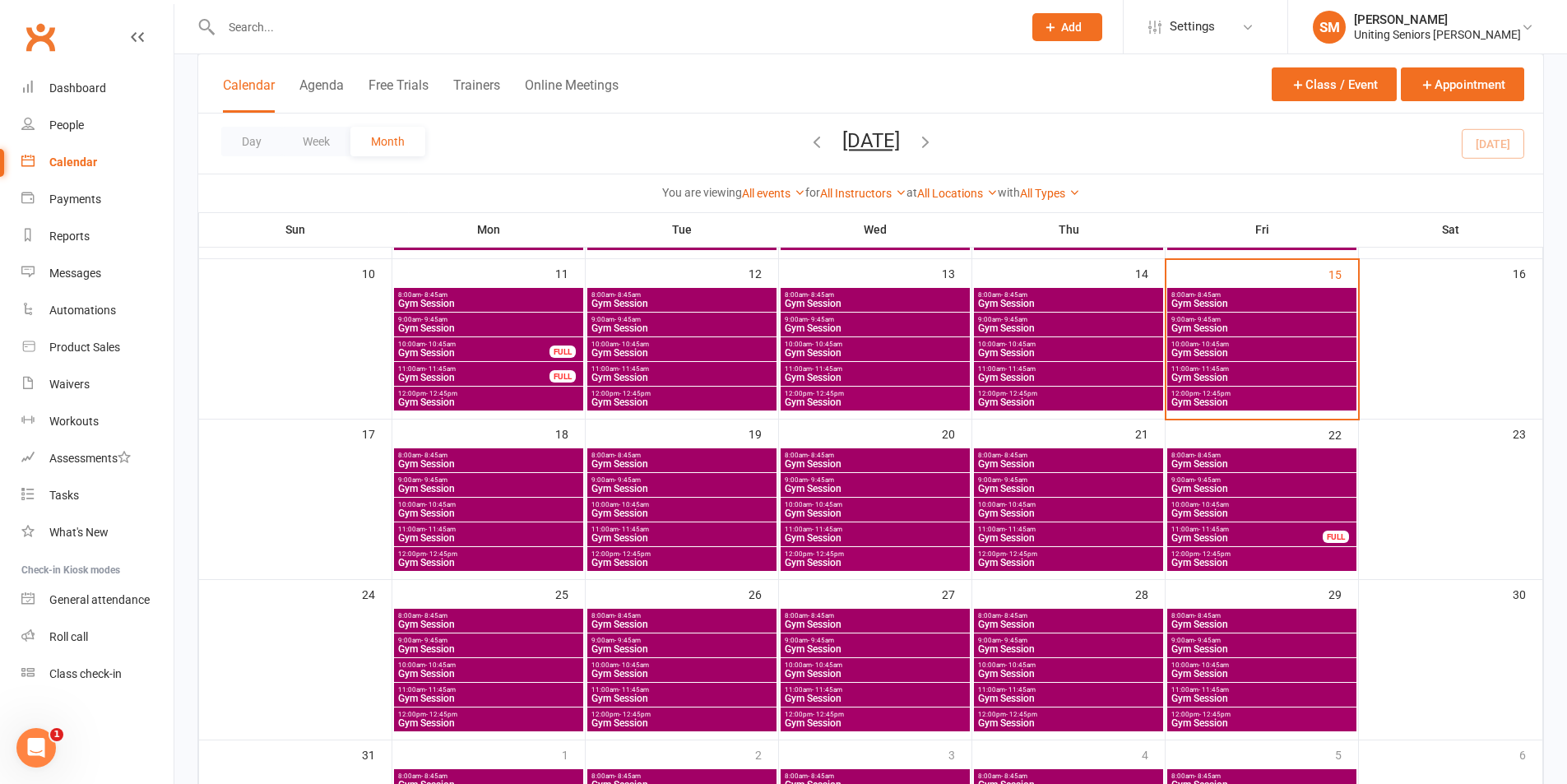
click at [459, 538] on span "Gym Session" at bounding box center [488, 537] width 183 height 10
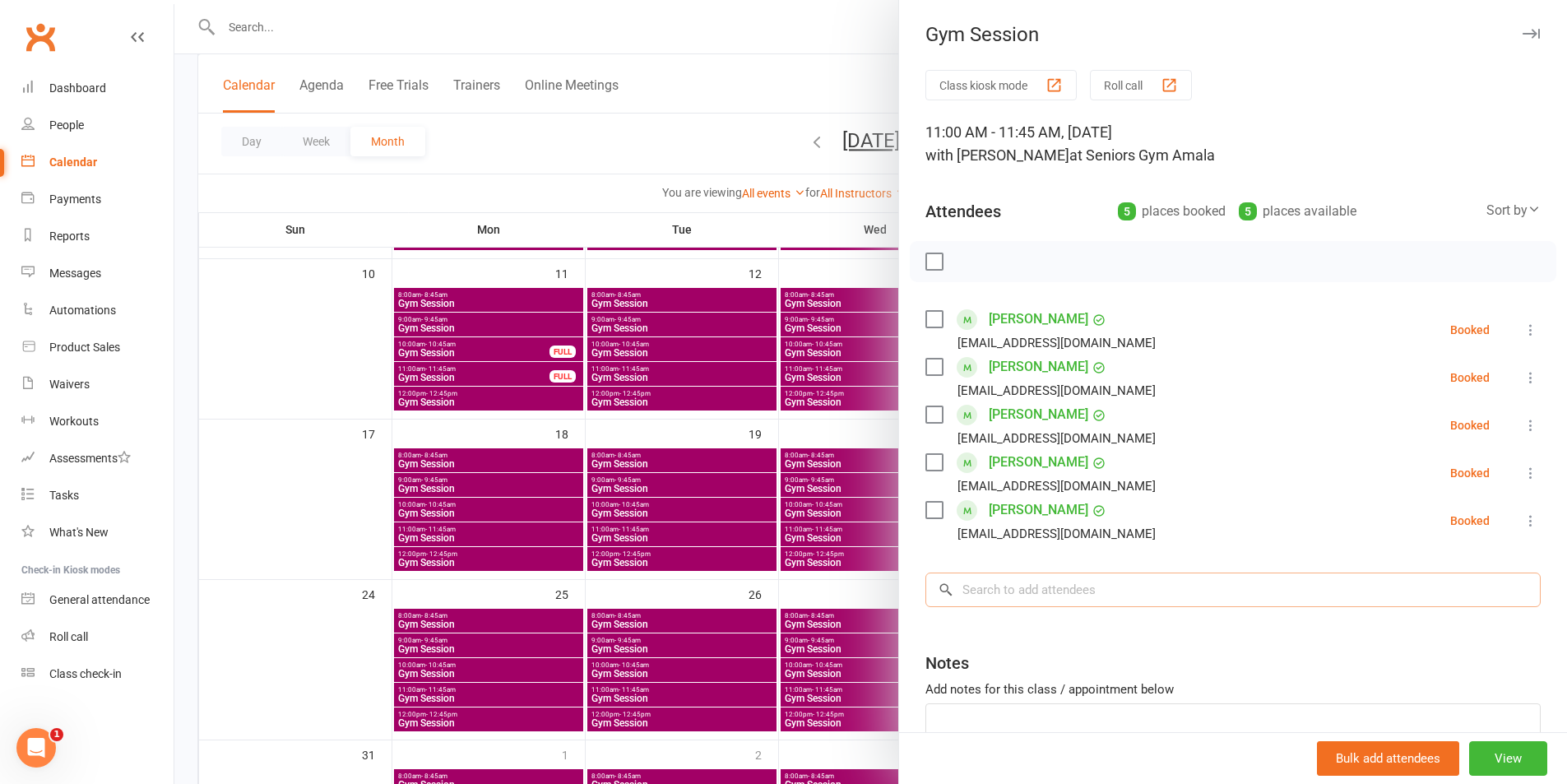
click at [1104, 599] on input "search" at bounding box center [1233, 590] width 615 height 35
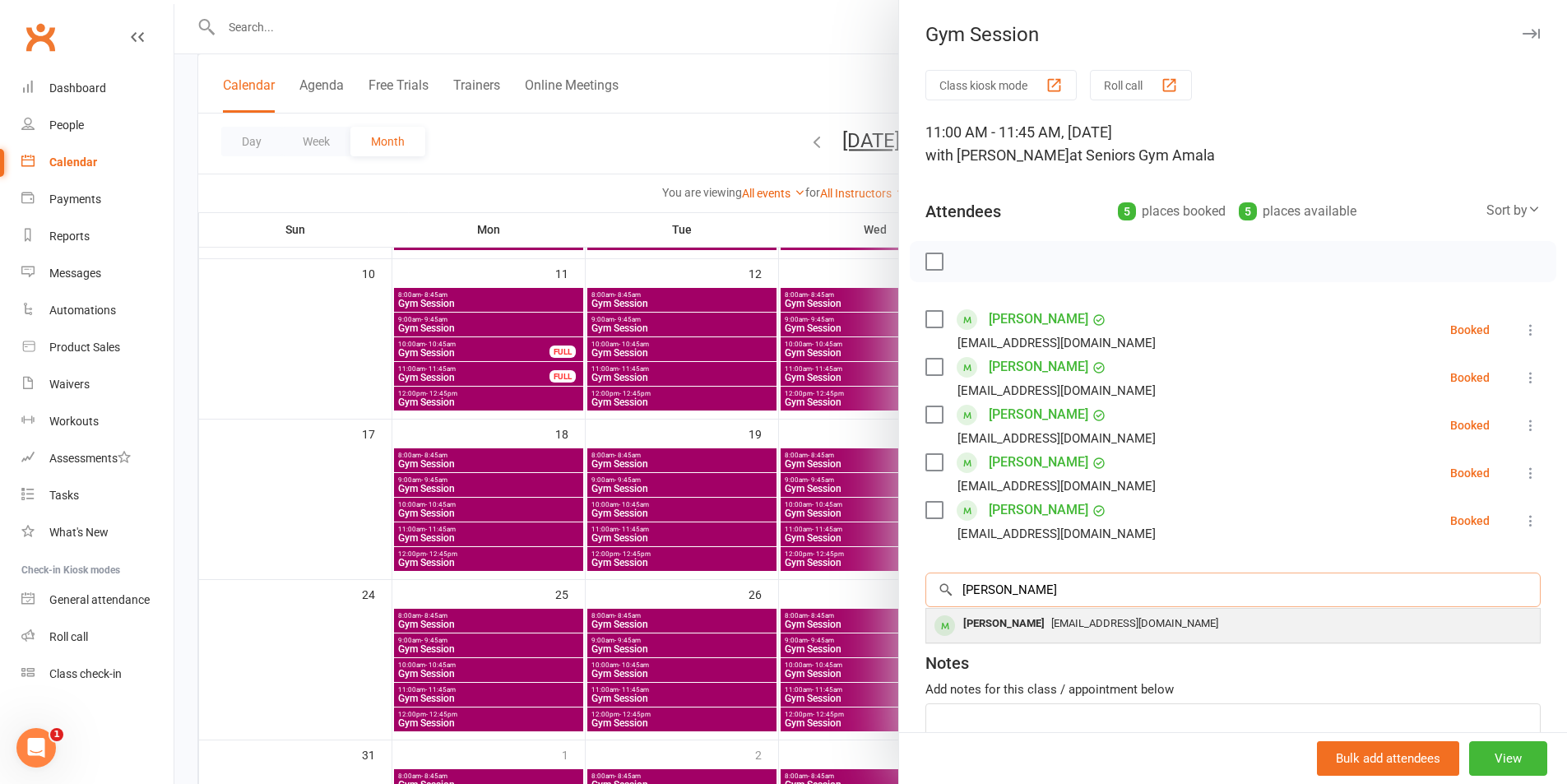
type input "[PERSON_NAME]"
click at [1015, 623] on div "[PERSON_NAME]" at bounding box center [1004, 624] width 95 height 24
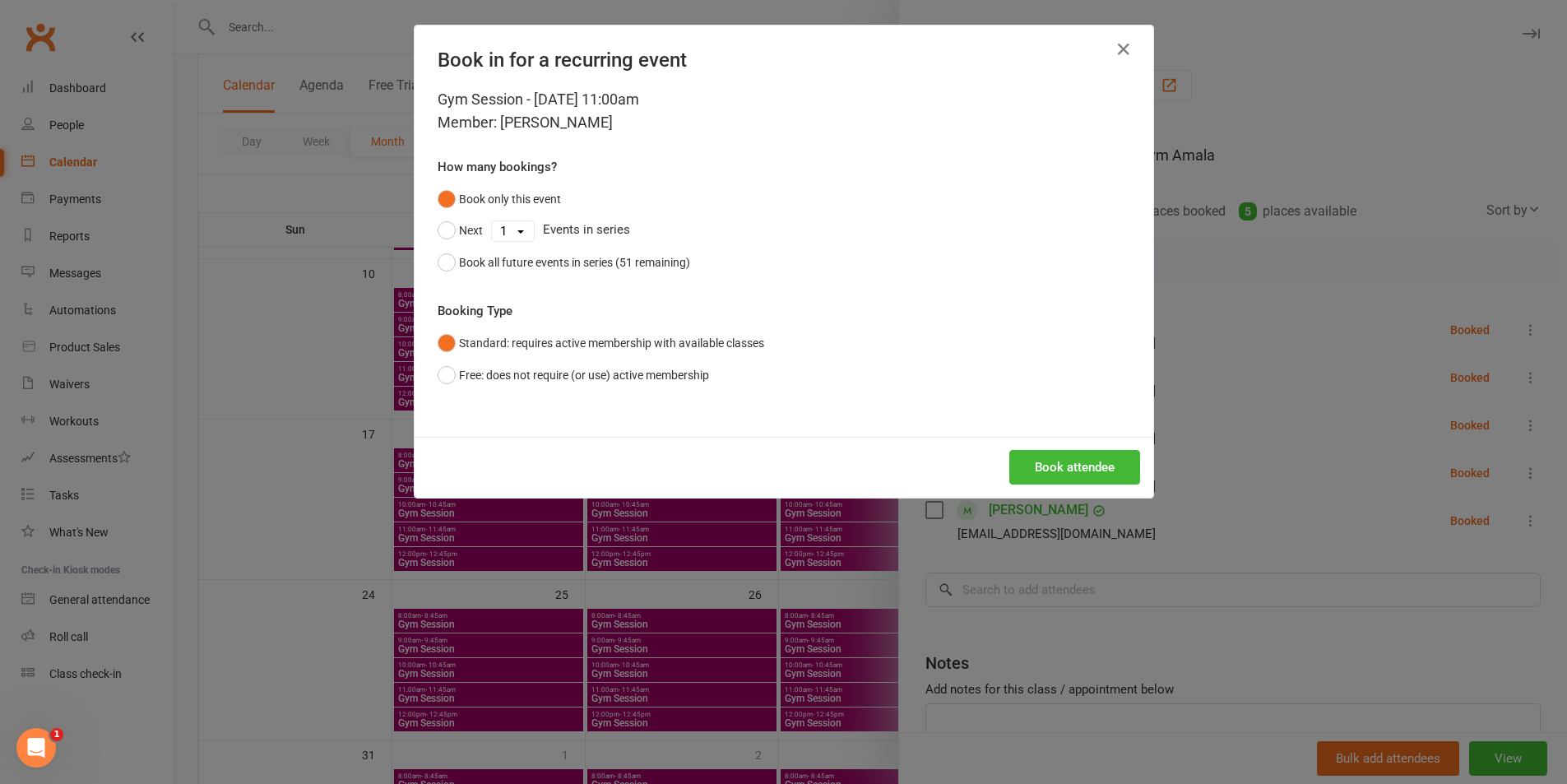
drag, startPoint x: 486, startPoint y: 219, endPoint x: 495, endPoint y: 228, distance: 12.7
click at [490, 224] on div "Next 1 2 3 4 5 6 7 8 9 10 11 12 13 14 15 16 17 18 19 20 21 22 23 24 25 26 27 28…" at bounding box center [784, 231] width 692 height 31
drag, startPoint x: 508, startPoint y: 231, endPoint x: 511, endPoint y: 238, distance: 7.6
click at [509, 231] on select "1 2 3 4 5 6 7 8 9 10 11 12 13 14 15 16 17 18 19 20 21 22 23 24 25 26 27 28 29 3…" at bounding box center [513, 231] width 42 height 20
select select "9"
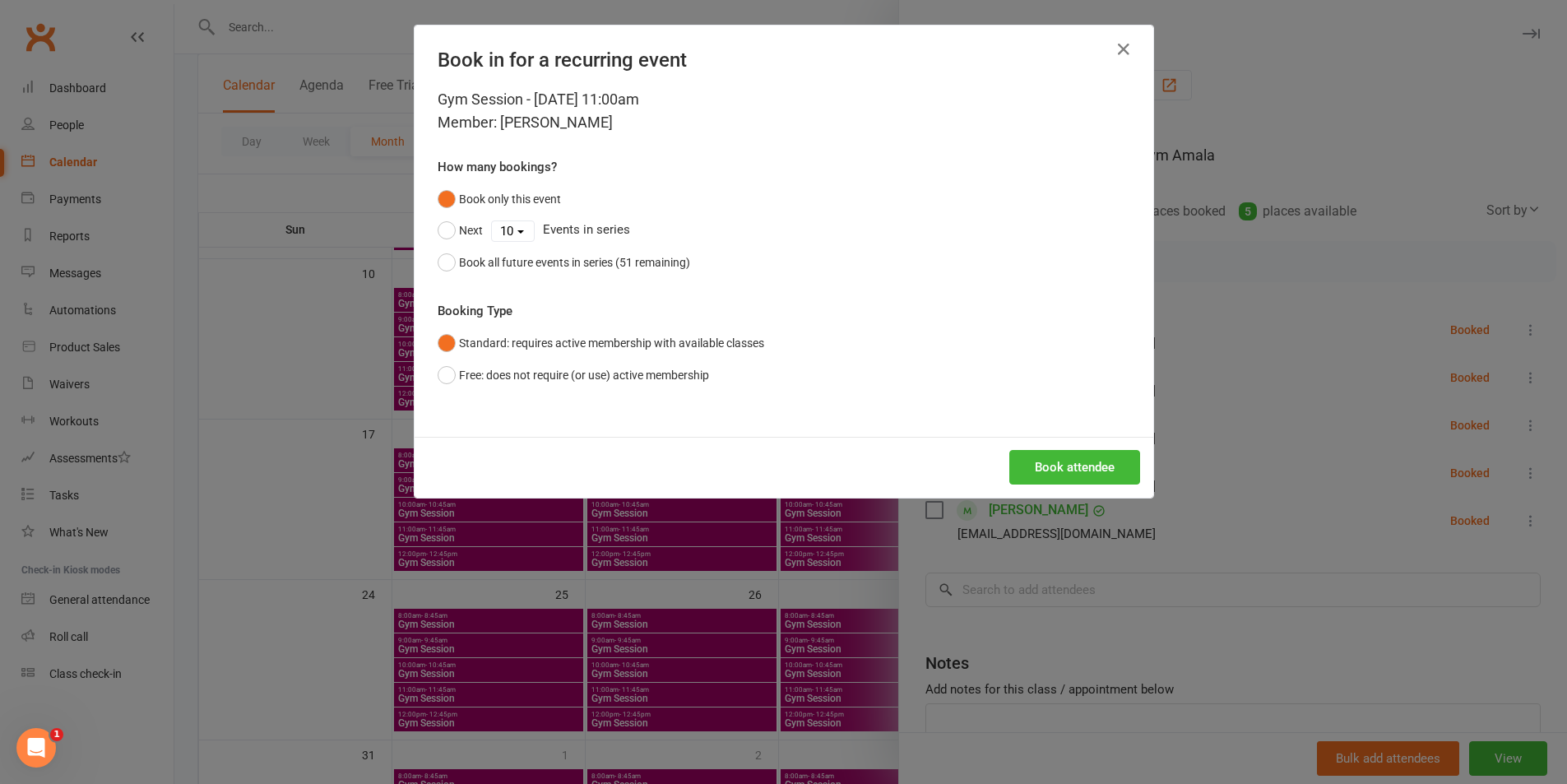
click at [492, 221] on select "1 2 3 4 5 6 7 8 9 10 11 12 13 14 15 16 17 18 19 20 21 22 23 24 25 26 27 28 29 3…" at bounding box center [513, 231] width 42 height 20
drag, startPoint x: 453, startPoint y: 231, endPoint x: 815, endPoint y: 426, distance: 411.2
click at [454, 231] on button "Next" at bounding box center [460, 231] width 45 height 31
click at [1079, 485] on div "Book attendee" at bounding box center [784, 467] width 739 height 61
click at [1052, 465] on button "Book attendee" at bounding box center [1075, 467] width 131 height 35
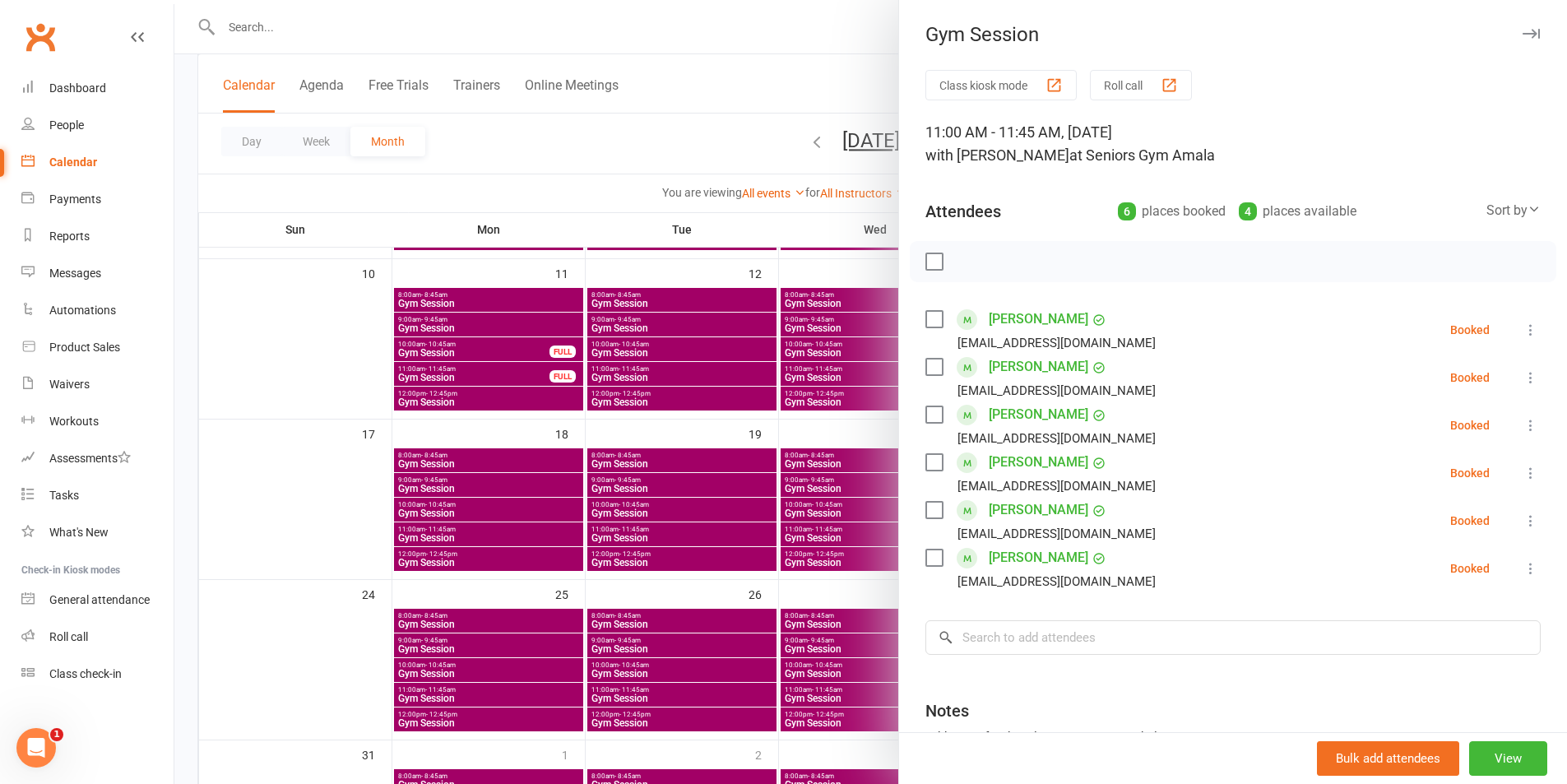
click at [834, 644] on div at bounding box center [870, 392] width 1393 height 784
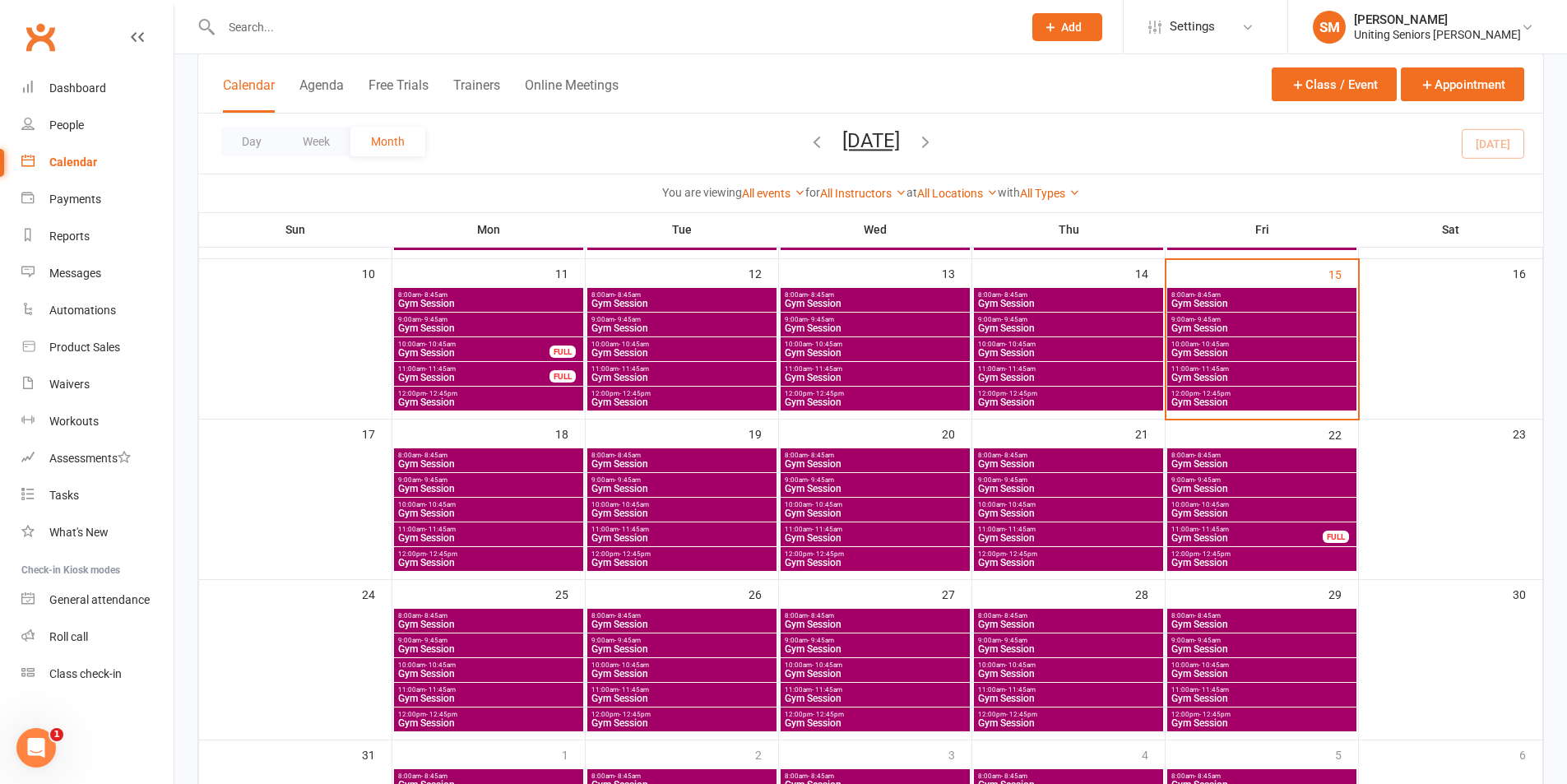
click at [1243, 401] on span "Gym Session" at bounding box center [1262, 402] width 183 height 10
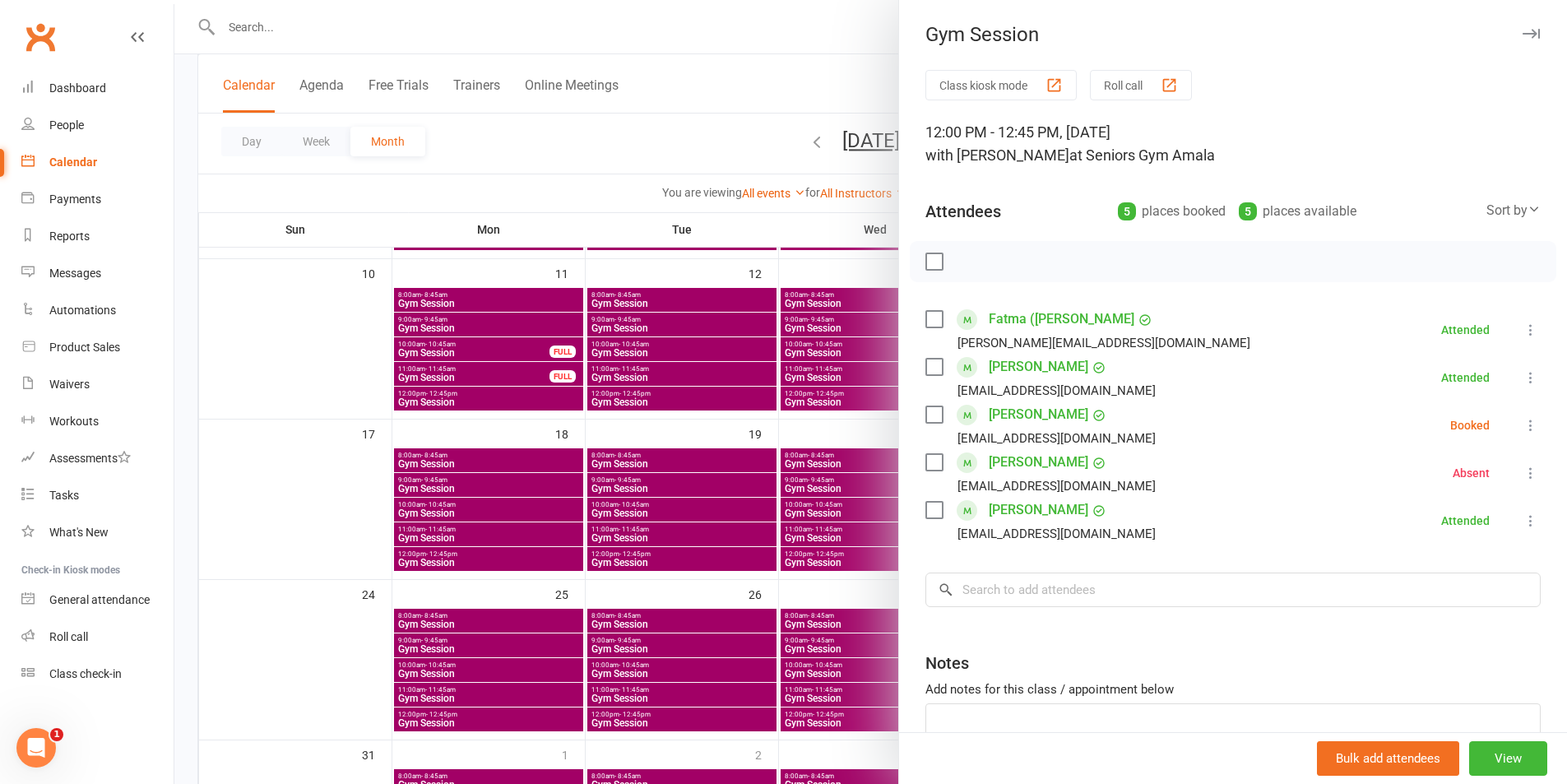
click at [1523, 423] on icon at bounding box center [1531, 425] width 16 height 16
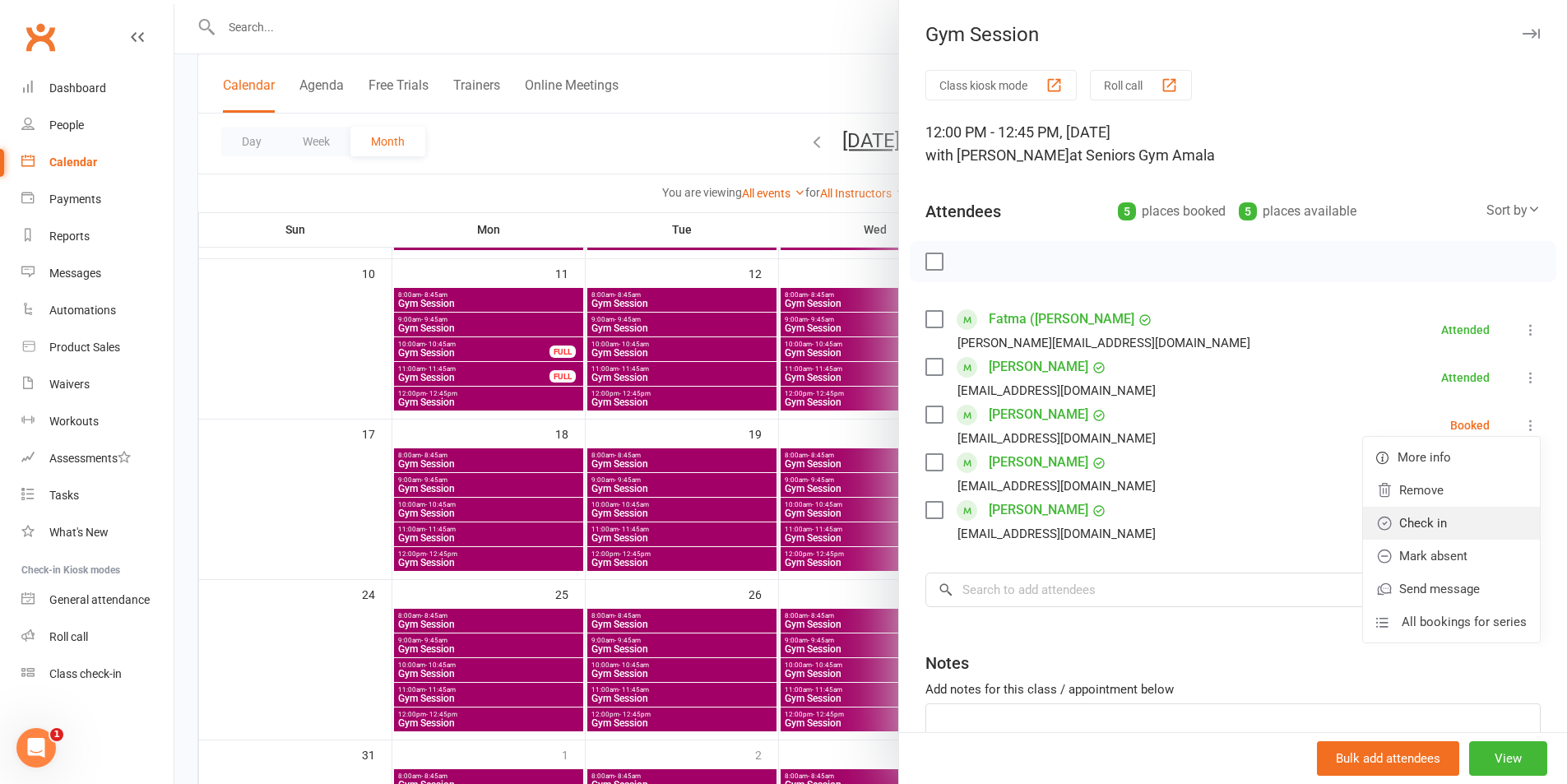
click at [1442, 526] on link "Check in" at bounding box center [1452, 523] width 177 height 33
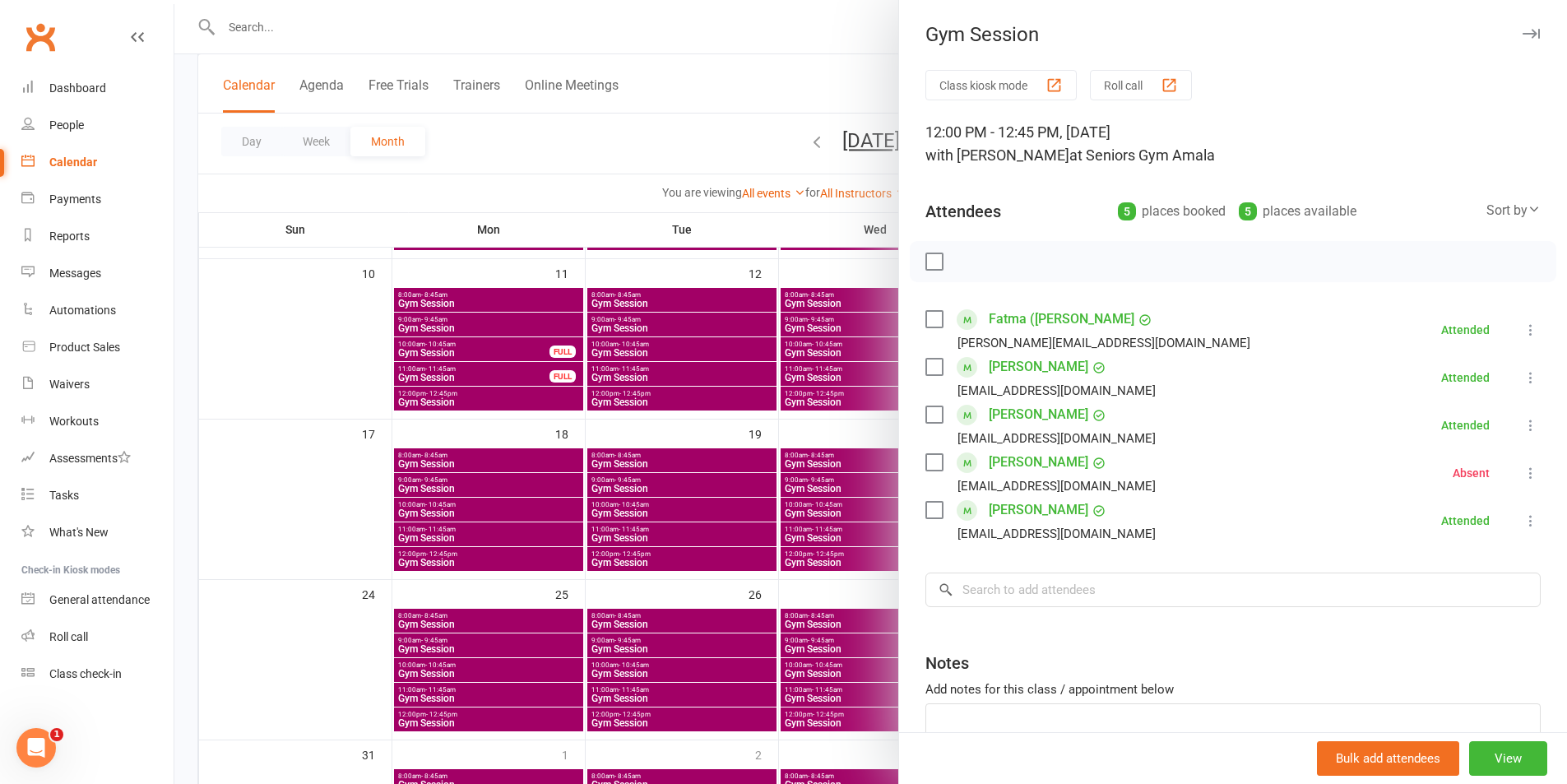
click at [747, 502] on div at bounding box center [870, 392] width 1393 height 784
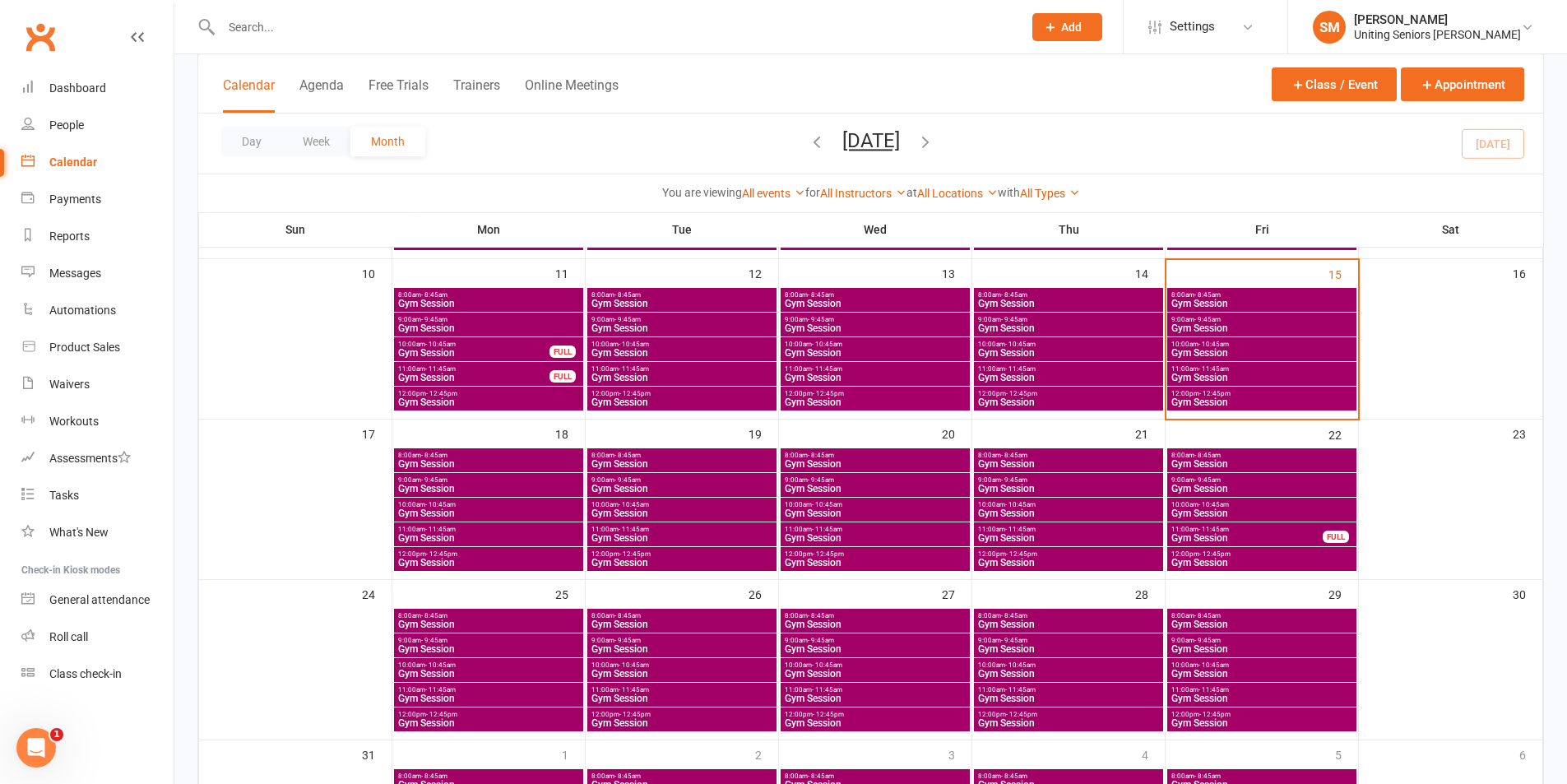
click at [1228, 376] on span "Gym Session" at bounding box center [1262, 377] width 183 height 10
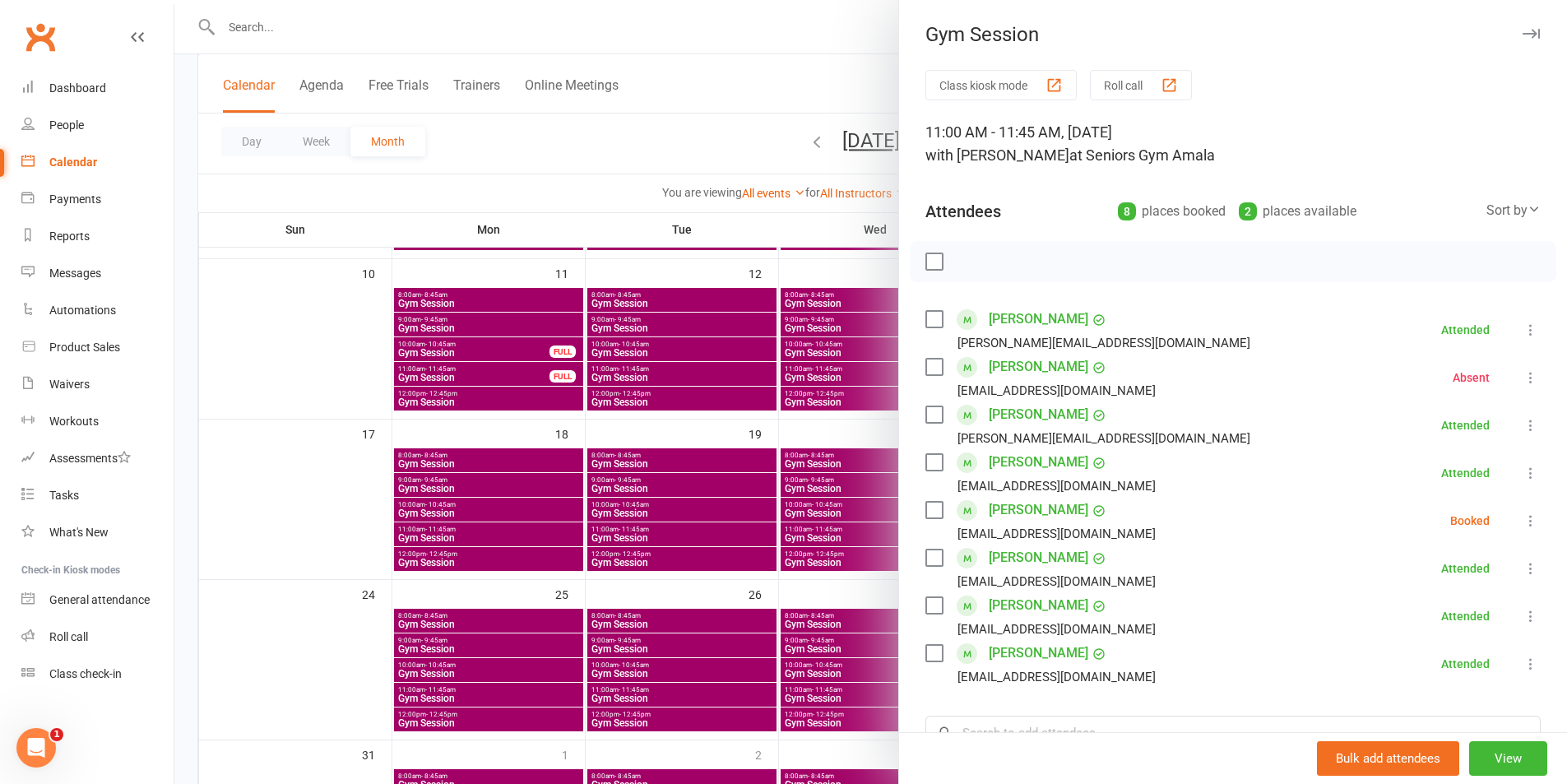
click at [1523, 519] on icon at bounding box center [1531, 520] width 16 height 16
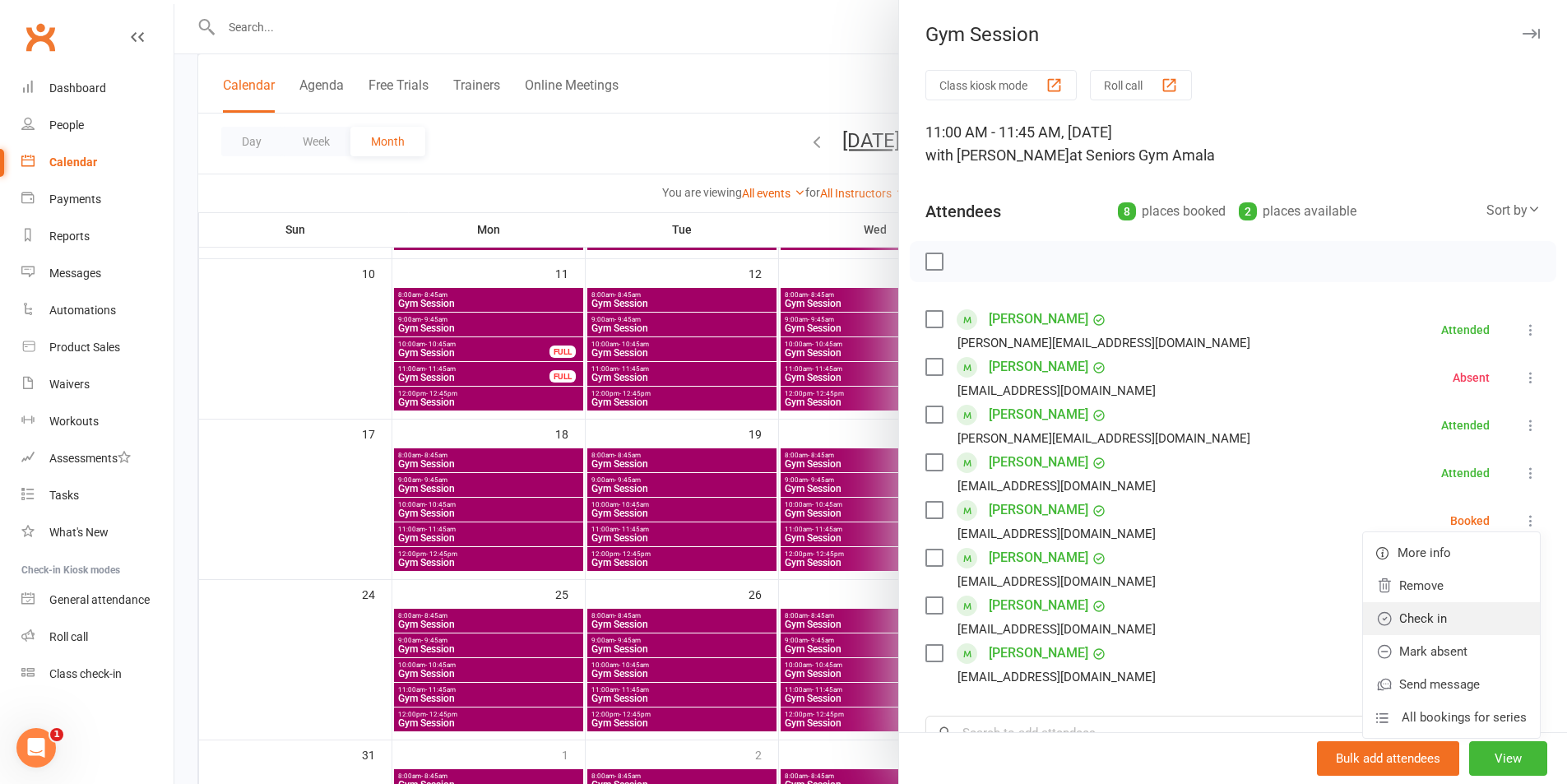
click at [1413, 629] on link "Check in" at bounding box center [1452, 618] width 177 height 33
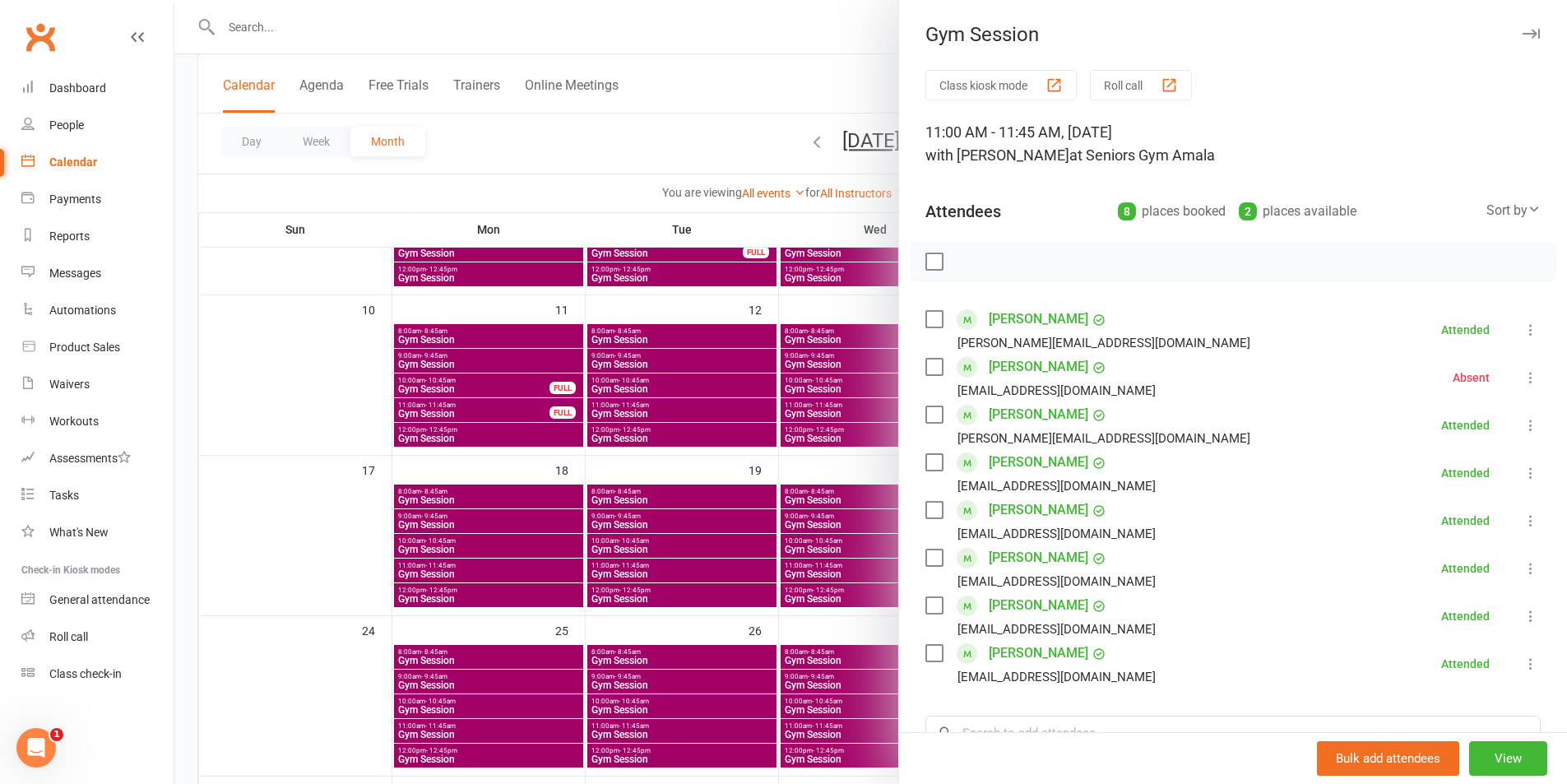
scroll to position [374, 0]
